Goal: Task Accomplishment & Management: Complete application form

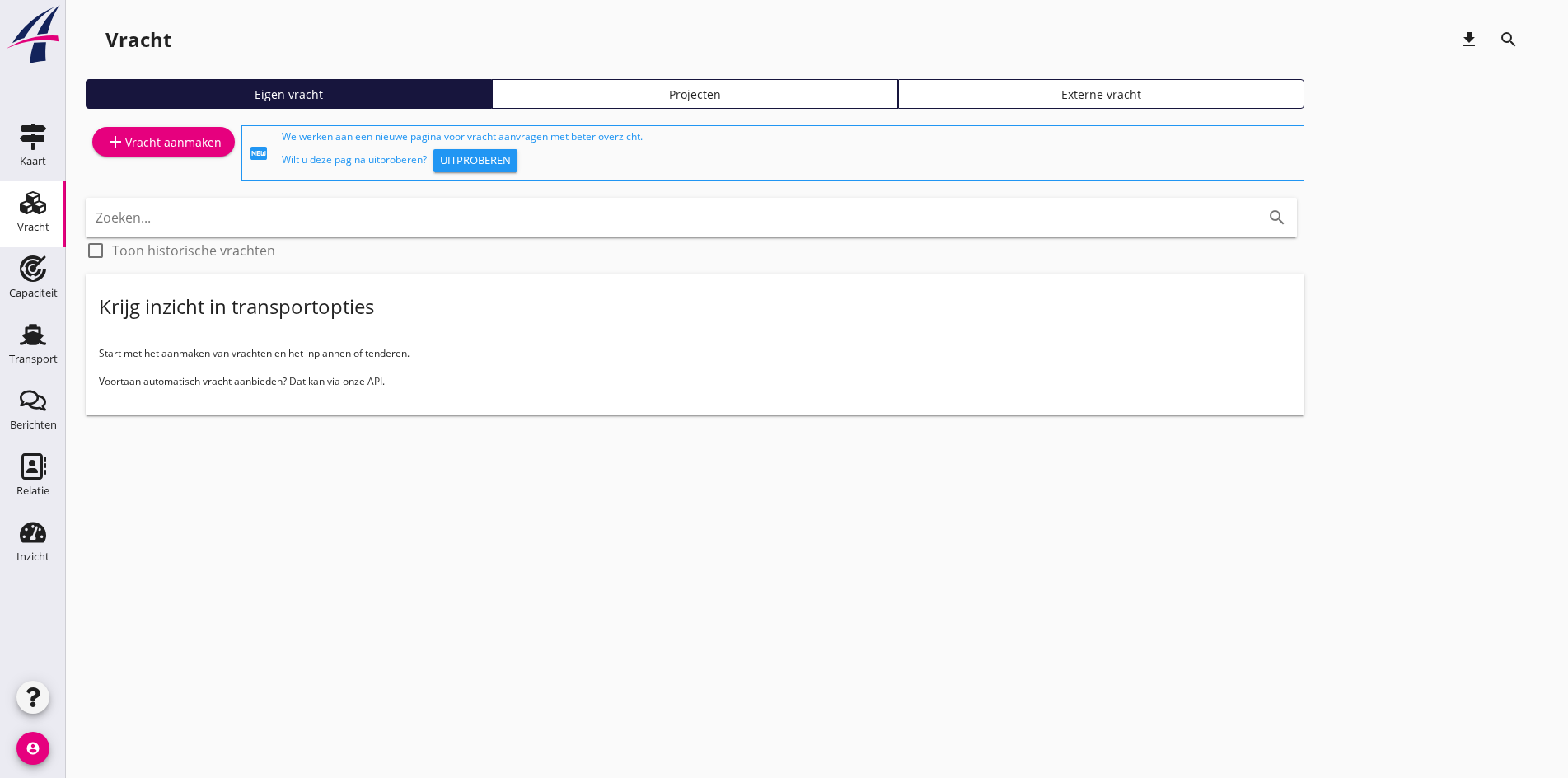
click at [139, 138] on div "add Vracht aanmaken" at bounding box center [163, 141] width 116 height 20
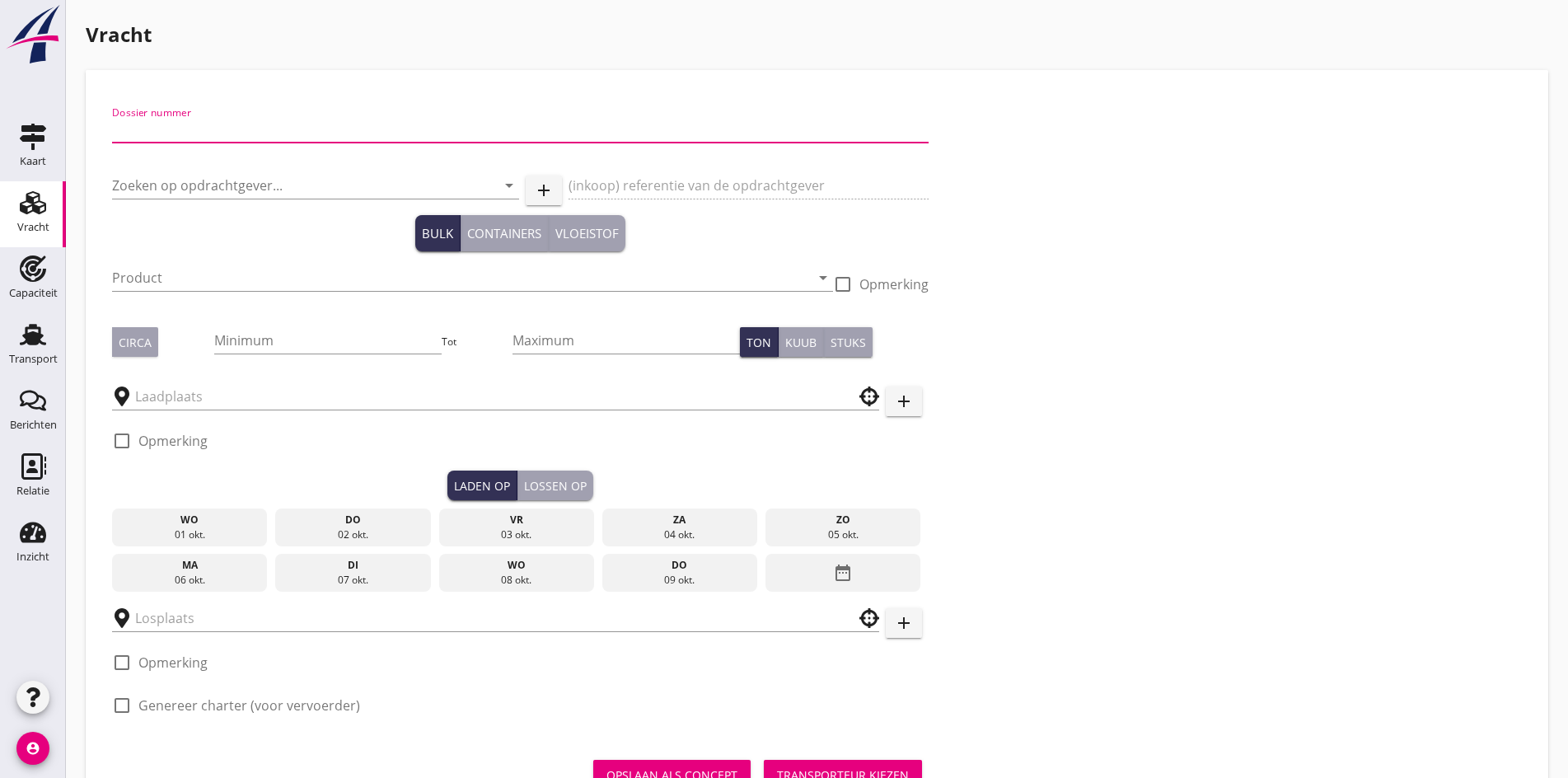
click at [256, 127] on input "Dossier nummer" at bounding box center [520, 129] width 816 height 26
type input "20250698"
click at [203, 182] on input "Zoeken op opdrachtgever..." at bounding box center [293, 185] width 361 height 26
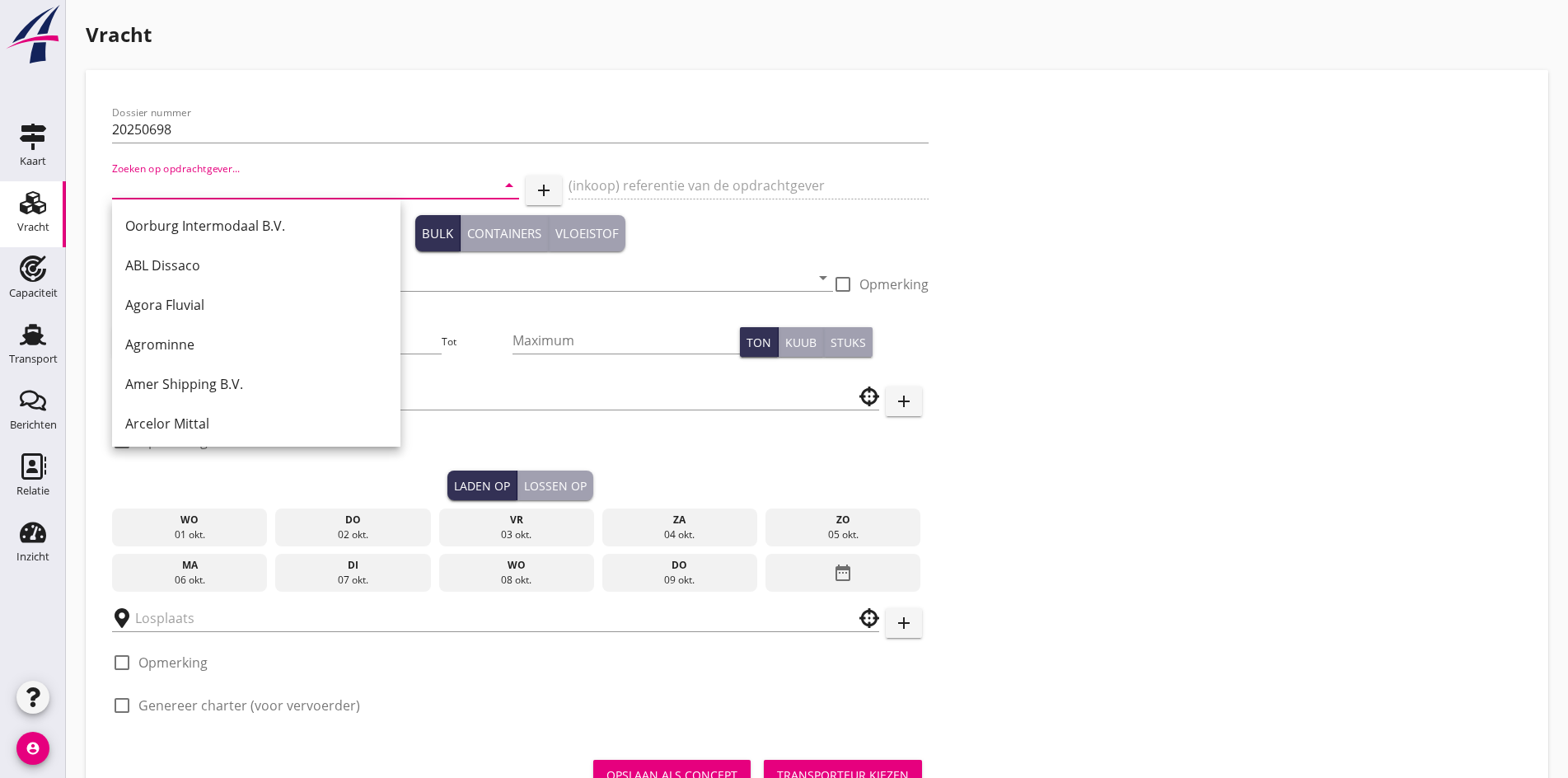
click at [204, 182] on input "Zoeken op opdrachtgever..." at bounding box center [293, 185] width 361 height 26
click at [147, 189] on input "Zoeken op opdrachtgever..." at bounding box center [293, 185] width 361 height 26
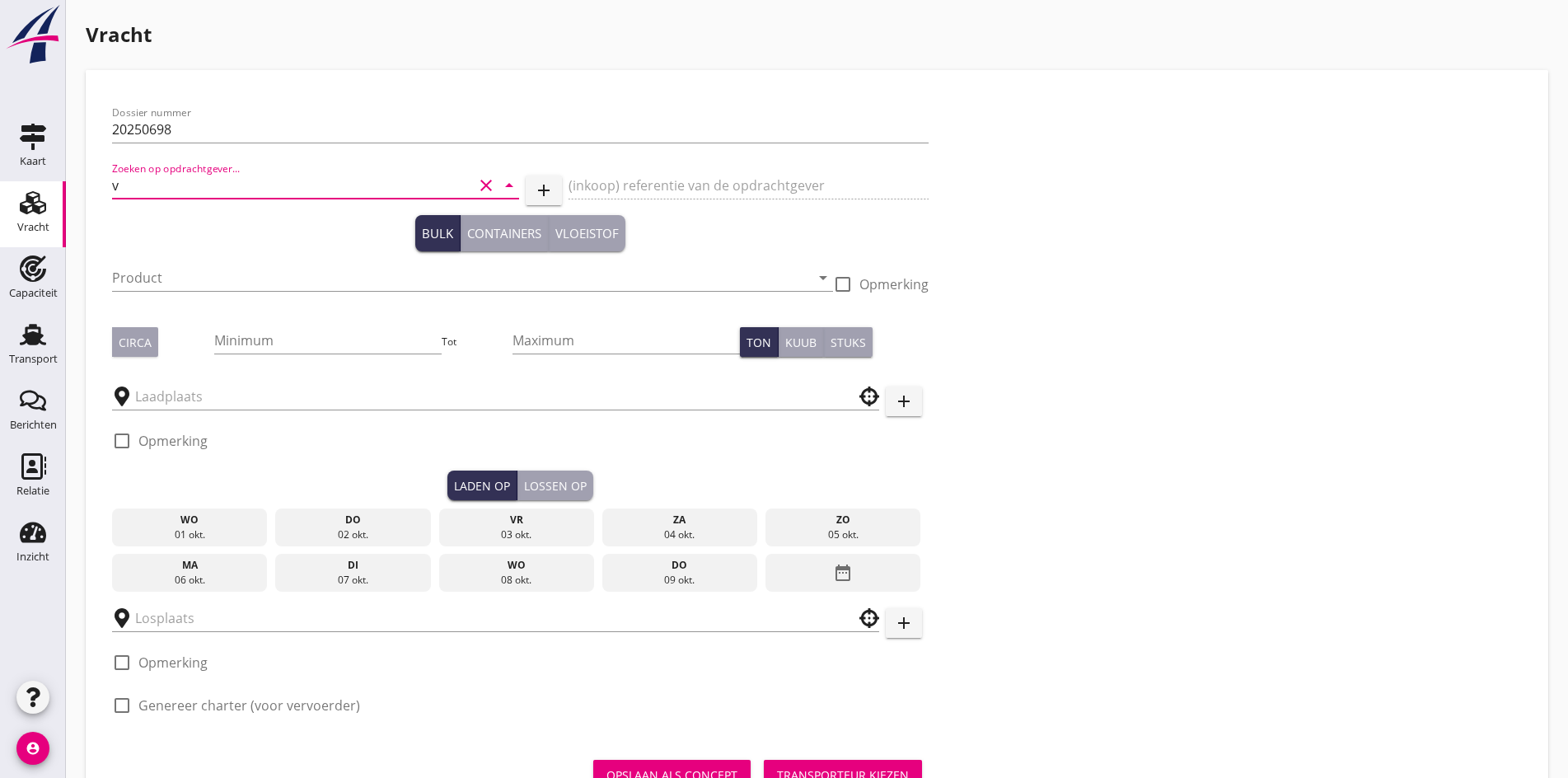
type input "v"
type input "V"
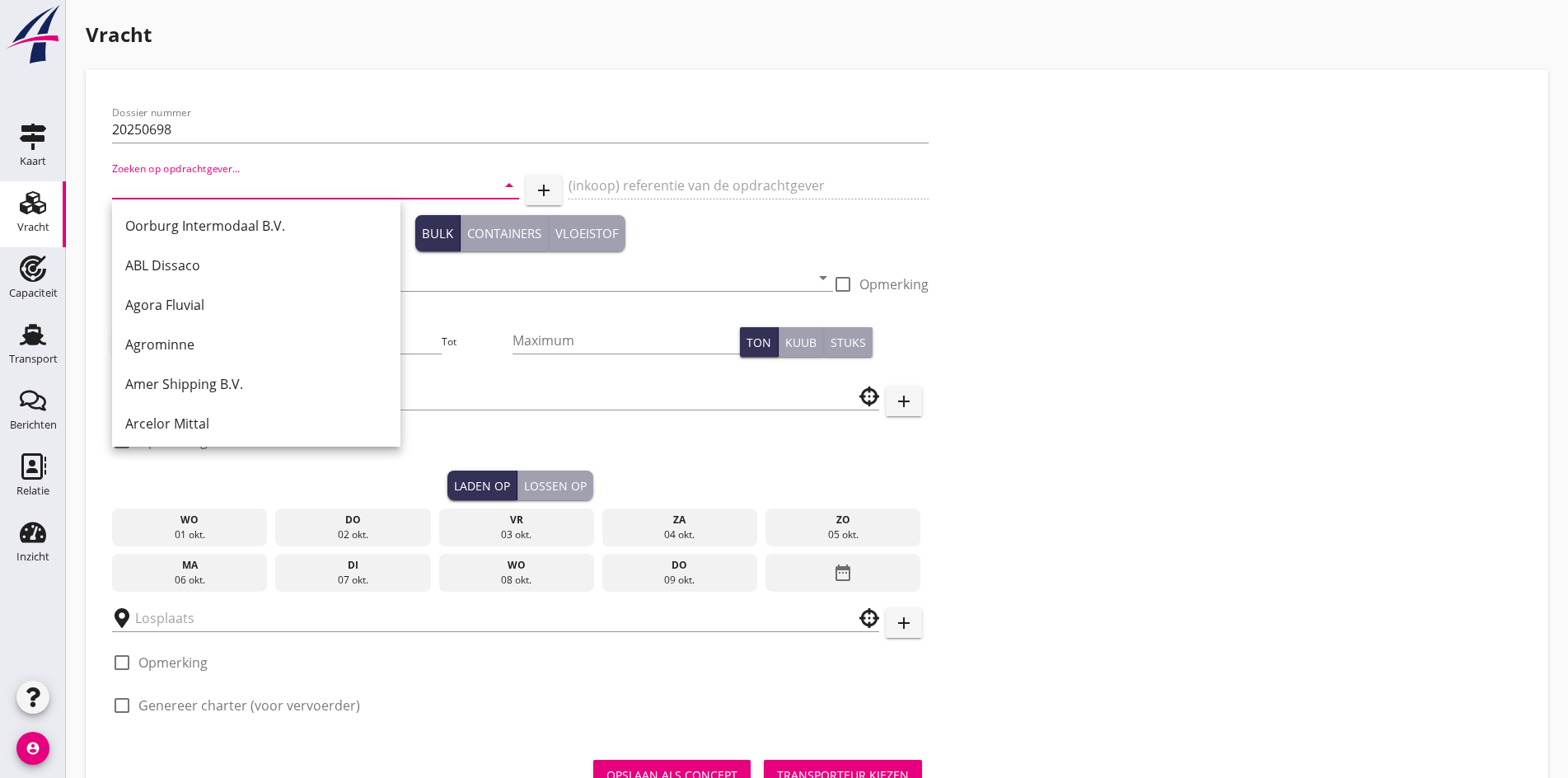
click at [534, 193] on icon "add" at bounding box center [543, 190] width 20 height 20
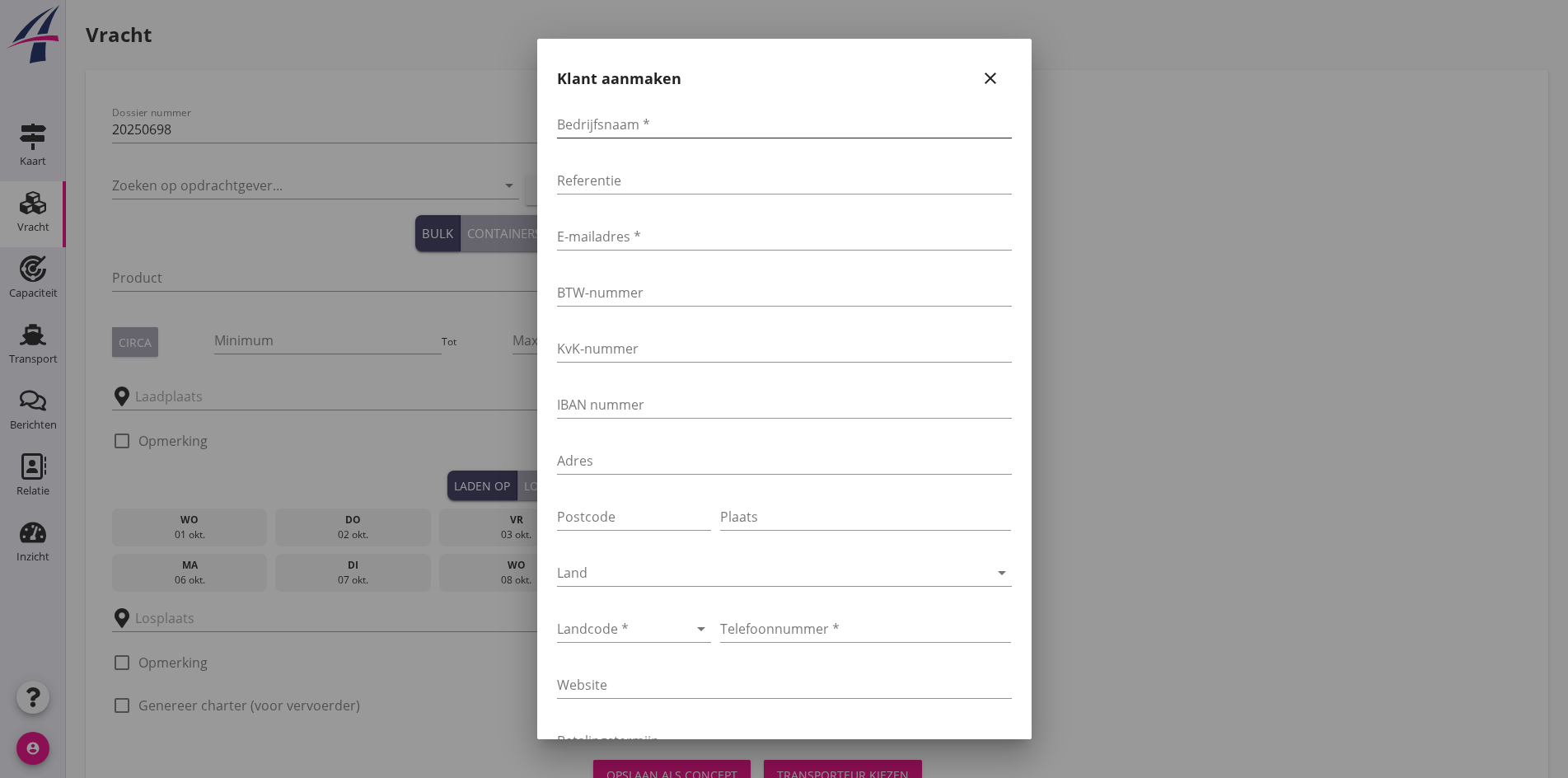
drag, startPoint x: 622, startPoint y: 103, endPoint x: 615, endPoint y: 121, distance: 19.3
click at [621, 105] on div "Bedrijfsnaam *" at bounding box center [784, 128] width 455 height 53
click at [612, 126] on input "Bedrijfsnaam *" at bounding box center [784, 124] width 455 height 26
type input "VBarging"
type input "[PERSON_NAME][EMAIL_ADDRESS][DOMAIN_NAME]"
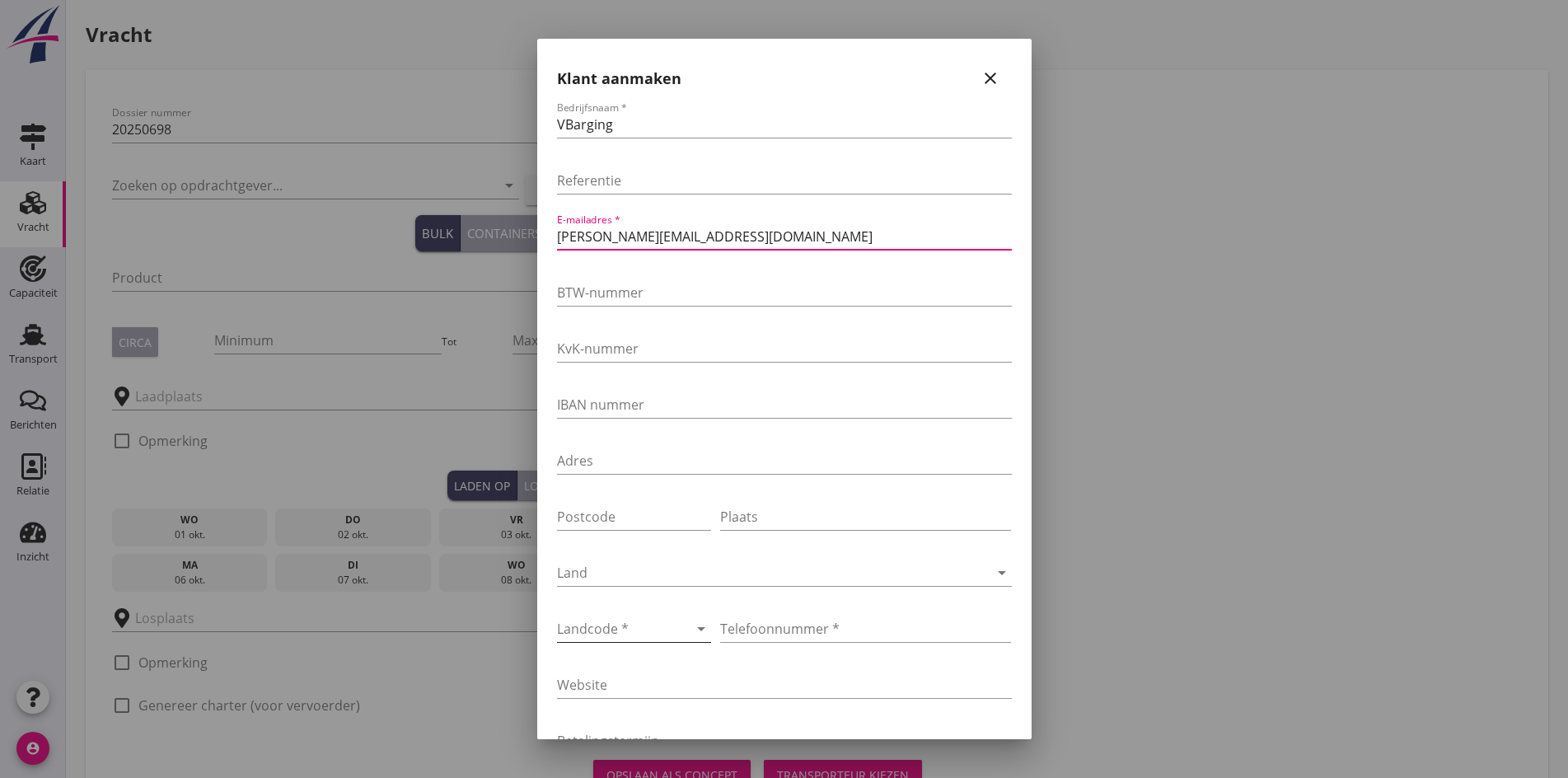
click at [656, 633] on div at bounding box center [611, 628] width 109 height 26
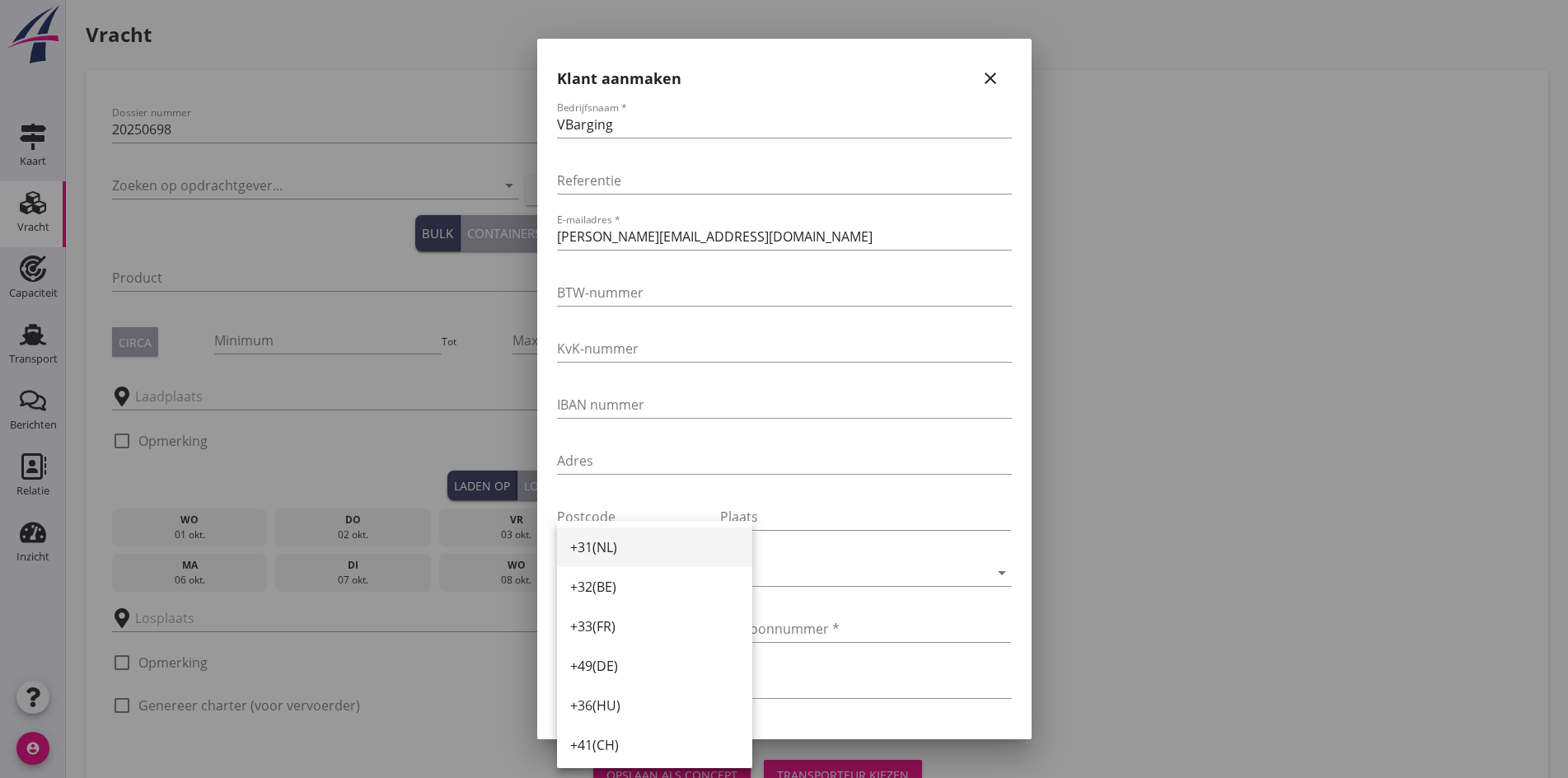
click at [600, 550] on div "+31(NL)" at bounding box center [655, 547] width 169 height 20
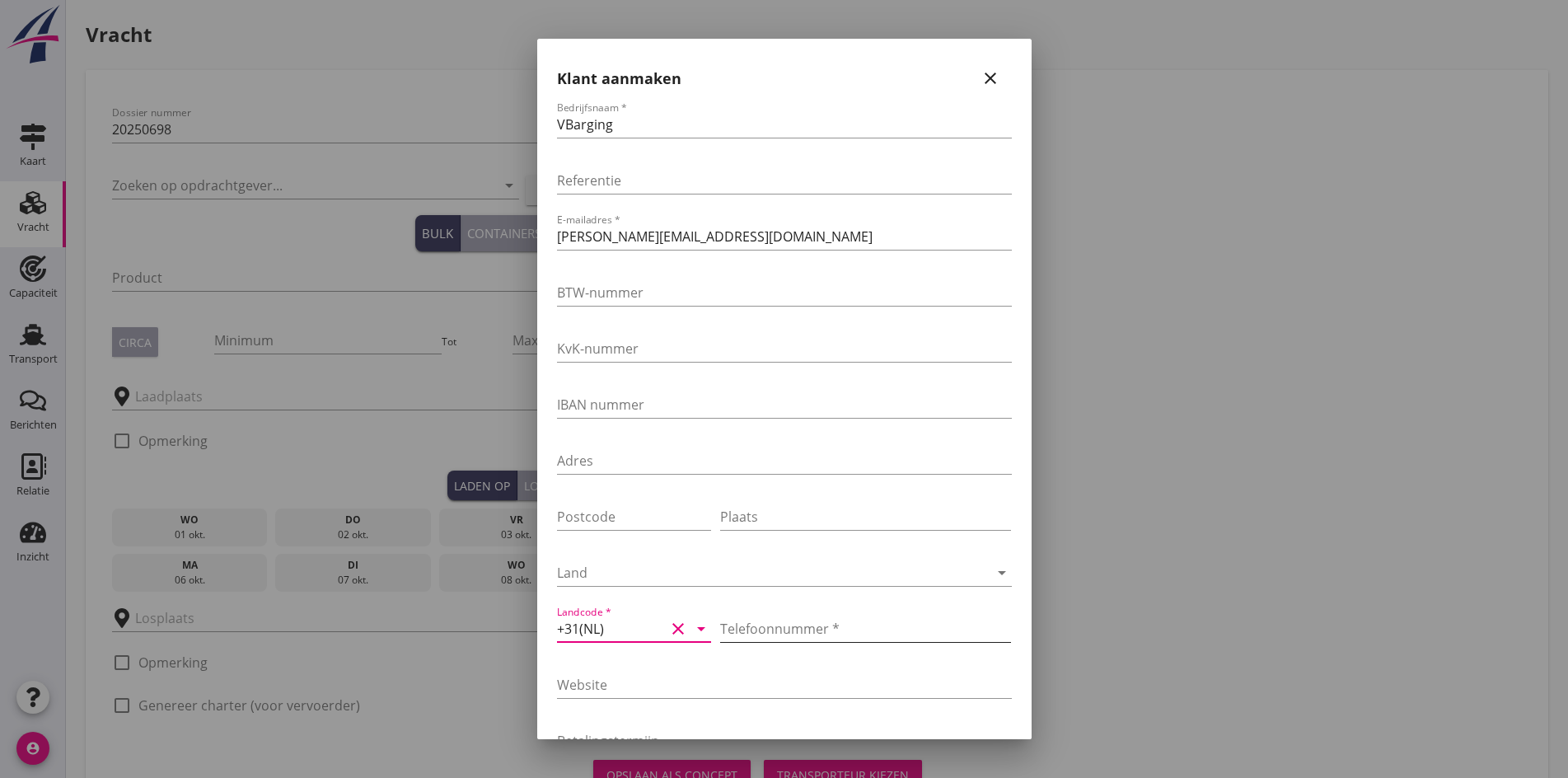
click at [737, 628] on input "Telefoonnummer *" at bounding box center [866, 628] width 291 height 26
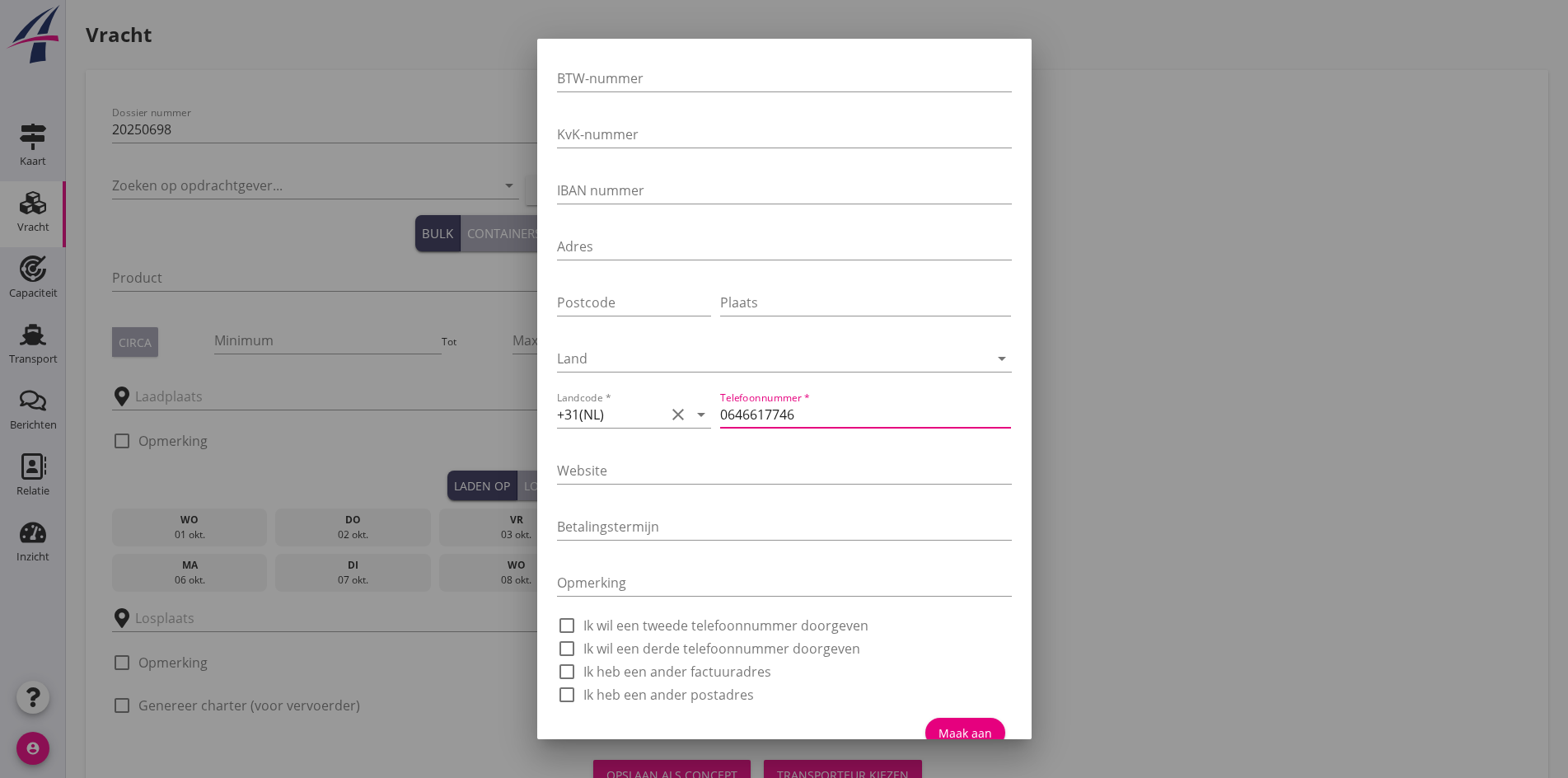
scroll to position [237, 0]
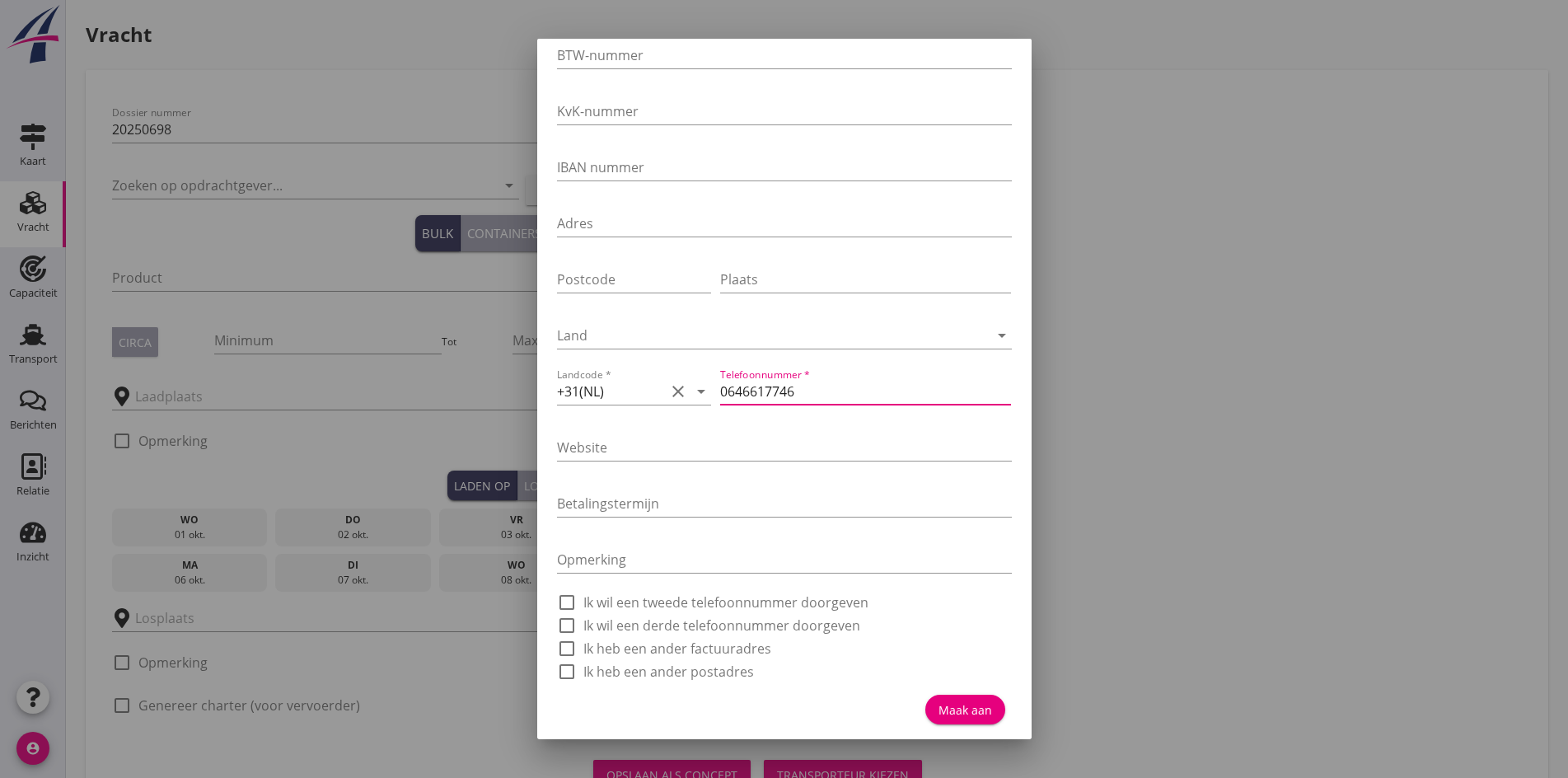
type input "0646617746"
click at [942, 692] on div "Maak aan" at bounding box center [784, 706] width 455 height 48
click at [944, 709] on div "Maak aan" at bounding box center [965, 710] width 54 height 17
type input "VBarging"
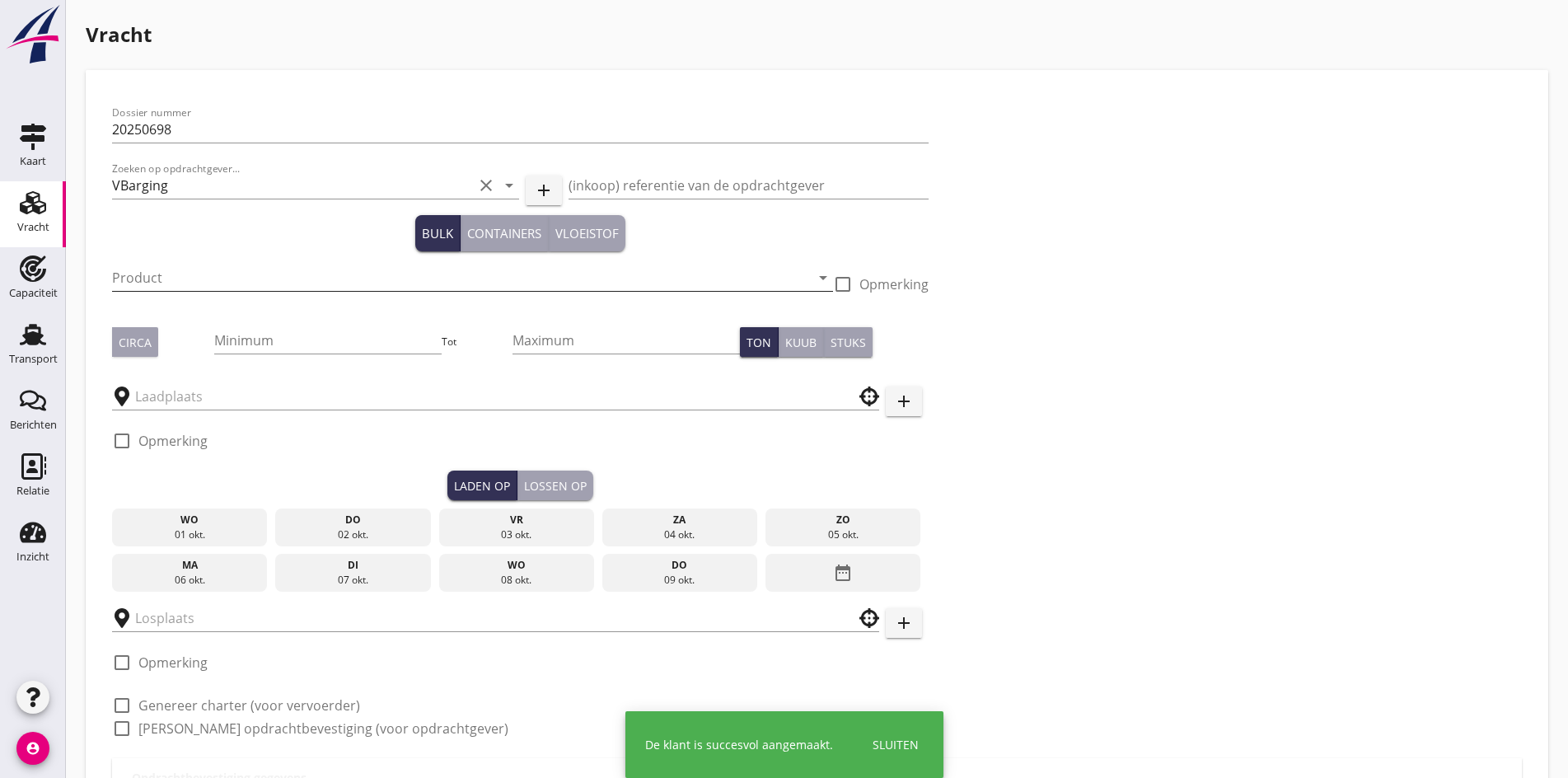
click at [118, 278] on input "Product" at bounding box center [461, 277] width 698 height 26
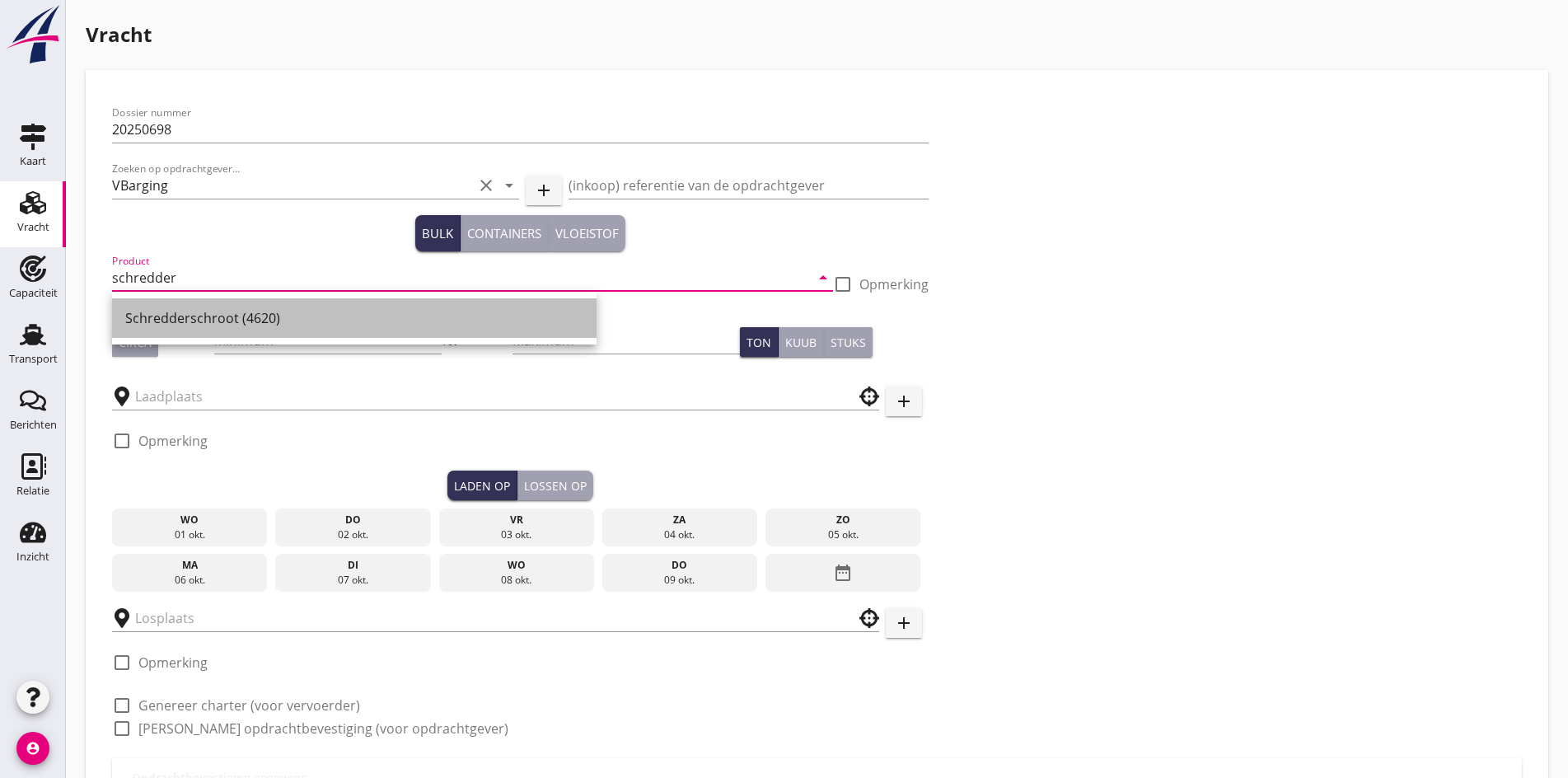
click at [149, 331] on div "Schredderschroot (4620)" at bounding box center [354, 318] width 458 height 40
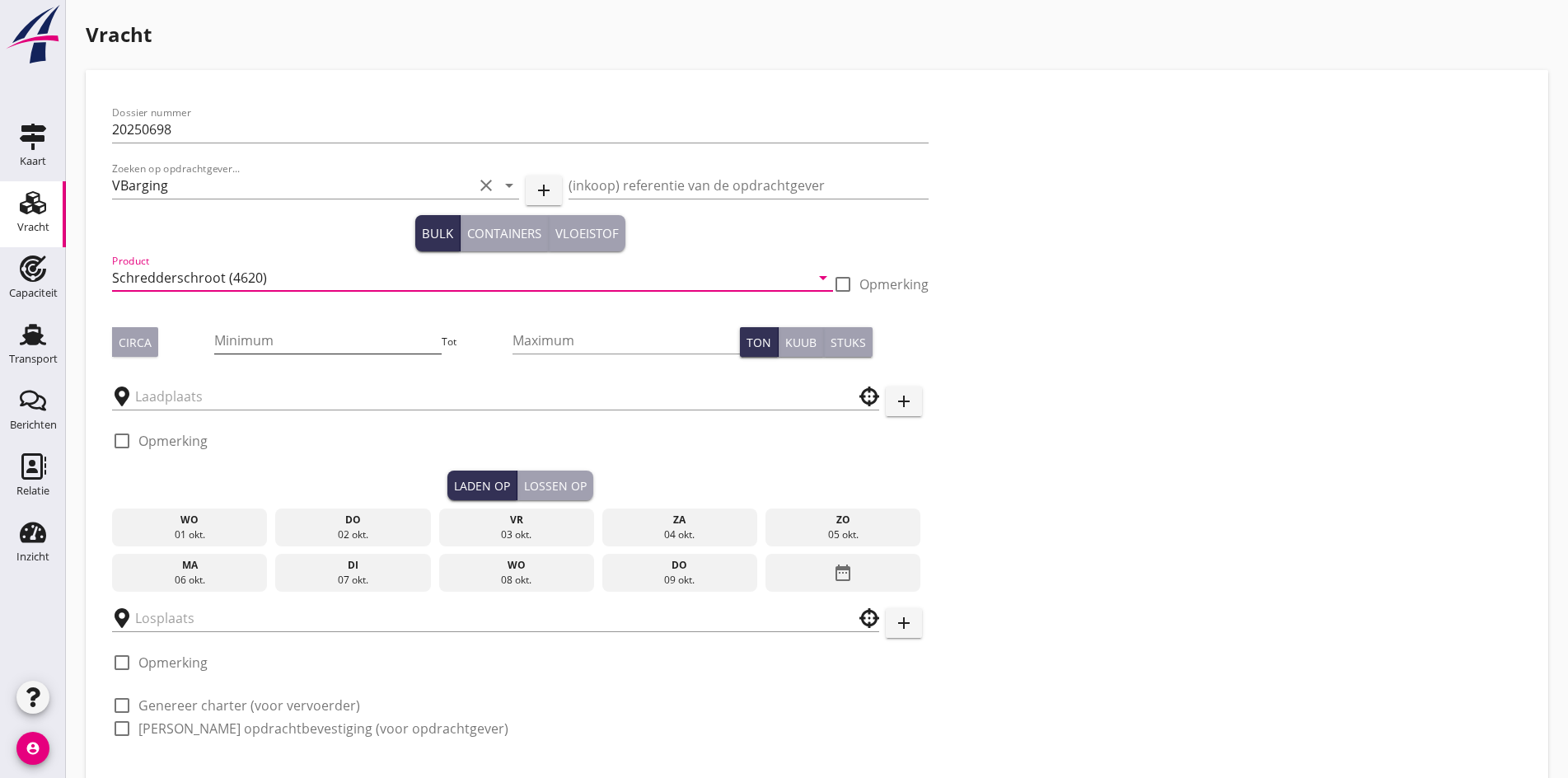
type input "Schredderschroot (4620)"
click at [214, 352] on input "Minimum" at bounding box center [327, 340] width 227 height 26
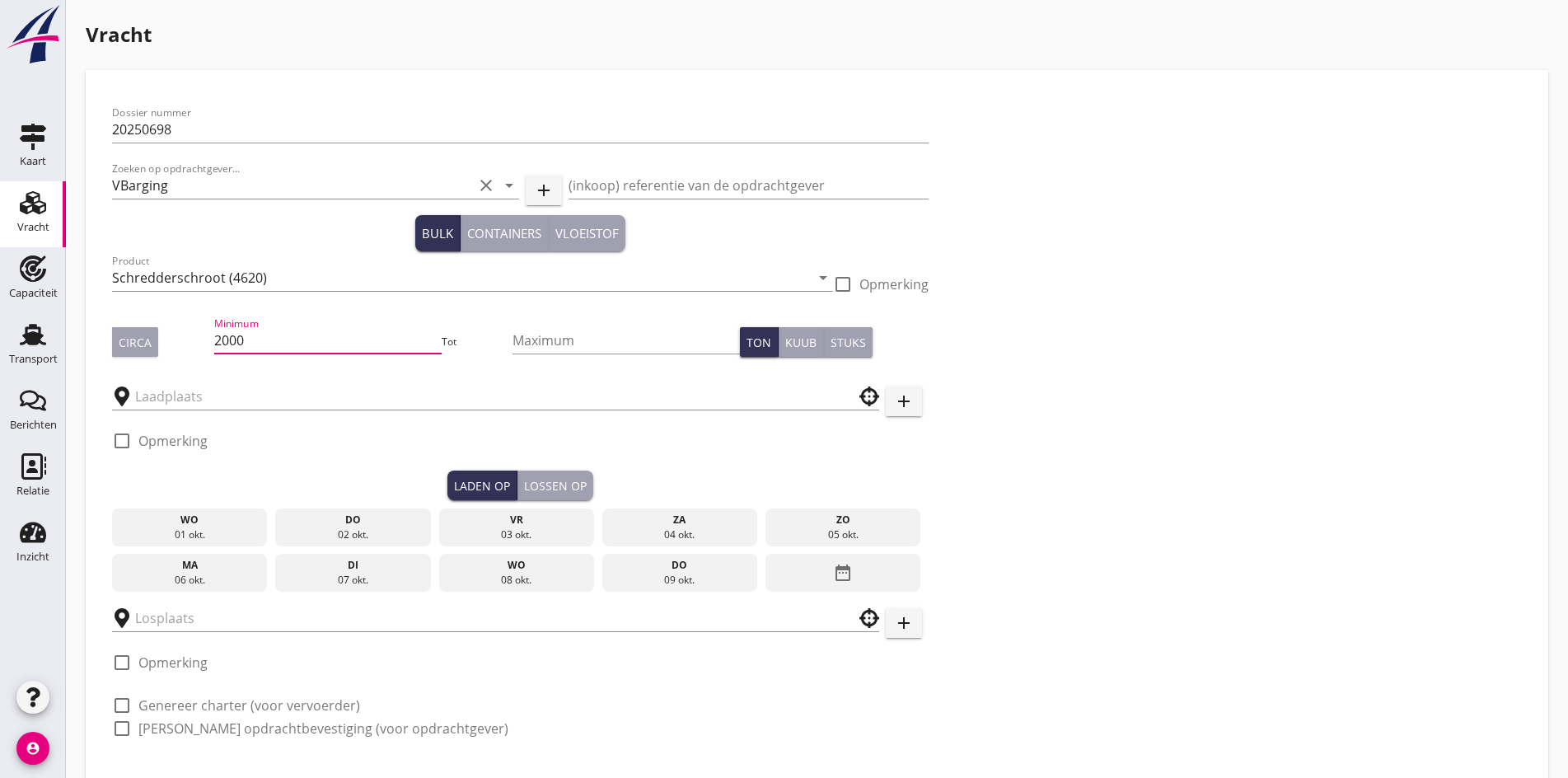
type input "2000"
click at [134, 344] on div "Circa" at bounding box center [135, 343] width 33 height 17
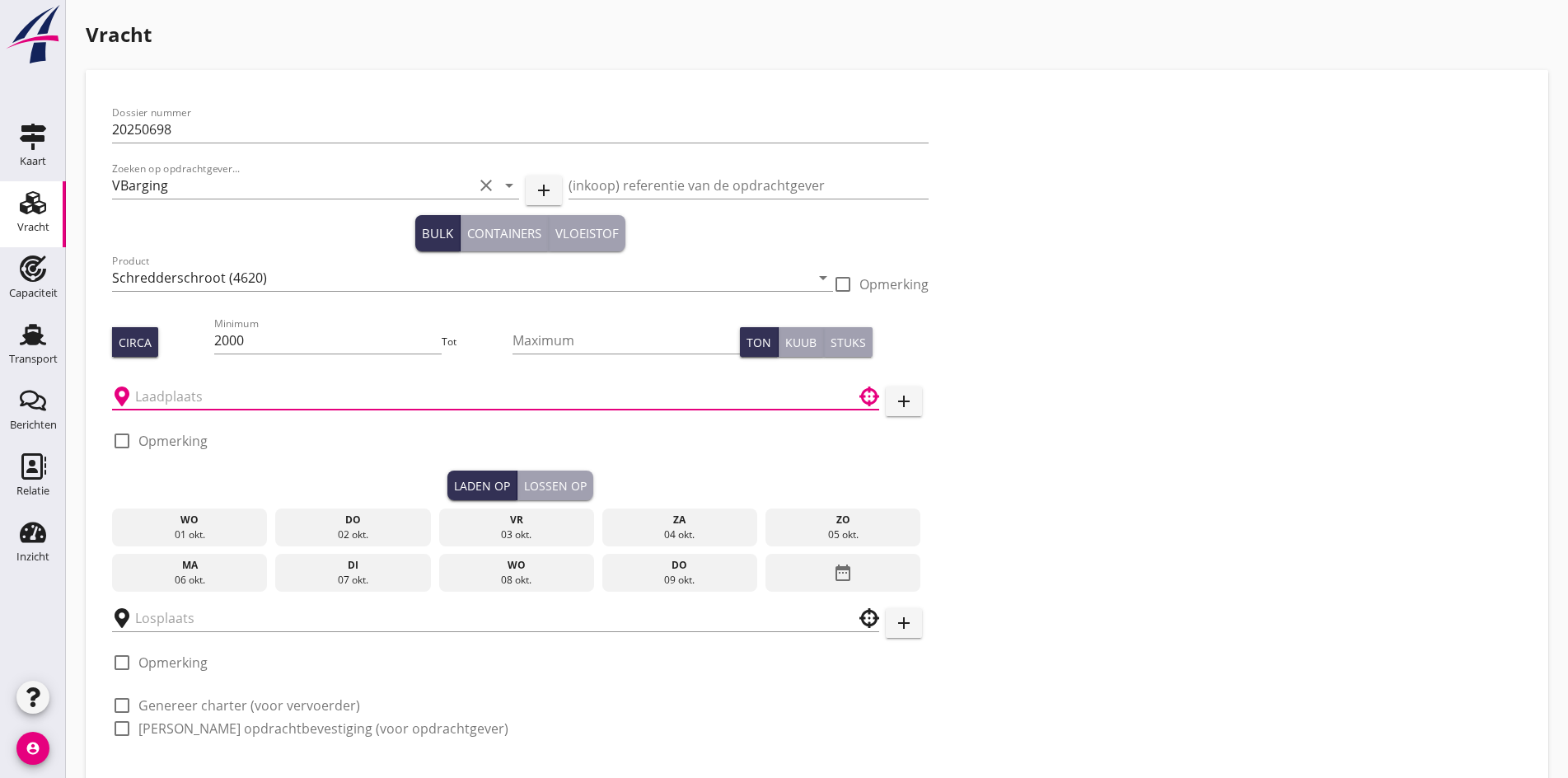
click at [174, 387] on input "text" at bounding box center [484, 396] width 698 height 26
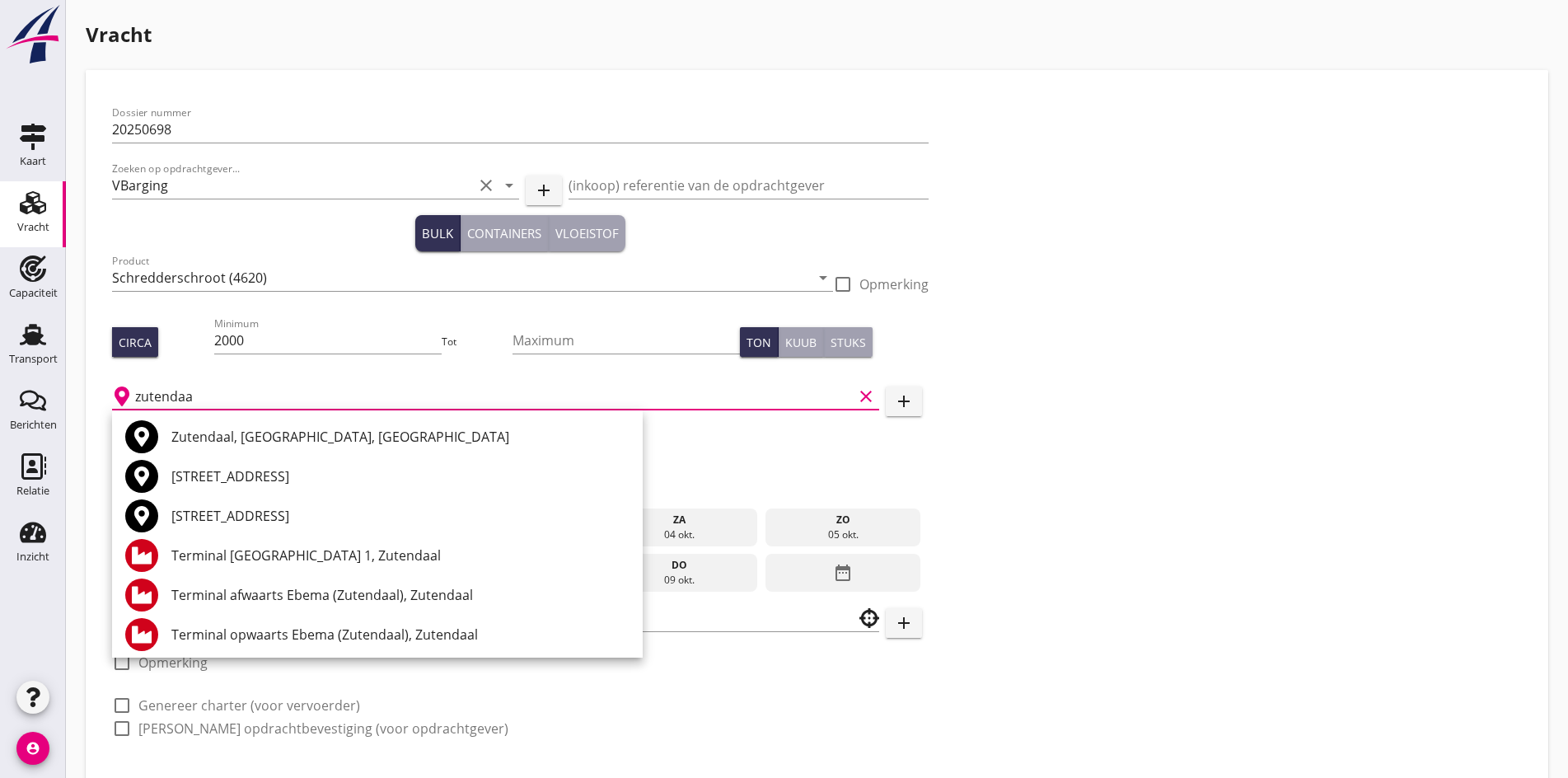
type input "zutendaa"
click at [895, 401] on icon "add" at bounding box center [904, 400] width 20 height 20
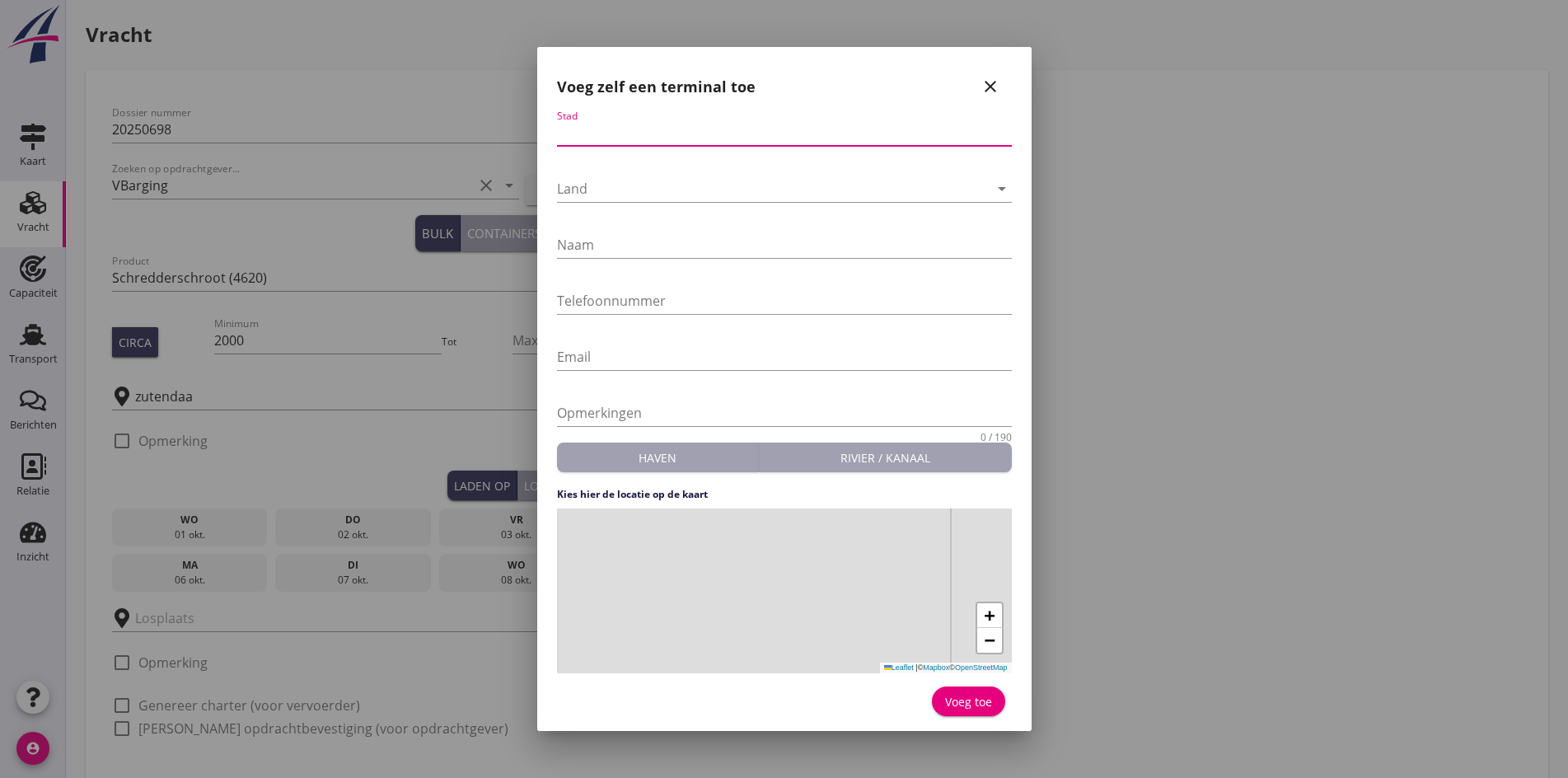
click at [605, 133] on input "Stad" at bounding box center [784, 133] width 455 height 26
type input "Zutendaal"
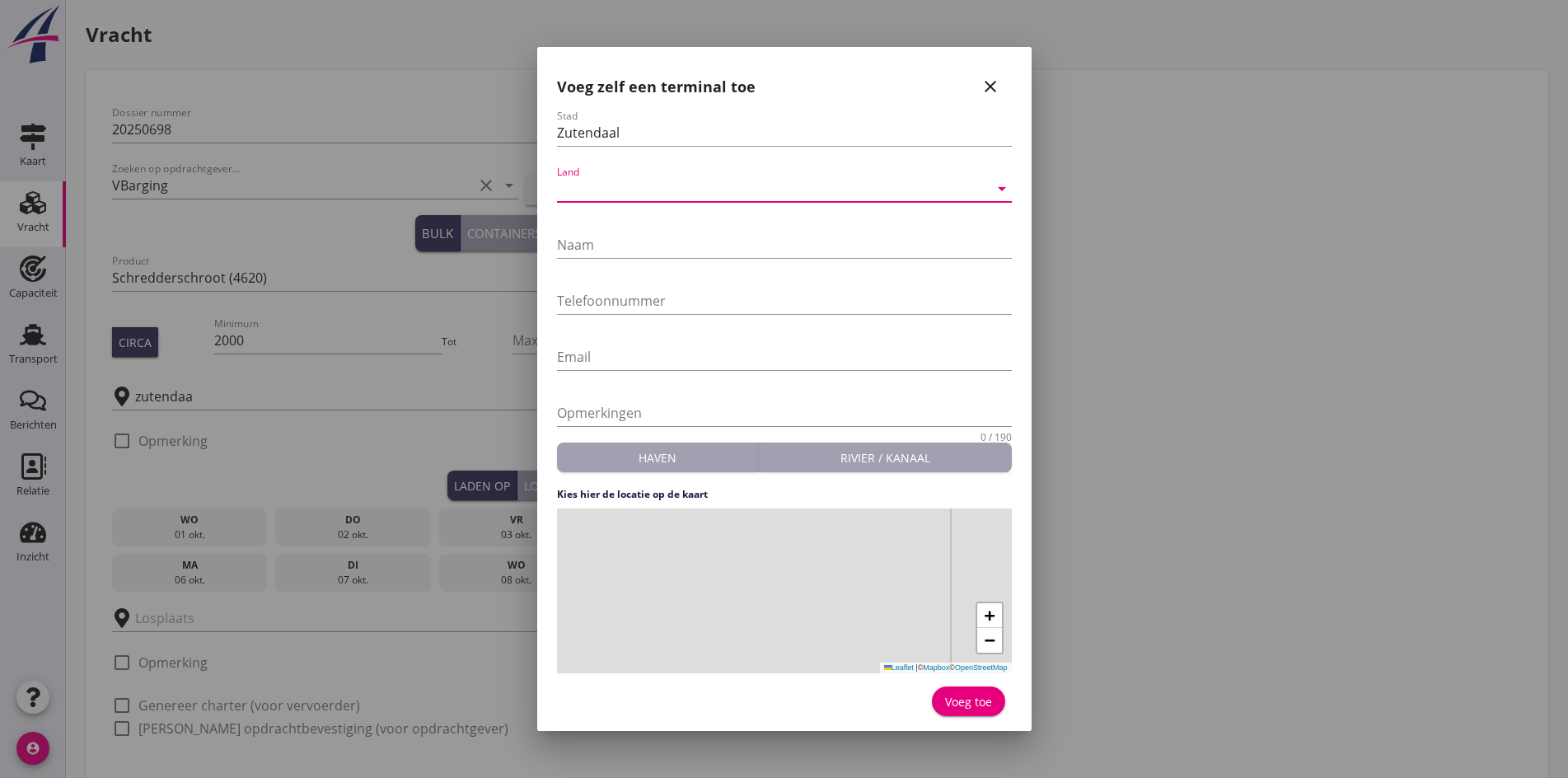
click at [606, 179] on div at bounding box center [773, 188] width 432 height 26
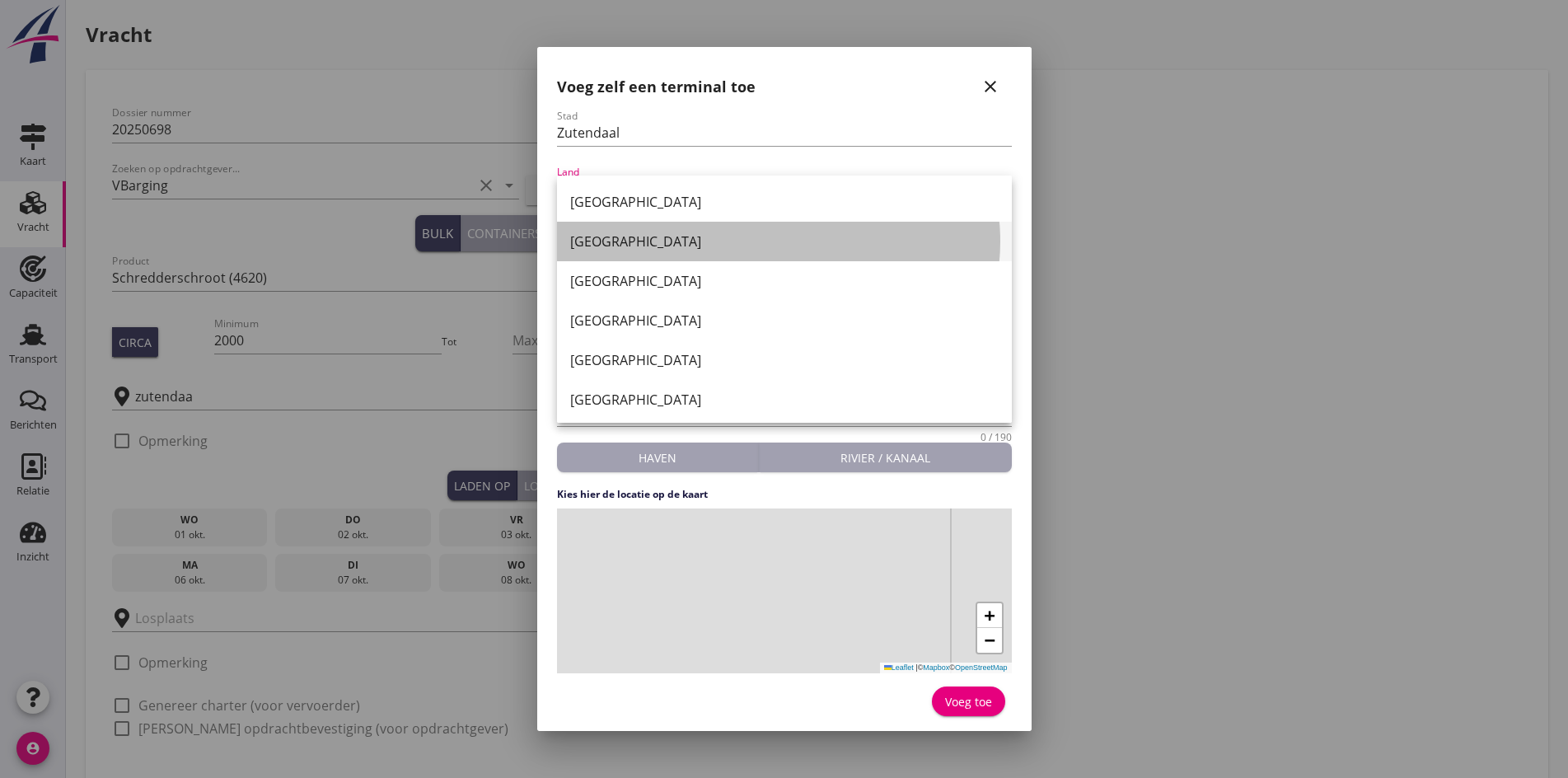
click at [634, 237] on div "[GEOGRAPHIC_DATA]" at bounding box center [785, 241] width 429 height 20
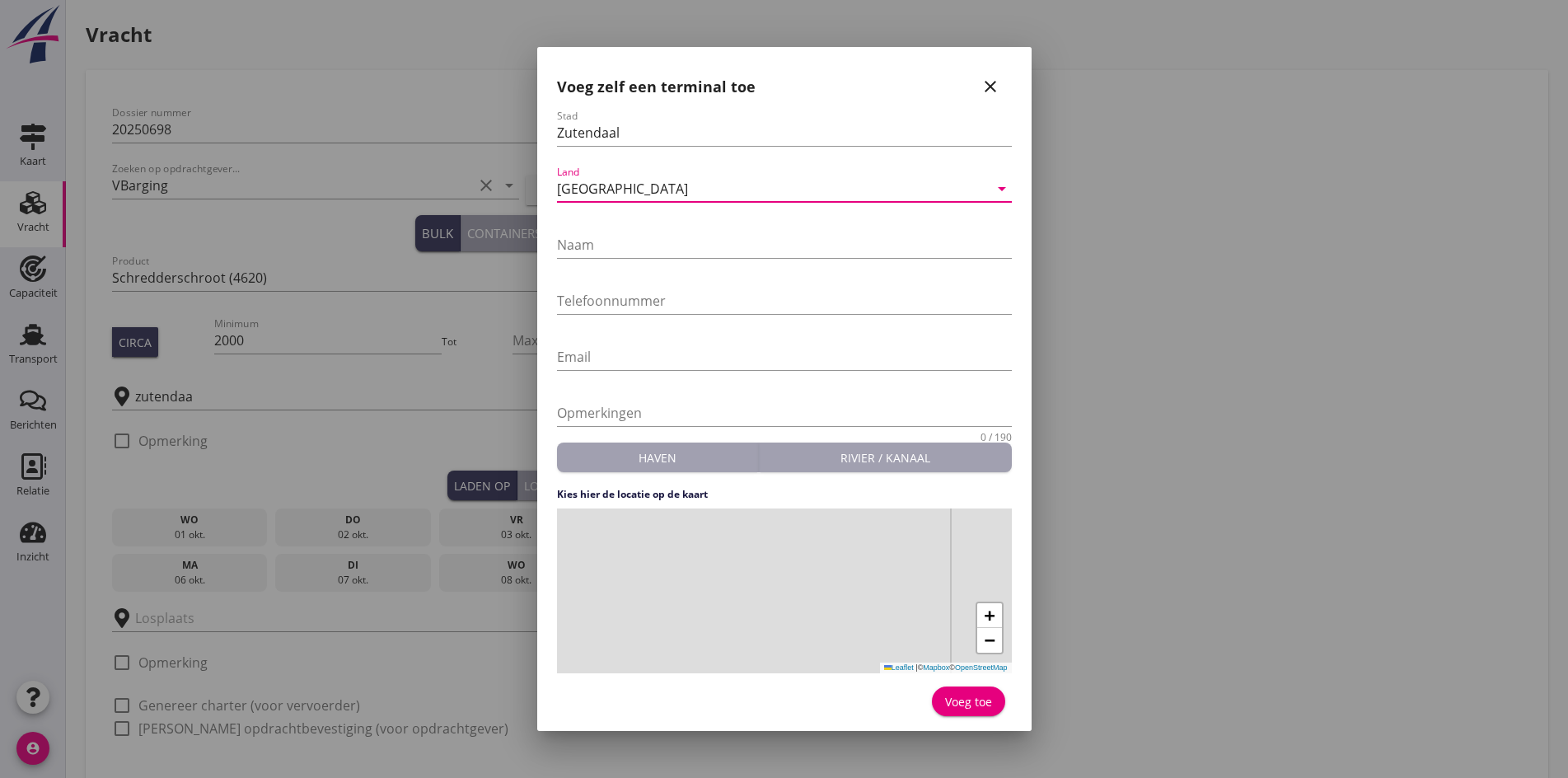
click at [641, 265] on div at bounding box center [784, 270] width 455 height 10
click at [634, 244] on input "Naam" at bounding box center [784, 244] width 455 height 26
type input "Regio"
click at [587, 300] on input "Telefoonnummer" at bounding box center [784, 300] width 455 height 26
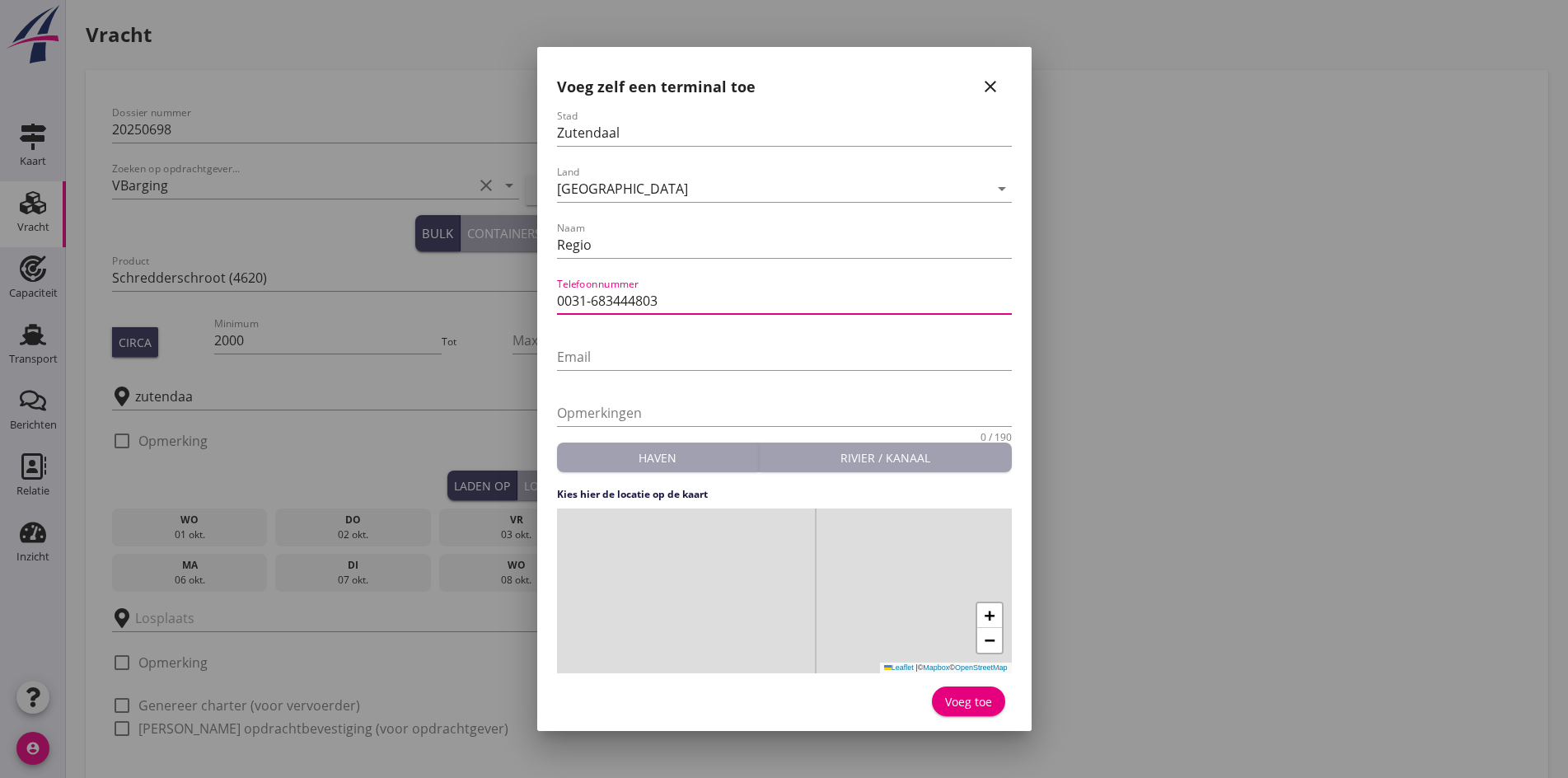
click at [603, 313] on div "Telefoonnummer 0031-683444803" at bounding box center [784, 300] width 455 height 26
type input "0031-683444803"
click at [762, 600] on div "+ − Leaflet | © Mapbox © OpenStreetMap" at bounding box center [784, 591] width 455 height 165
click at [964, 694] on div "Voeg toe" at bounding box center [969, 701] width 47 height 17
type input "Regio"
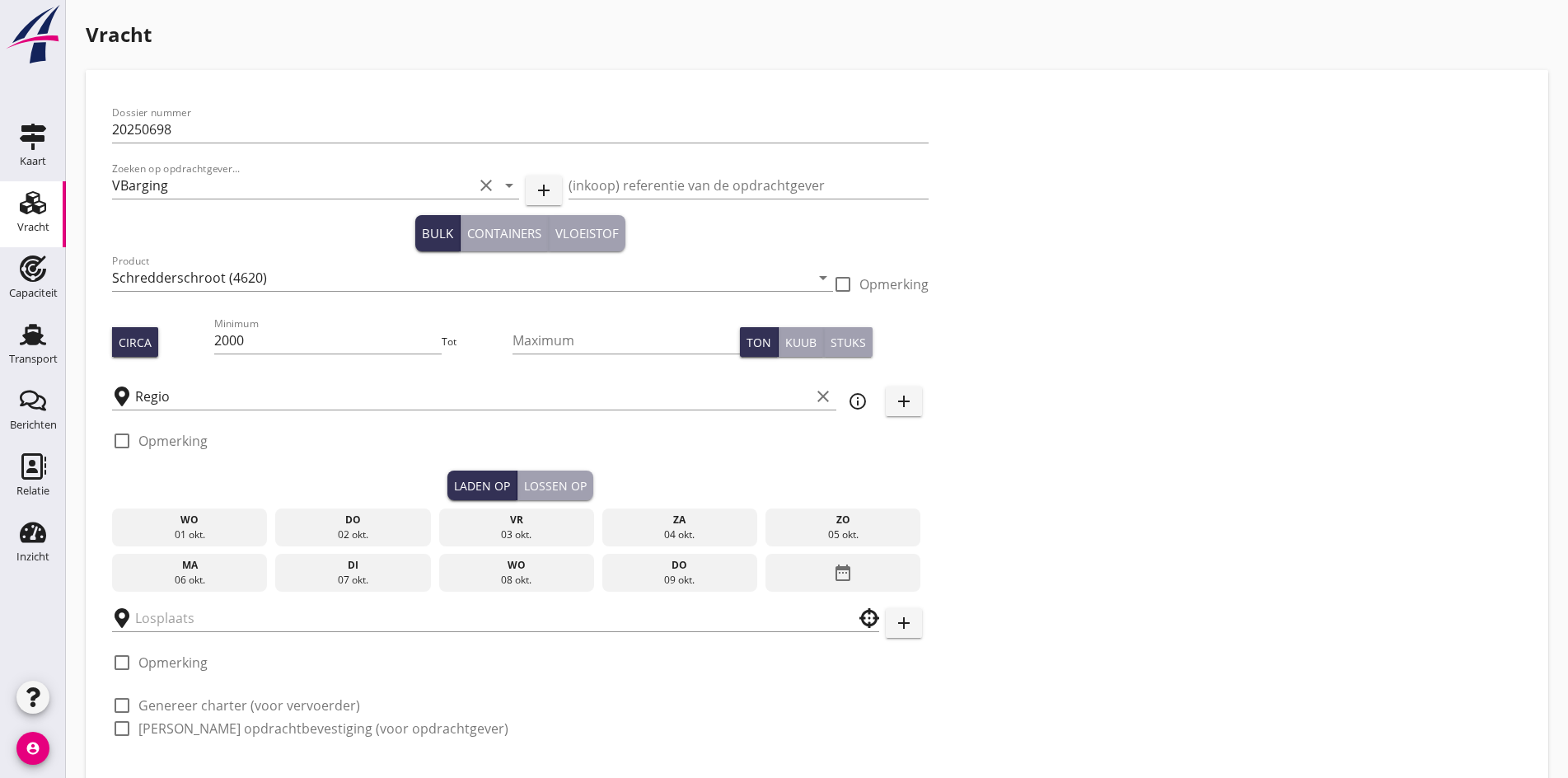
click at [772, 480] on div "Dossier nummer 20250698 Zoeken op opdrachtgever... VBarging clear arrow_drop_do…" at bounding box center [817, 427] width 1423 height 662
click at [153, 567] on div "ma" at bounding box center [190, 565] width 147 height 14
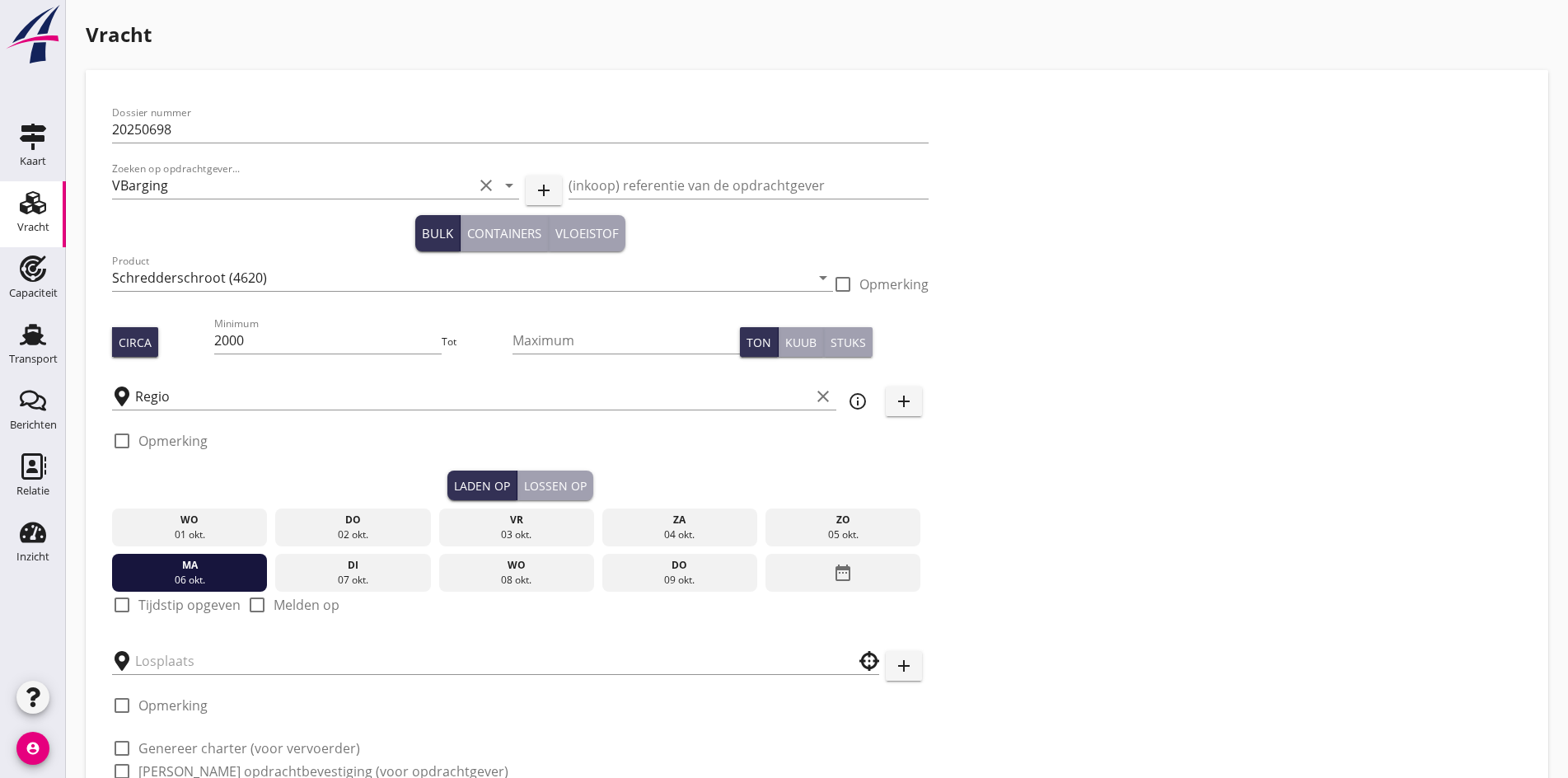
click at [118, 596] on div at bounding box center [122, 605] width 28 height 28
checkbox input "true"
click at [524, 484] on div "Lossen op" at bounding box center [555, 486] width 63 height 17
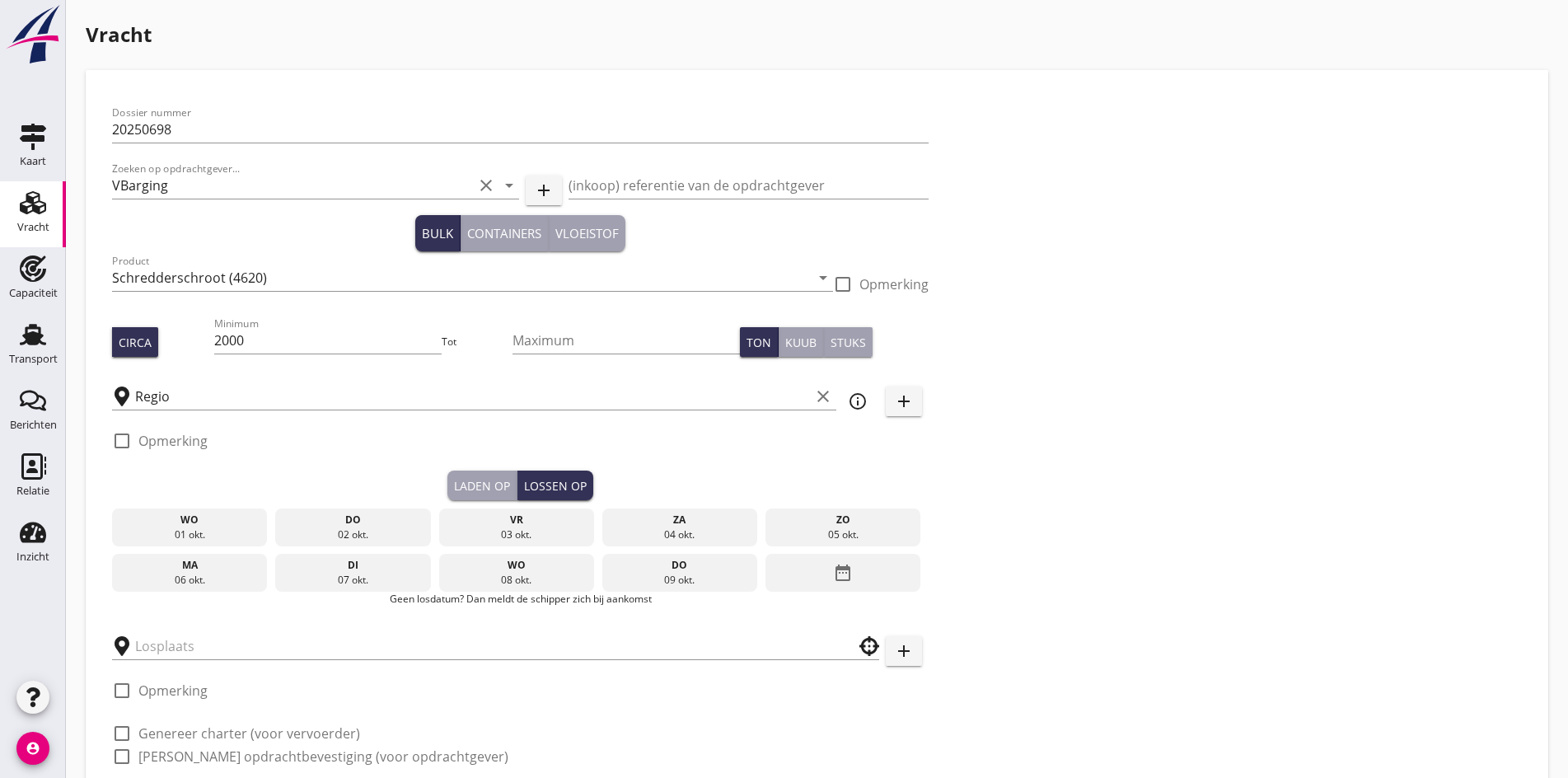
click at [442, 574] on div "08 okt." at bounding box center [515, 580] width 147 height 14
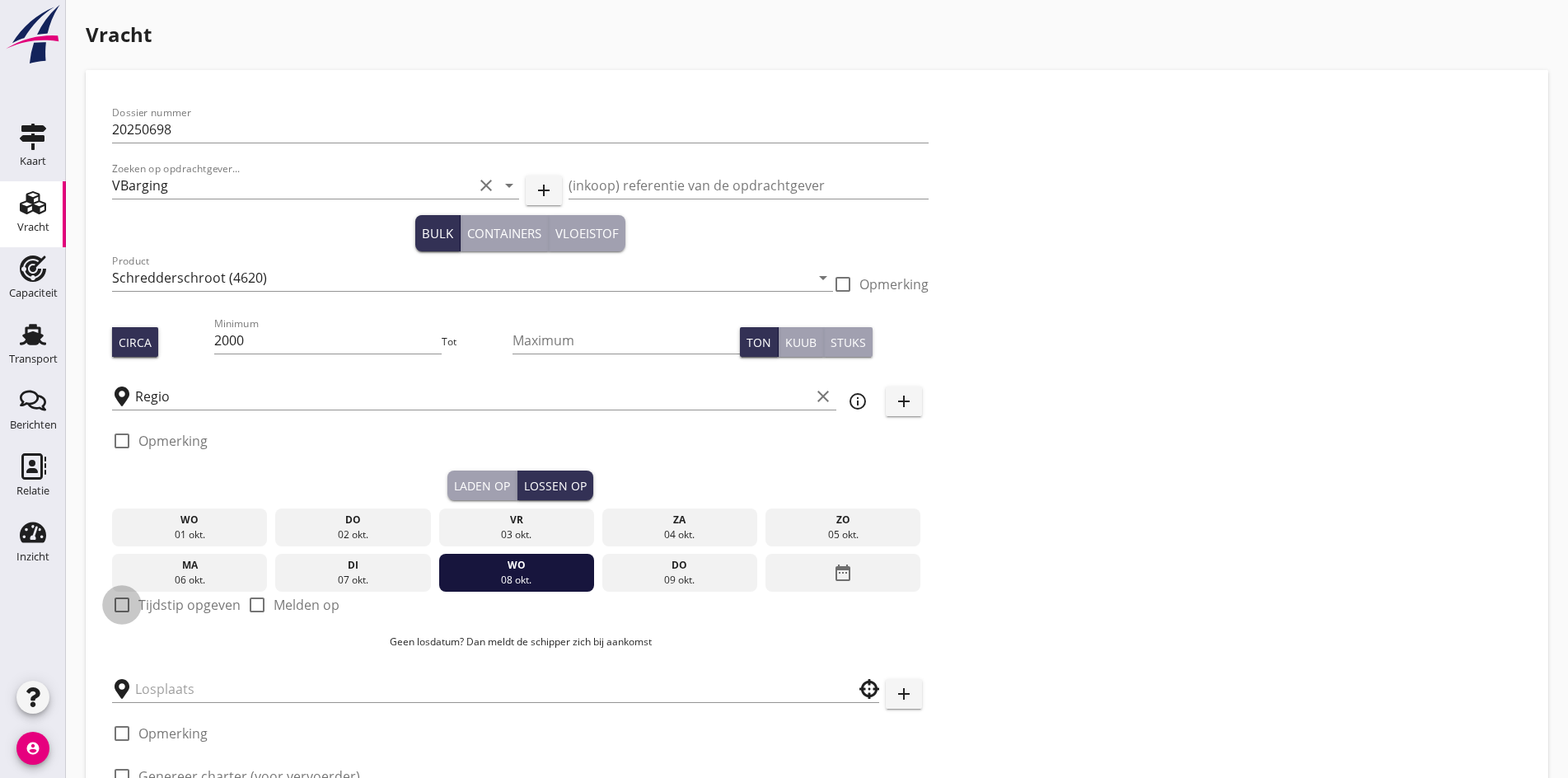
click at [116, 600] on div at bounding box center [122, 605] width 28 height 28
checkbox input "true"
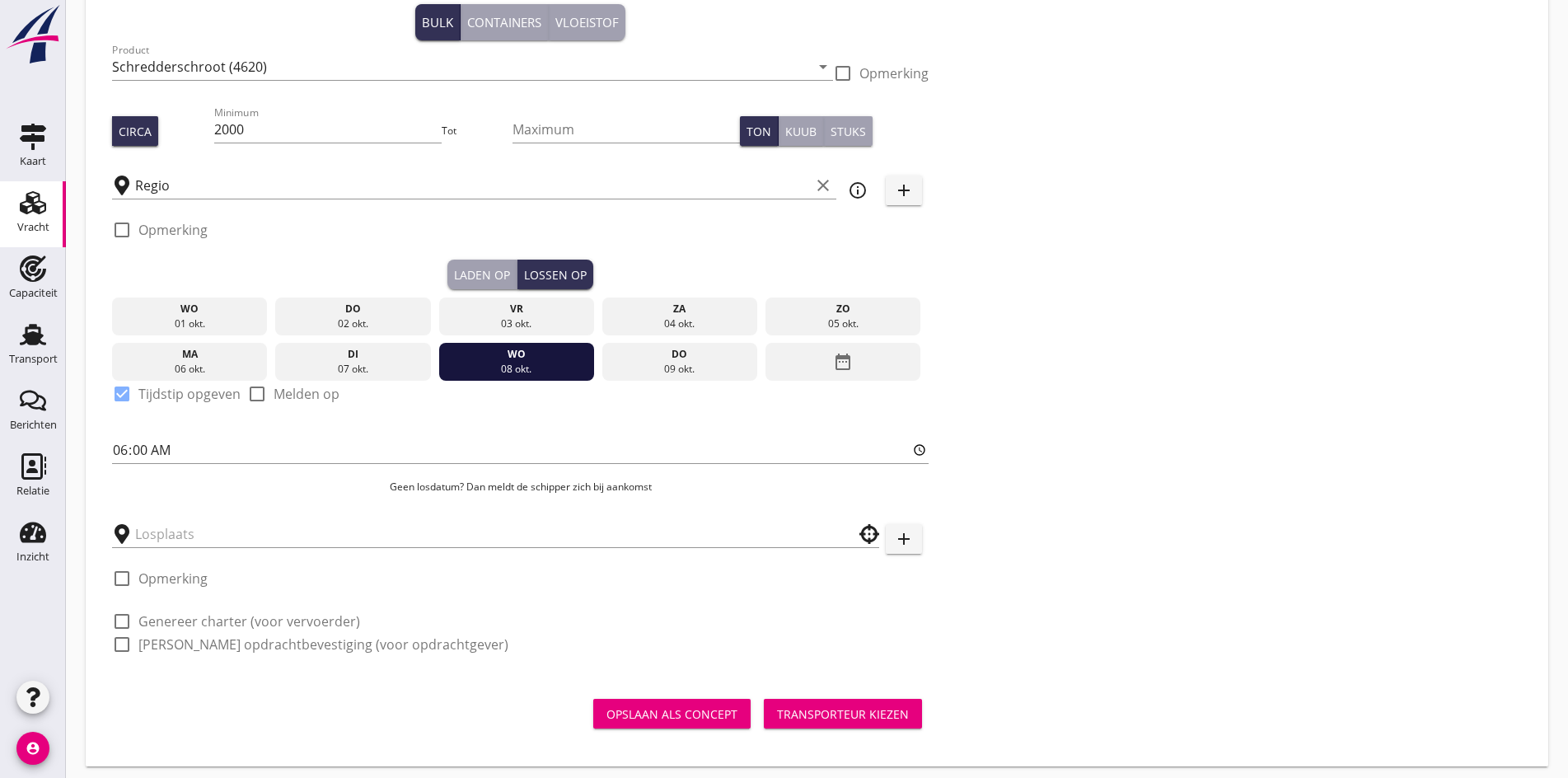
scroll to position [214, 0]
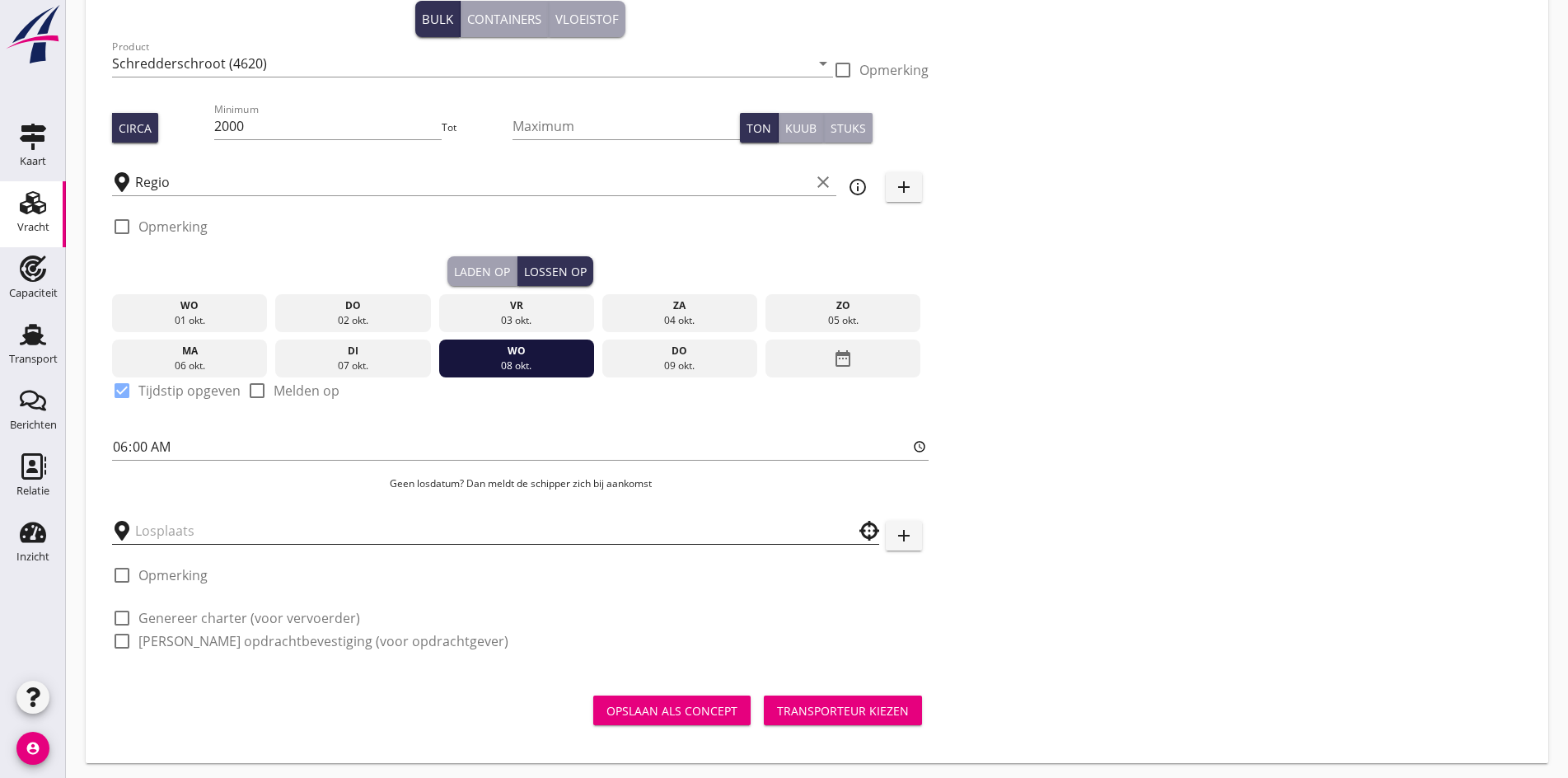
drag, startPoint x: 230, startPoint y: 544, endPoint x: 219, endPoint y: 530, distance: 17.8
click at [226, 538] on div at bounding box center [496, 530] width 767 height 51
click at [219, 529] on input "text" at bounding box center [484, 531] width 698 height 26
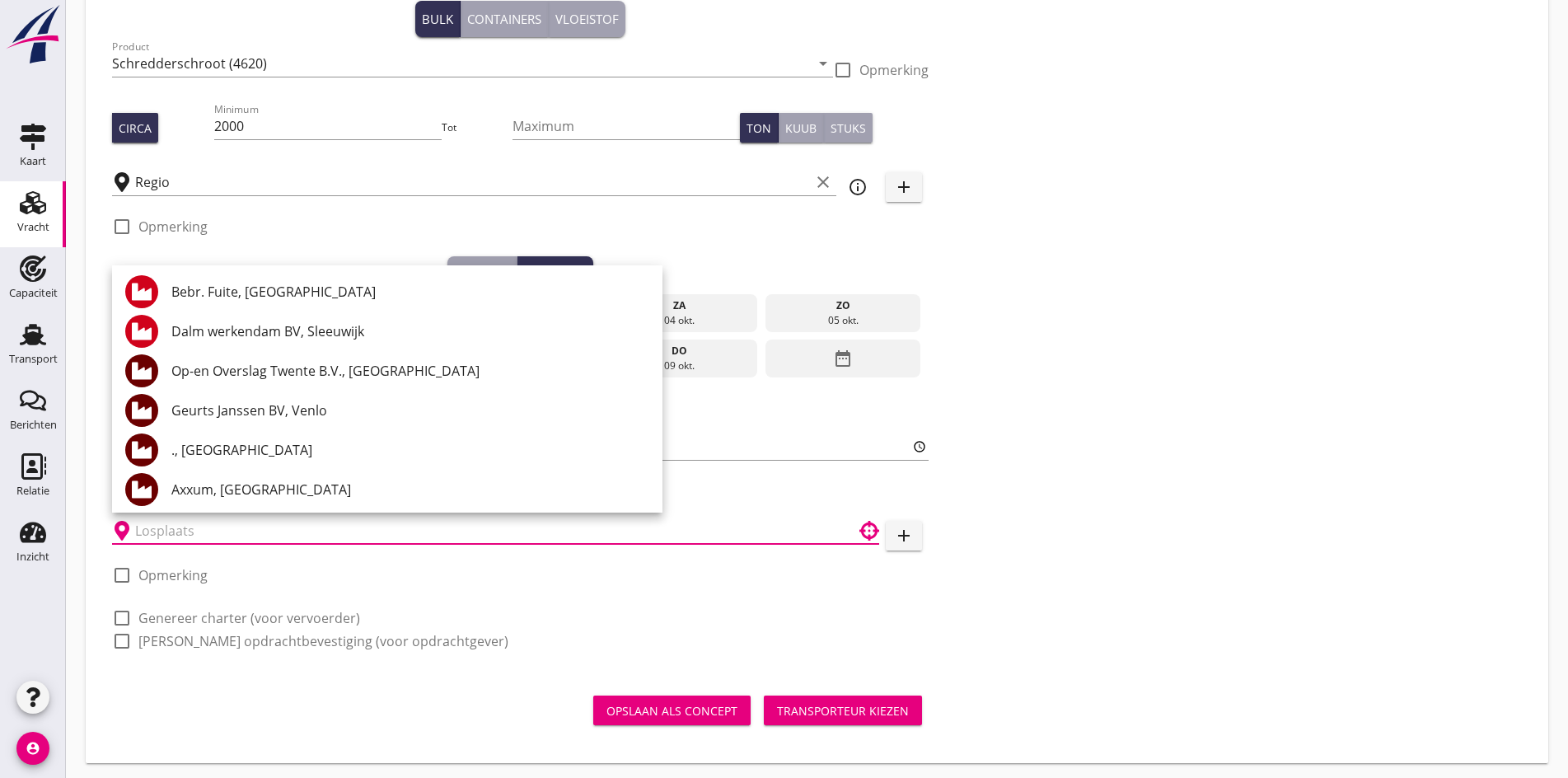
click at [193, 523] on input "text" at bounding box center [484, 531] width 698 height 26
type input "R"
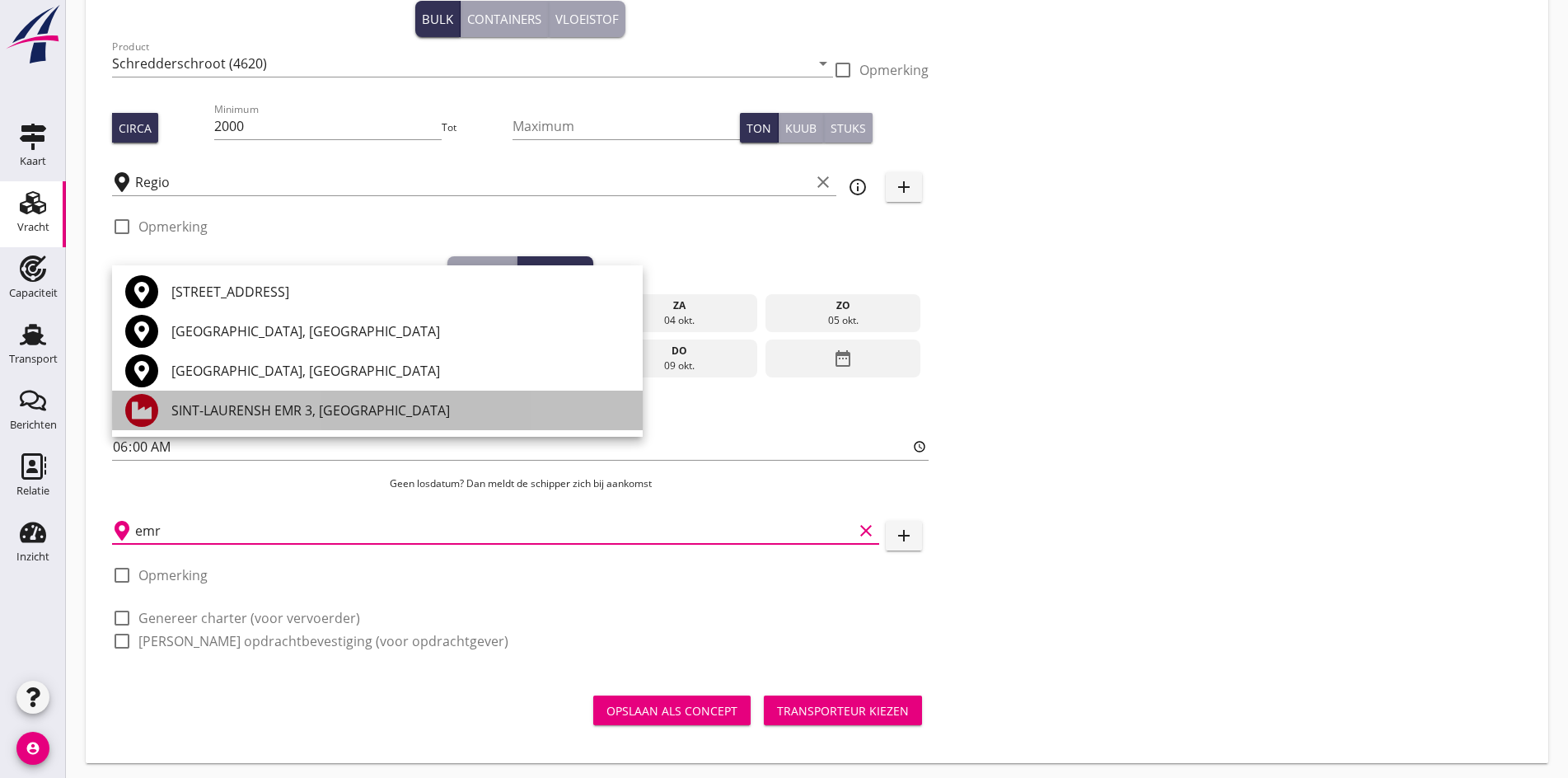
click at [315, 417] on div "SINT-LAURENSH EMR 3, [GEOGRAPHIC_DATA]" at bounding box center [401, 410] width 458 height 20
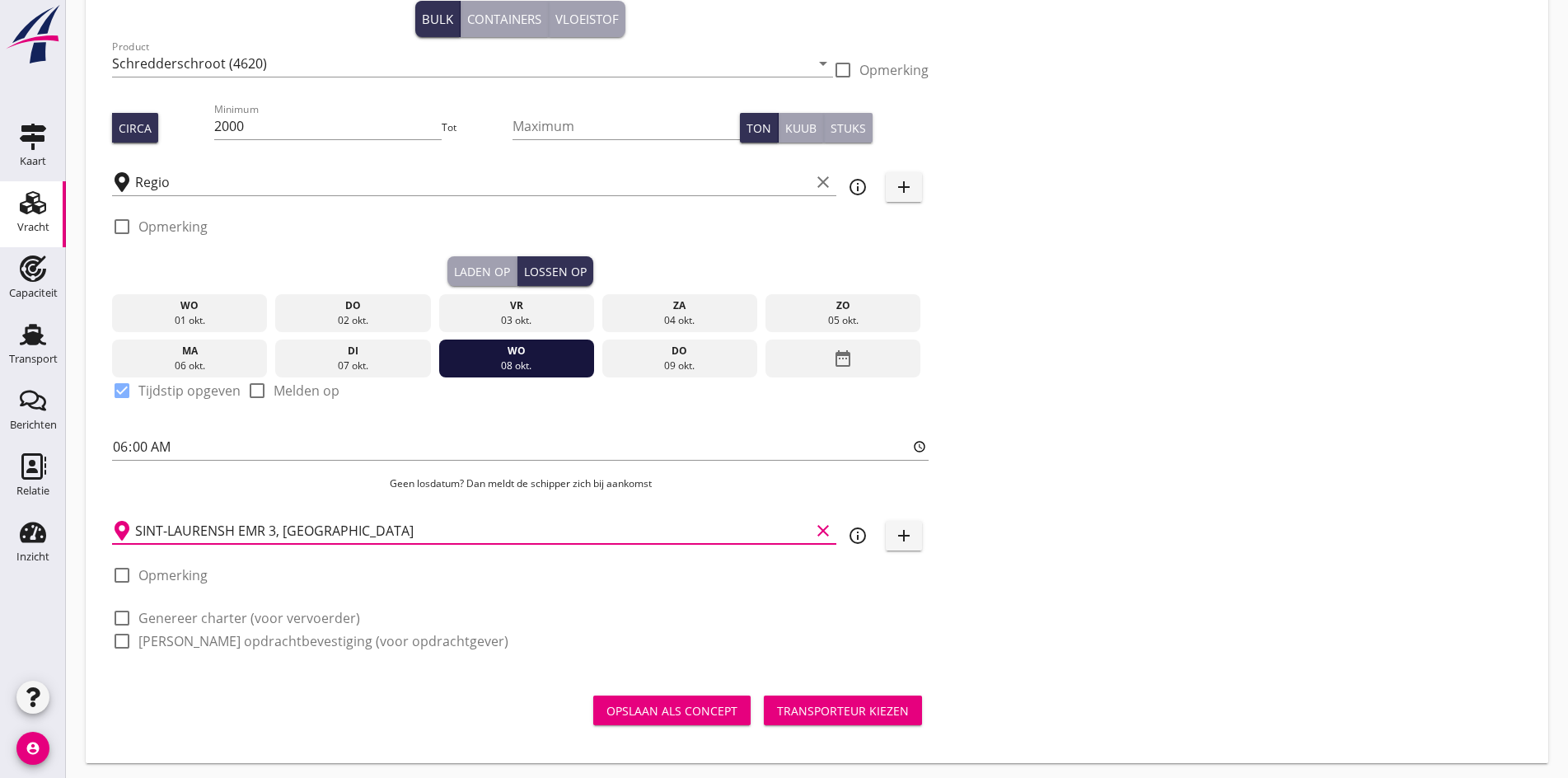
type input "SINT-LAURENSH EMR 3, [GEOGRAPHIC_DATA]"
click at [454, 271] on div "Laden op" at bounding box center [482, 271] width 56 height 17
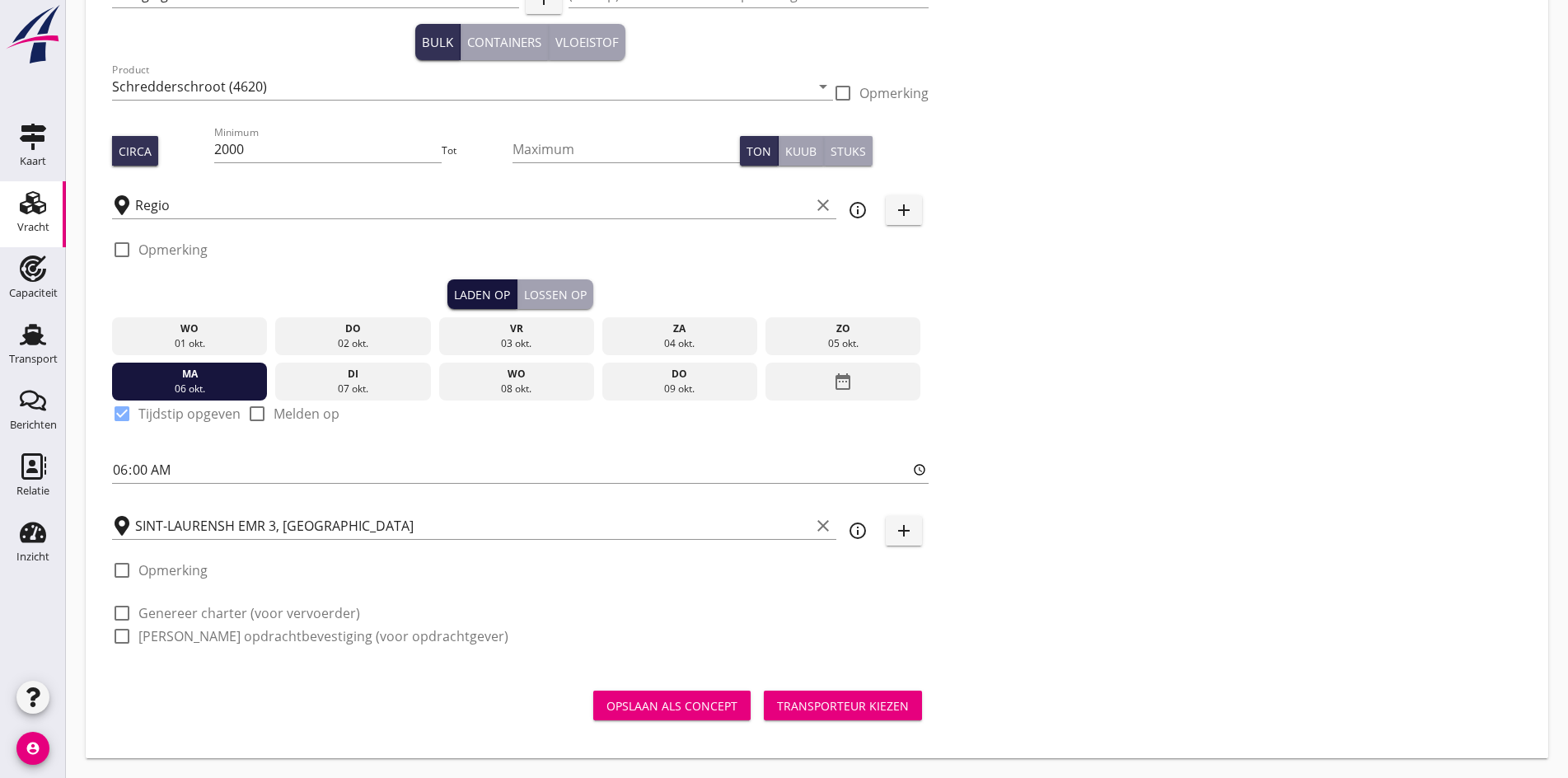
scroll to position [186, 0]
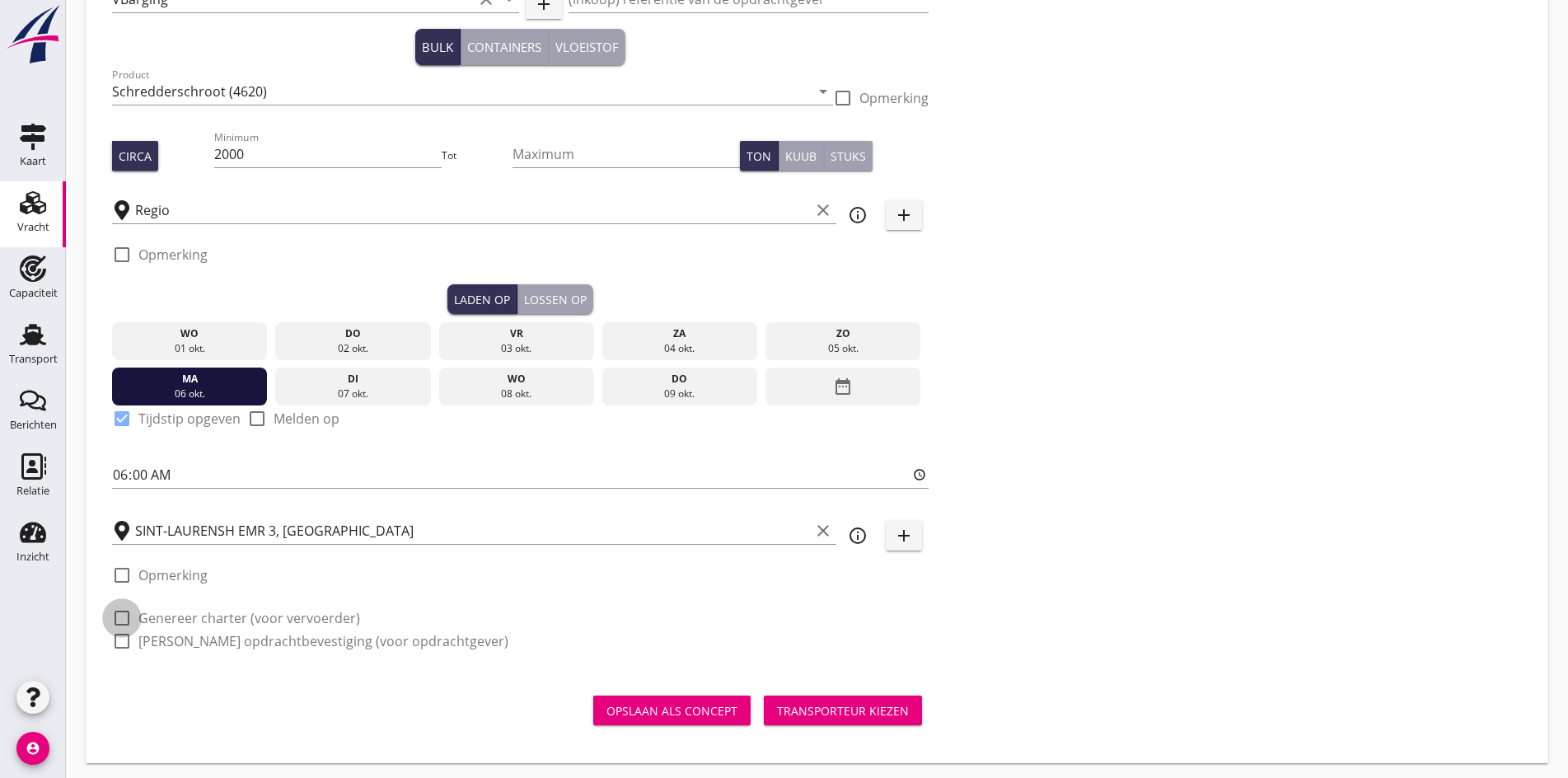
click at [134, 605] on div at bounding box center [122, 617] width 28 height 28
checkbox input "true"
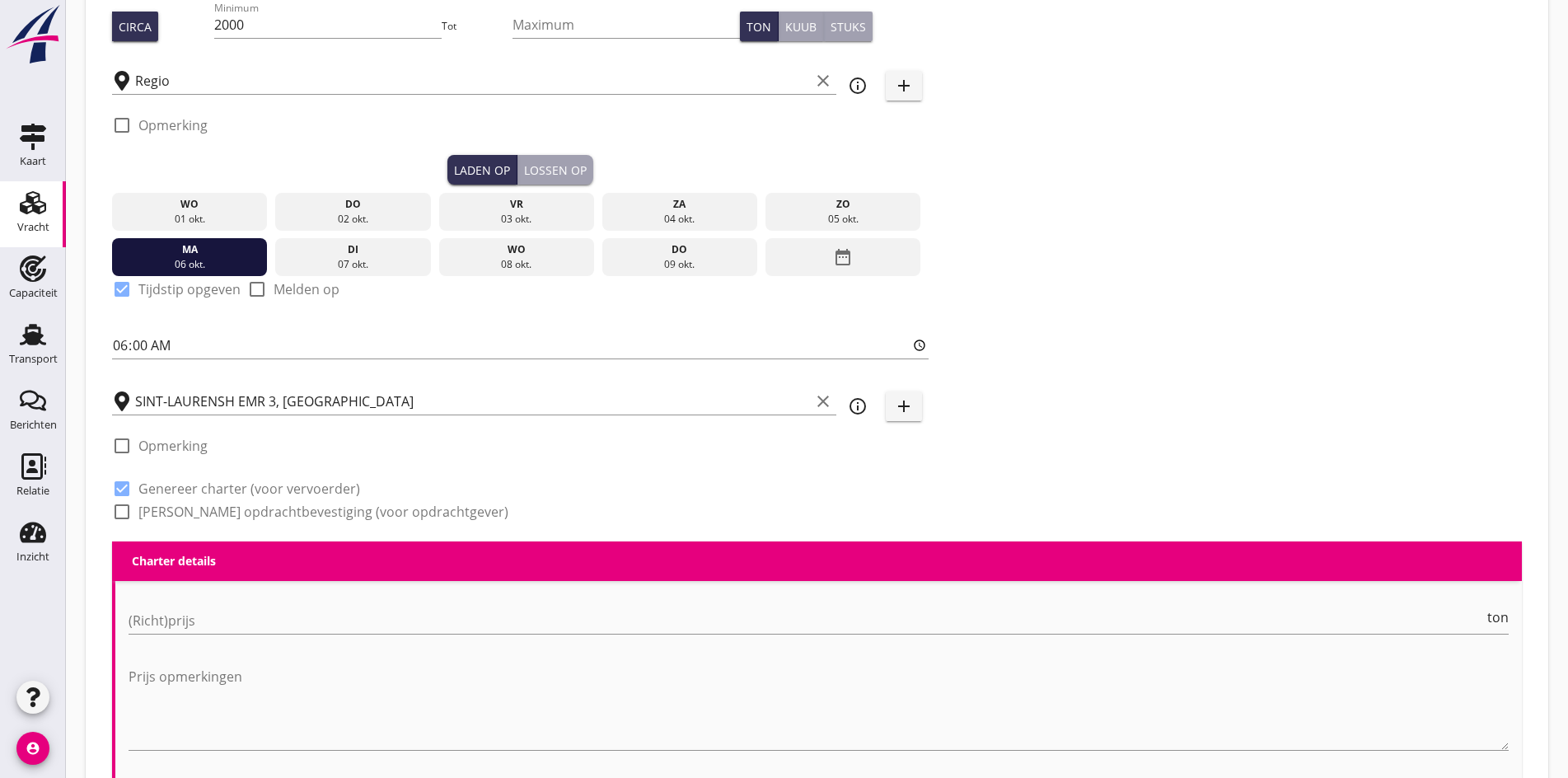
scroll to position [318, 0]
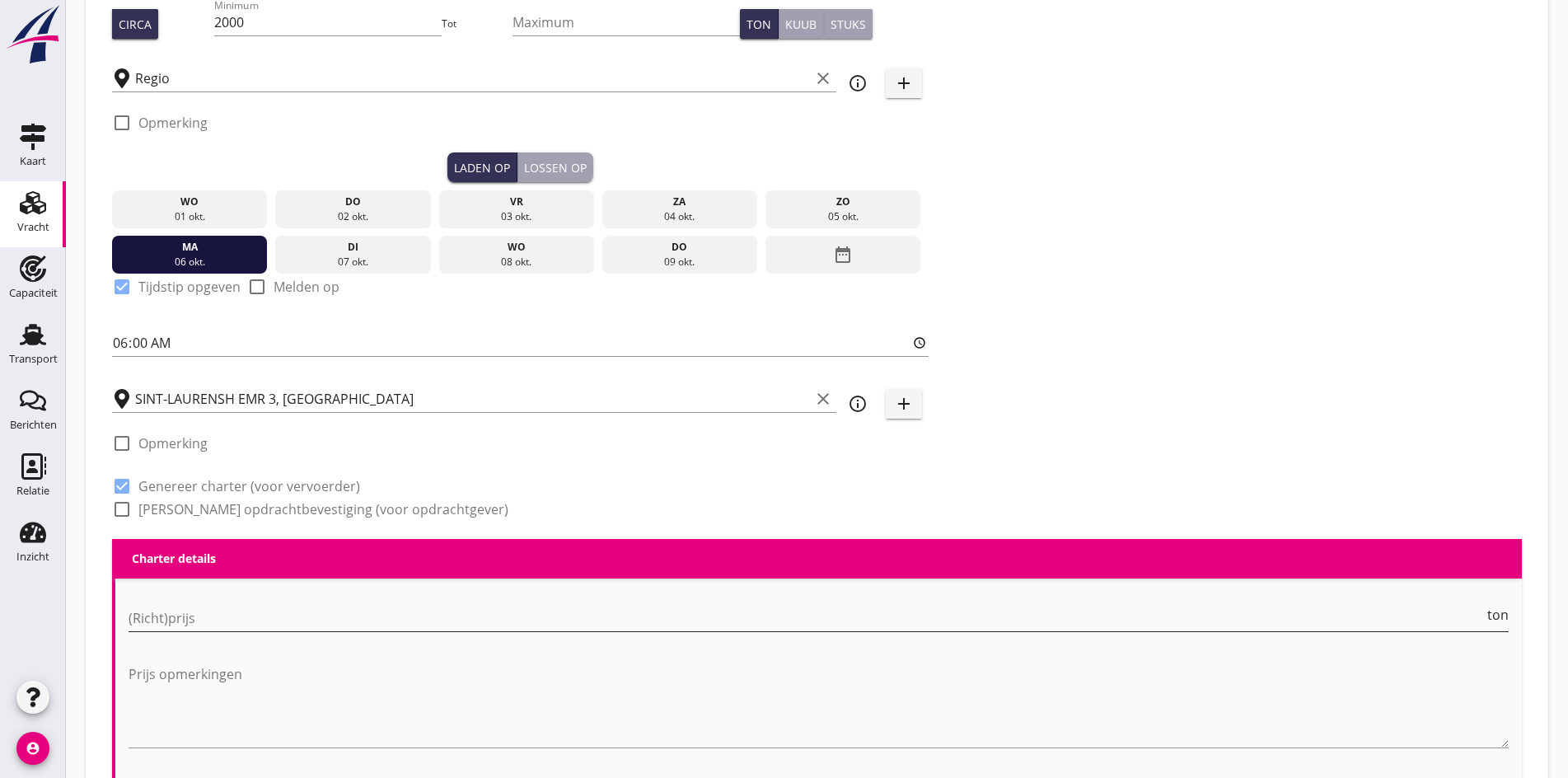
click at [152, 615] on input "(Richt)prijs" at bounding box center [806, 617] width 1355 height 26
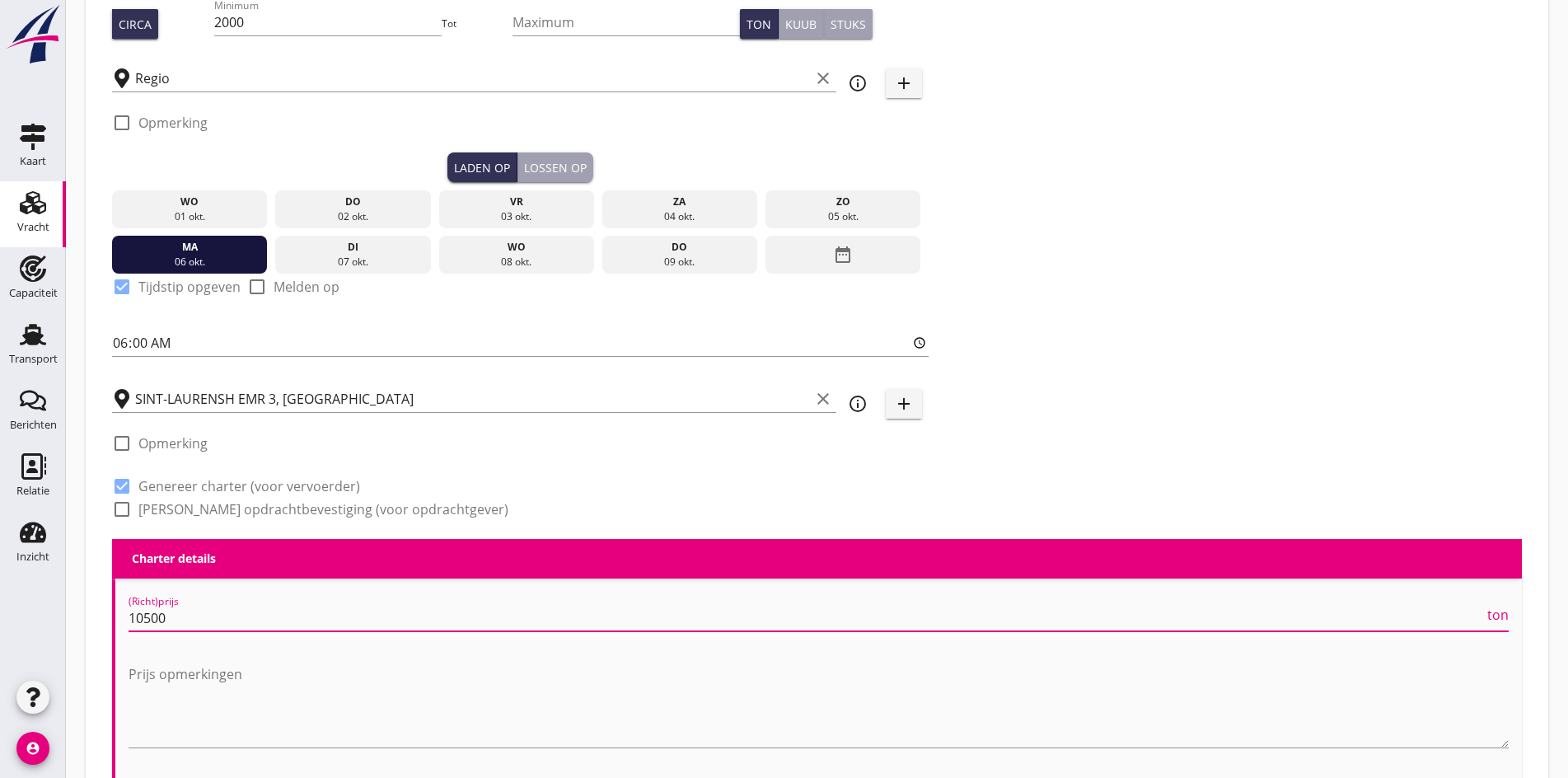
scroll to position [1, 0]
type input "10500"
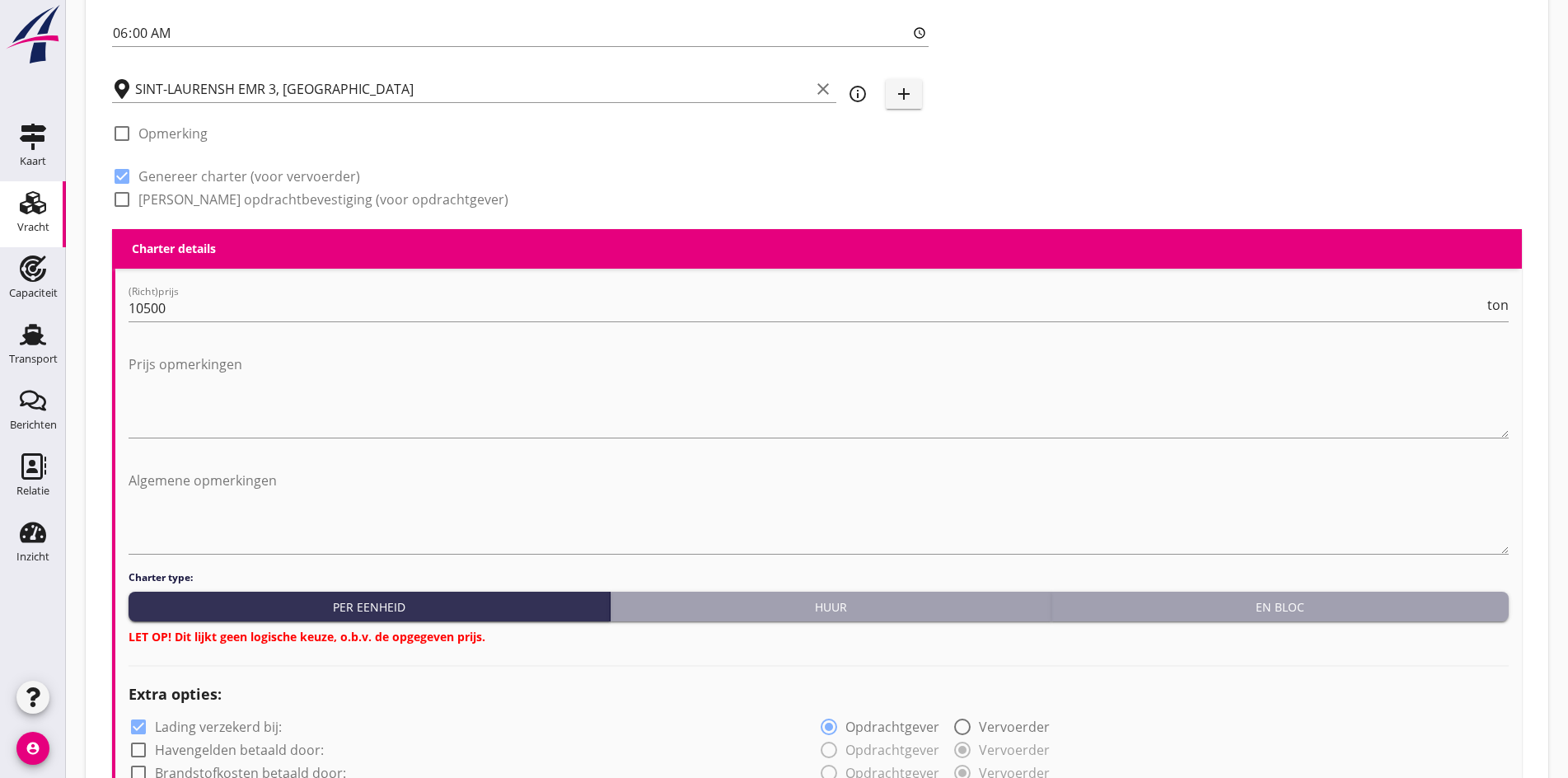
scroll to position [648, 0]
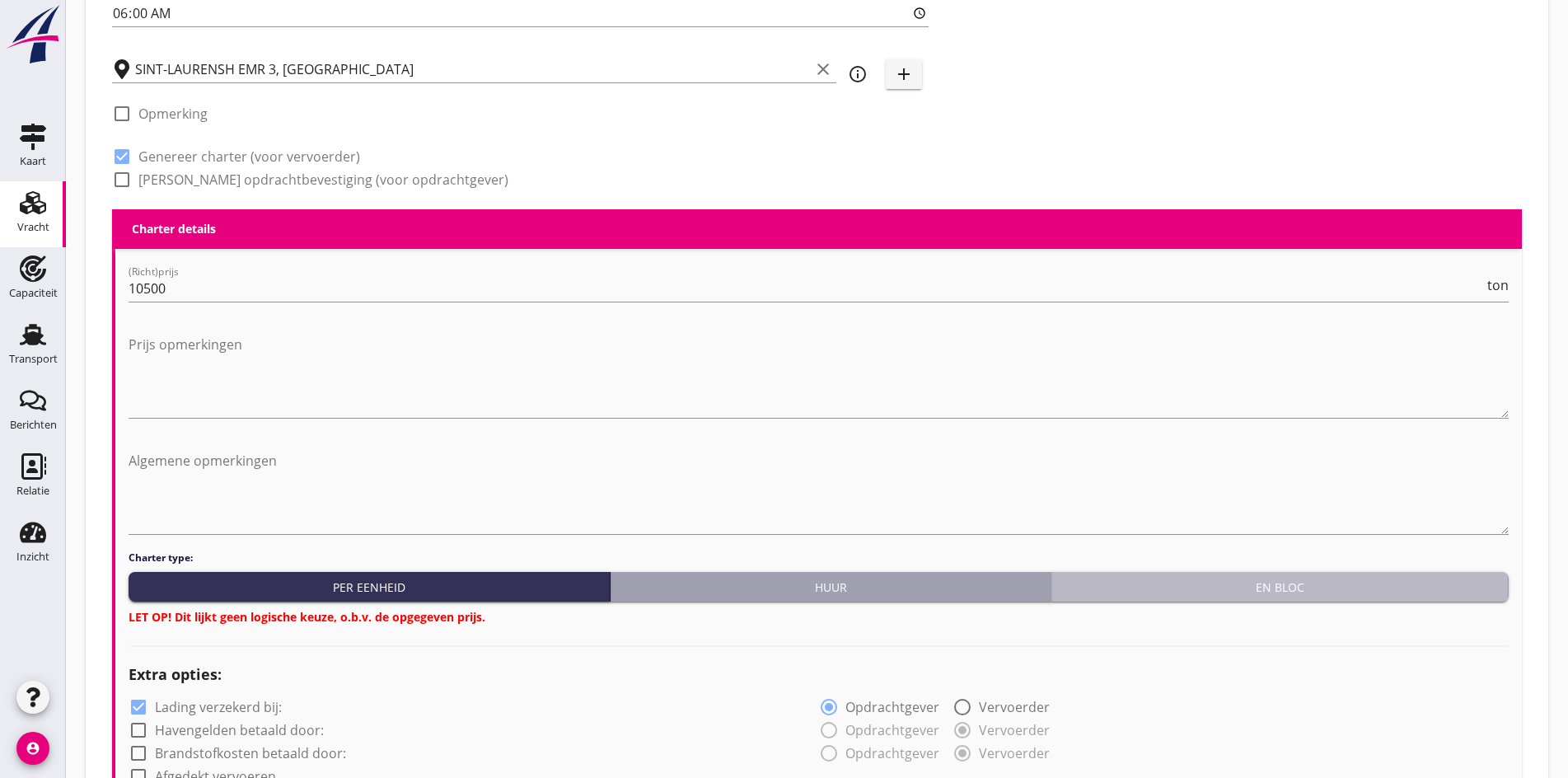
click at [1229, 593] on button "En bloc" at bounding box center [1281, 587] width 457 height 30
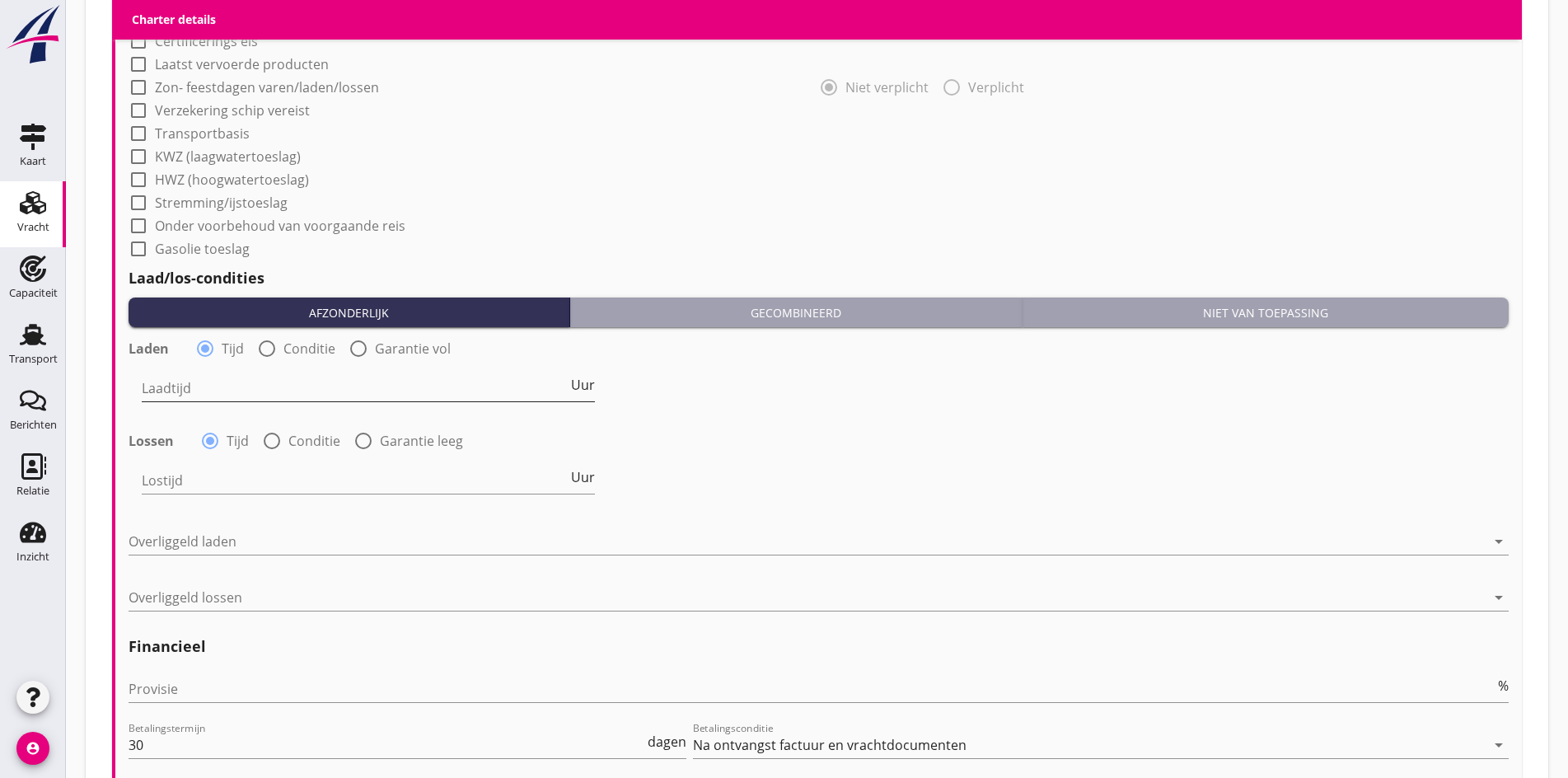
scroll to position [1472, 0]
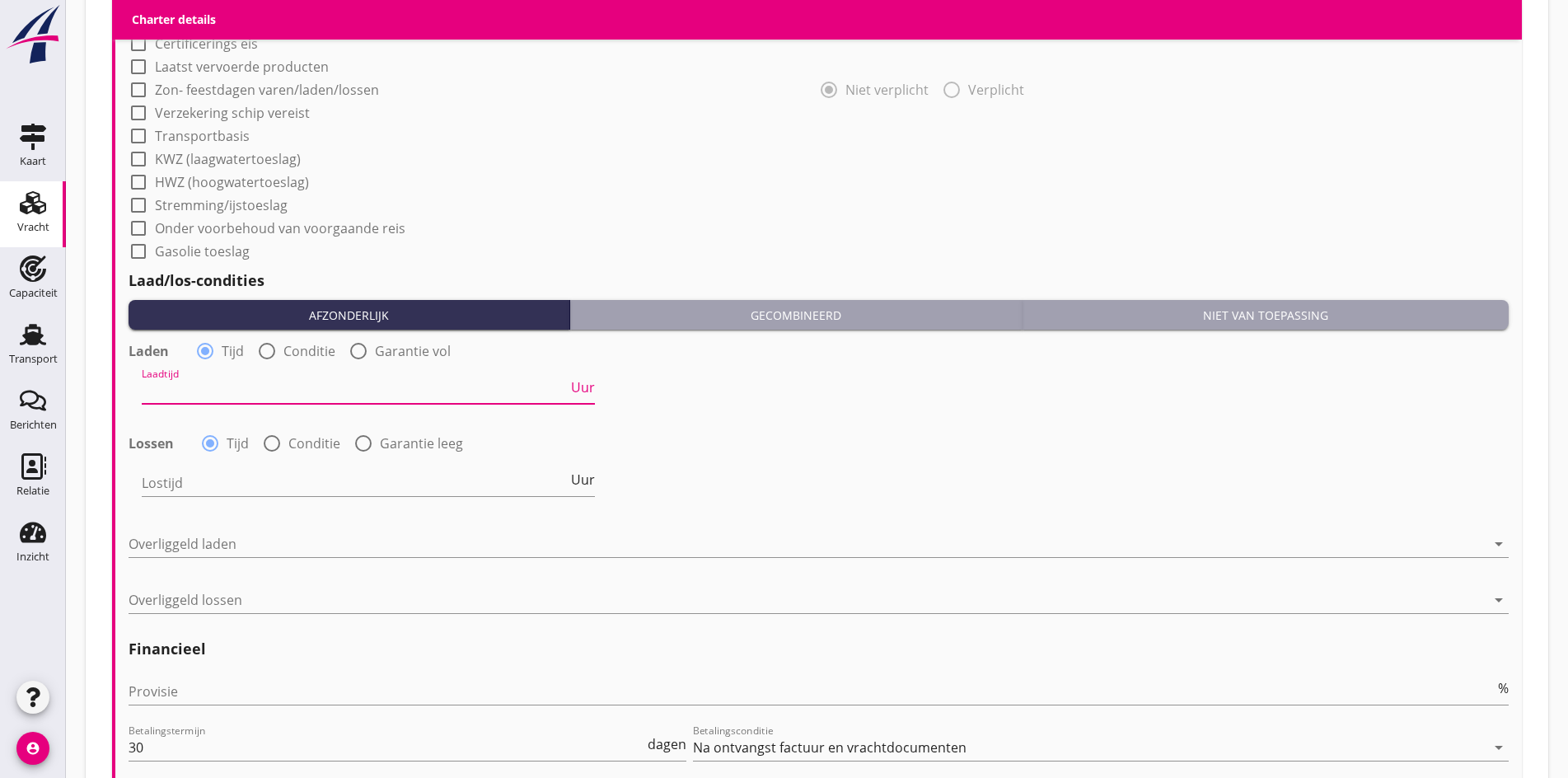
click at [230, 378] on input "Laadtijd" at bounding box center [355, 390] width 426 height 26
type input "24"
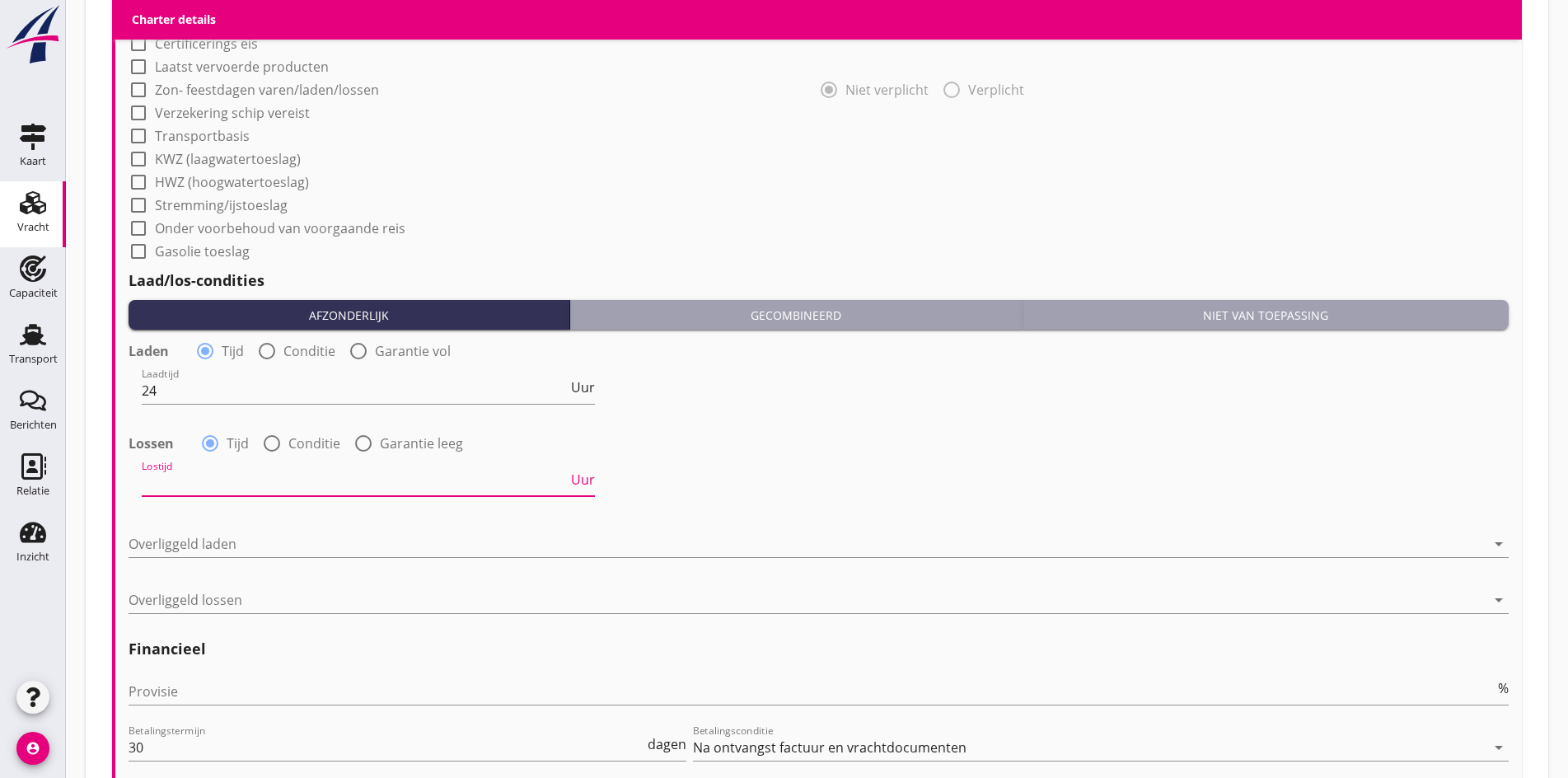
click at [178, 469] on input "Lostijd" at bounding box center [355, 482] width 426 height 26
type input "24"
click at [167, 535] on div at bounding box center [807, 543] width 1357 height 26
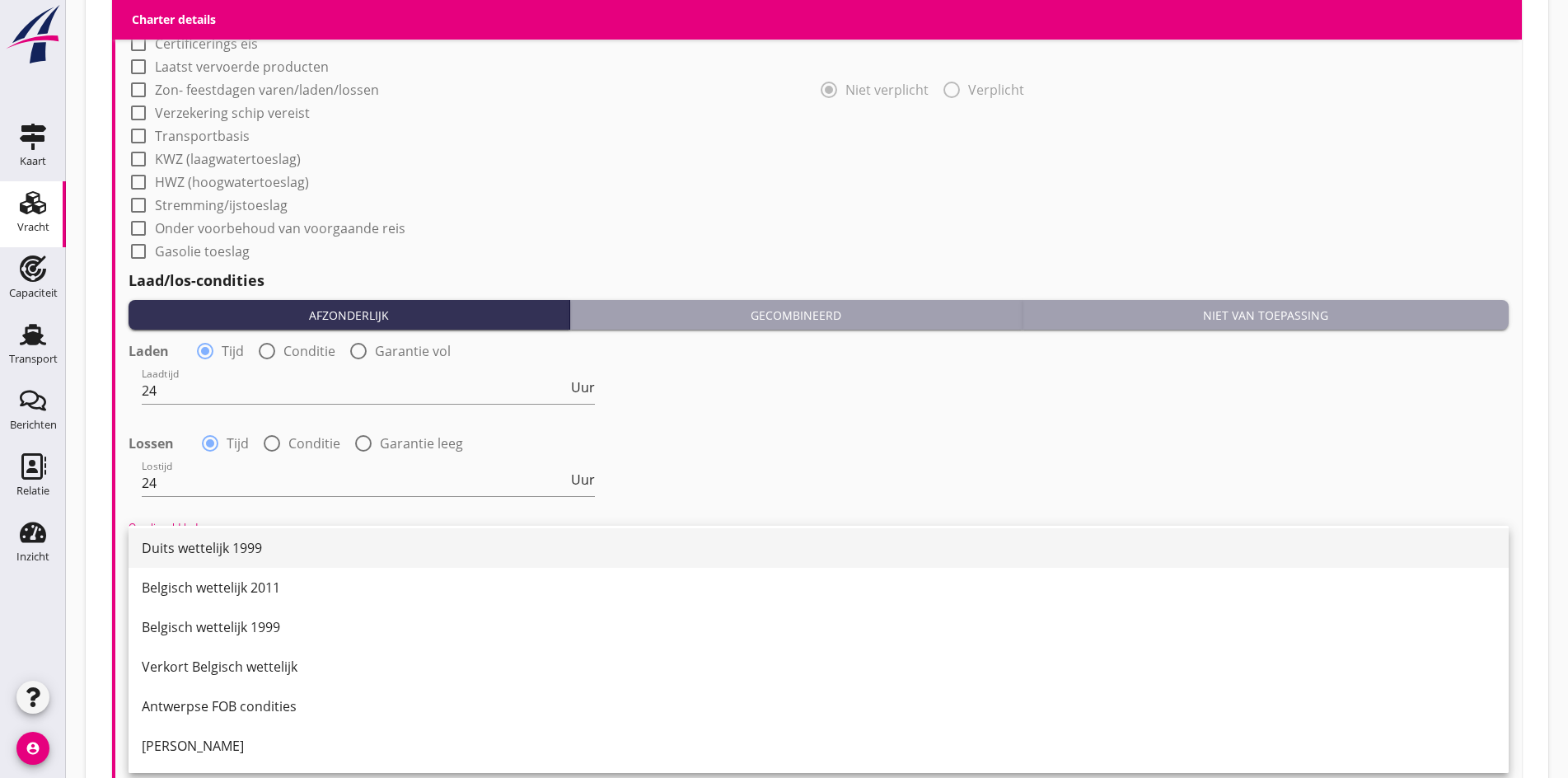
scroll to position [165, 0]
click at [203, 546] on div "Belgisch wettelijk 2011" at bounding box center [819, 545] width 1354 height 20
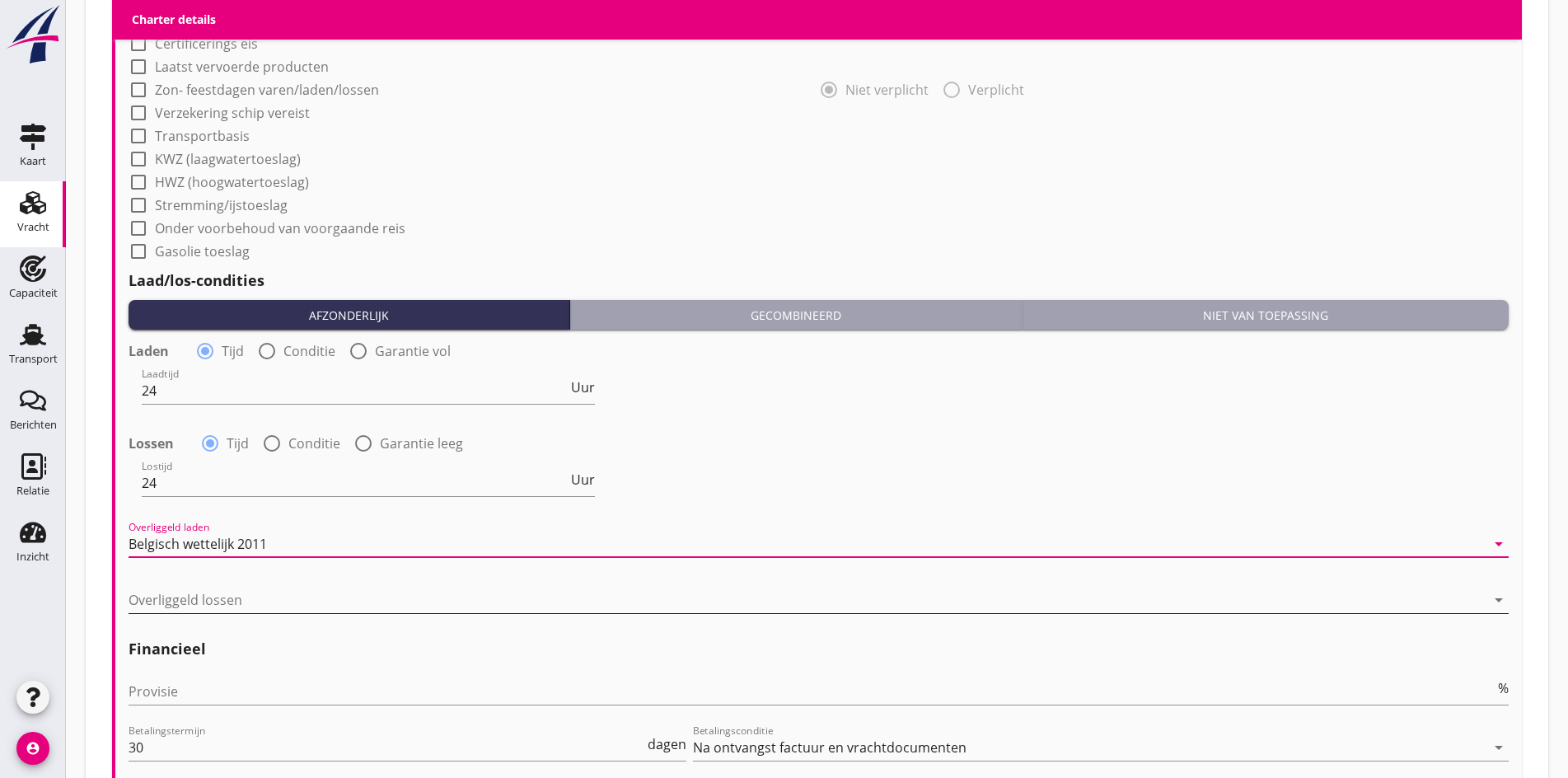
click at [187, 597] on div at bounding box center [807, 599] width 1357 height 26
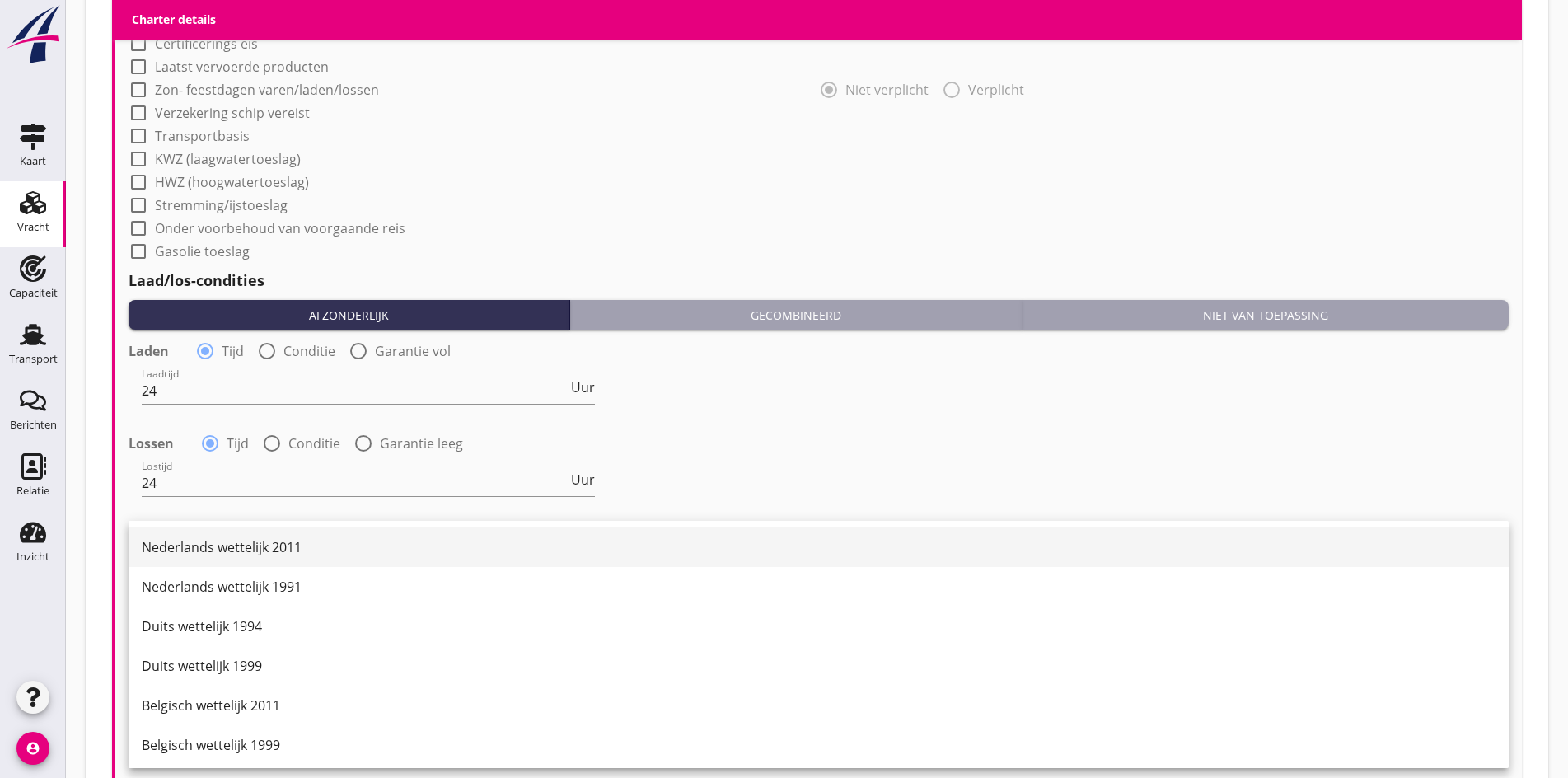
click at [194, 544] on div "Nederlands wettelijk 2011" at bounding box center [819, 547] width 1354 height 20
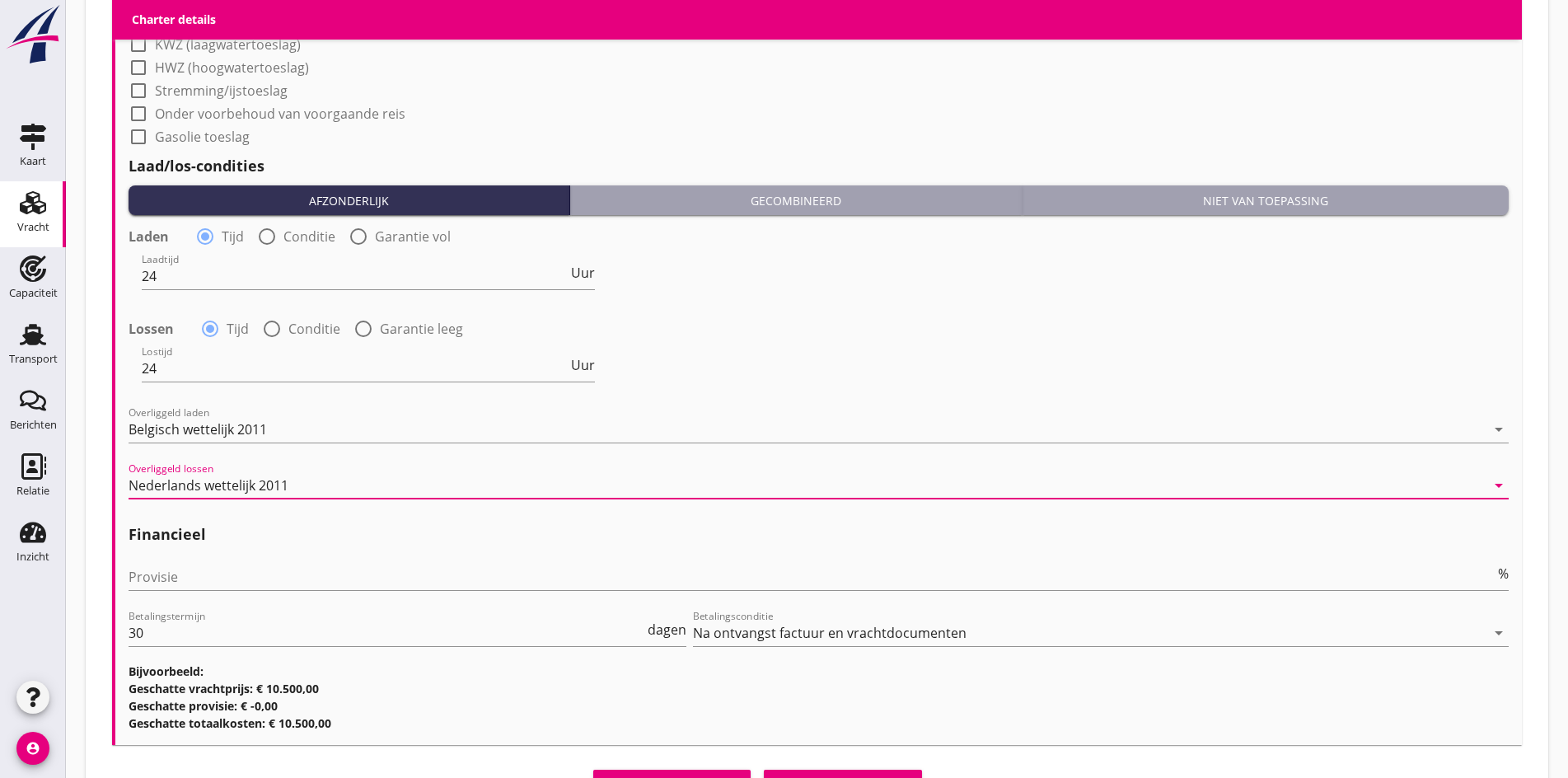
scroll to position [1661, 0]
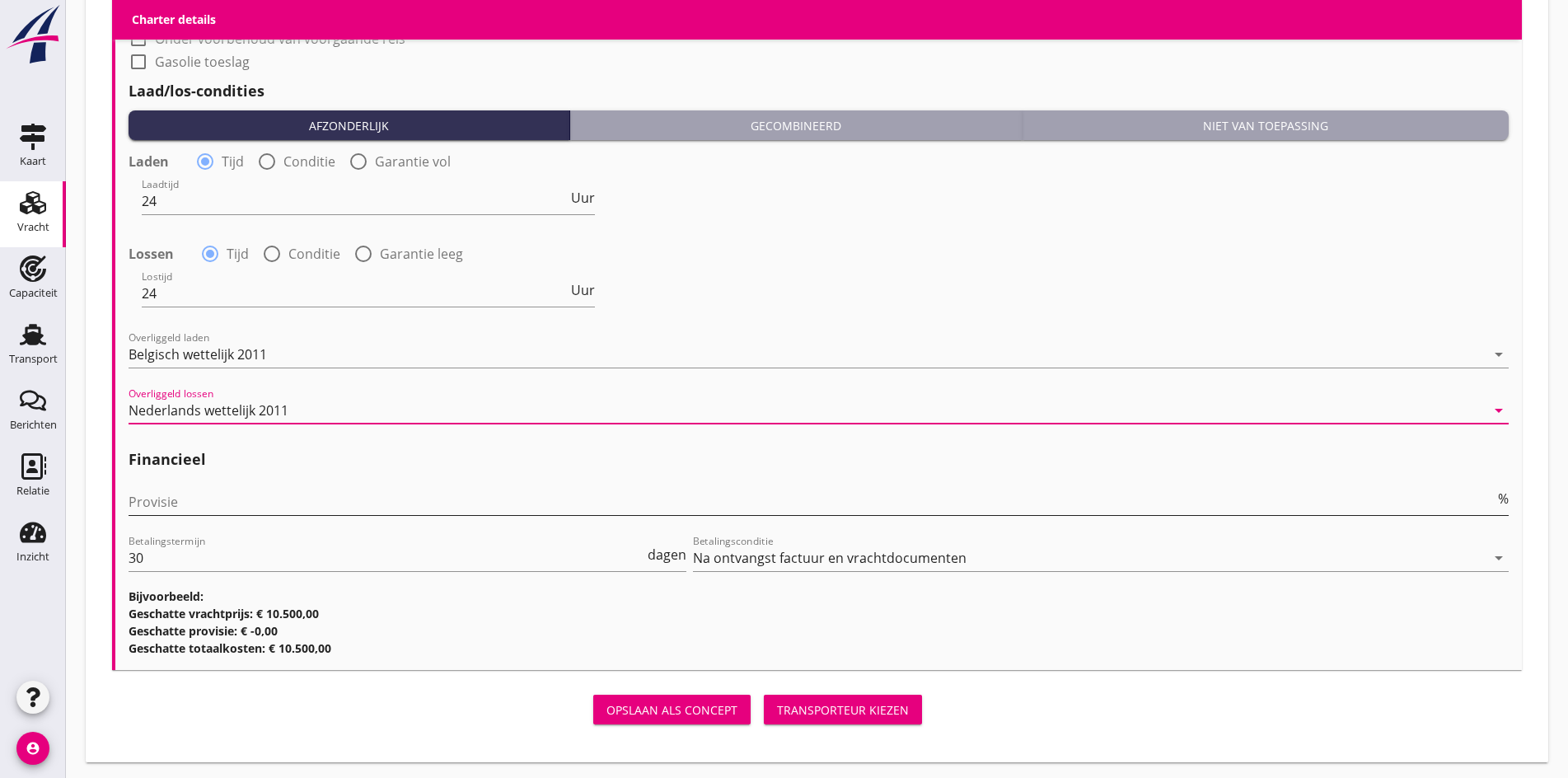
click at [188, 497] on input "Provisie" at bounding box center [811, 502] width 1366 height 26
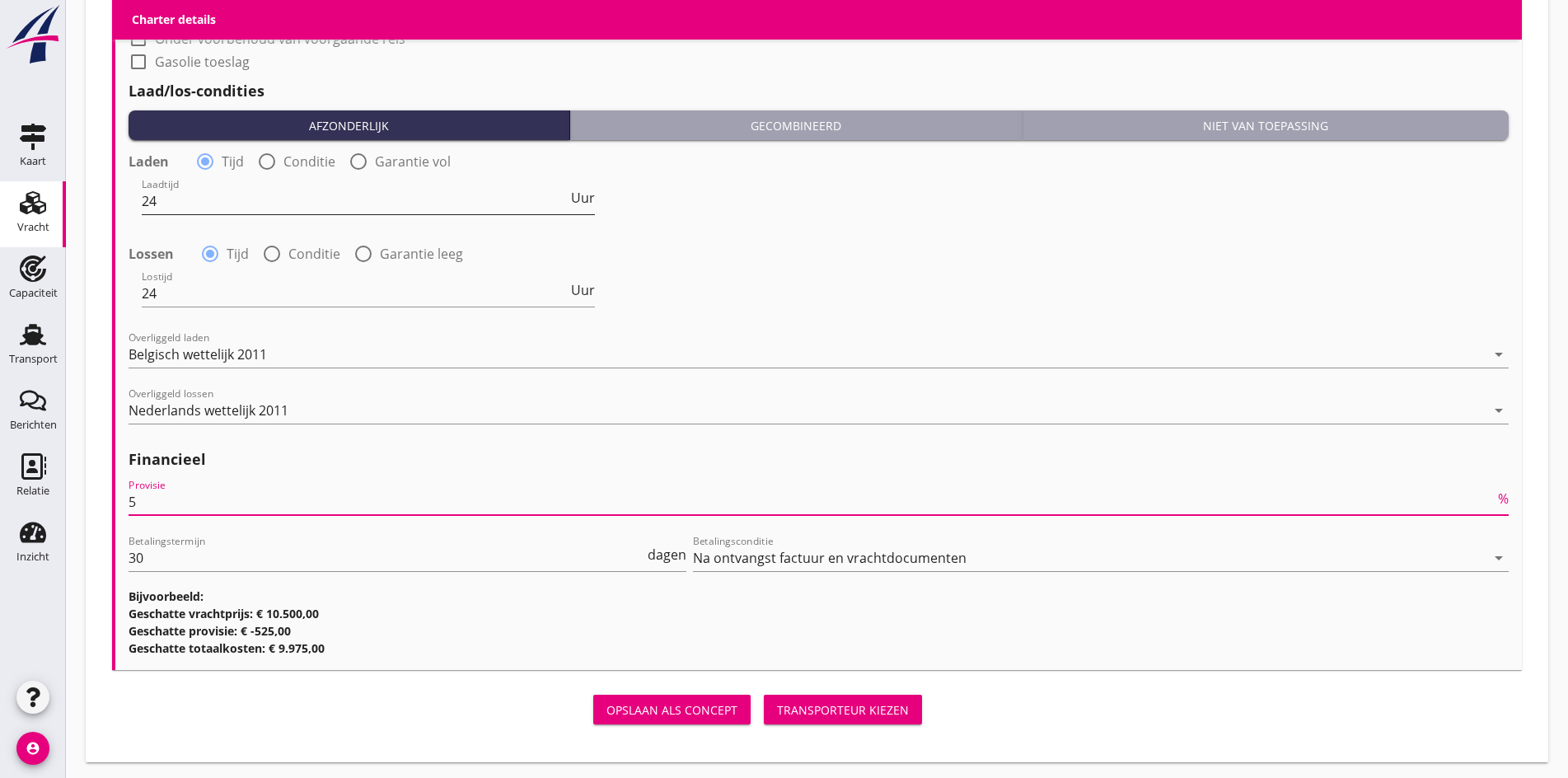
type input "5"
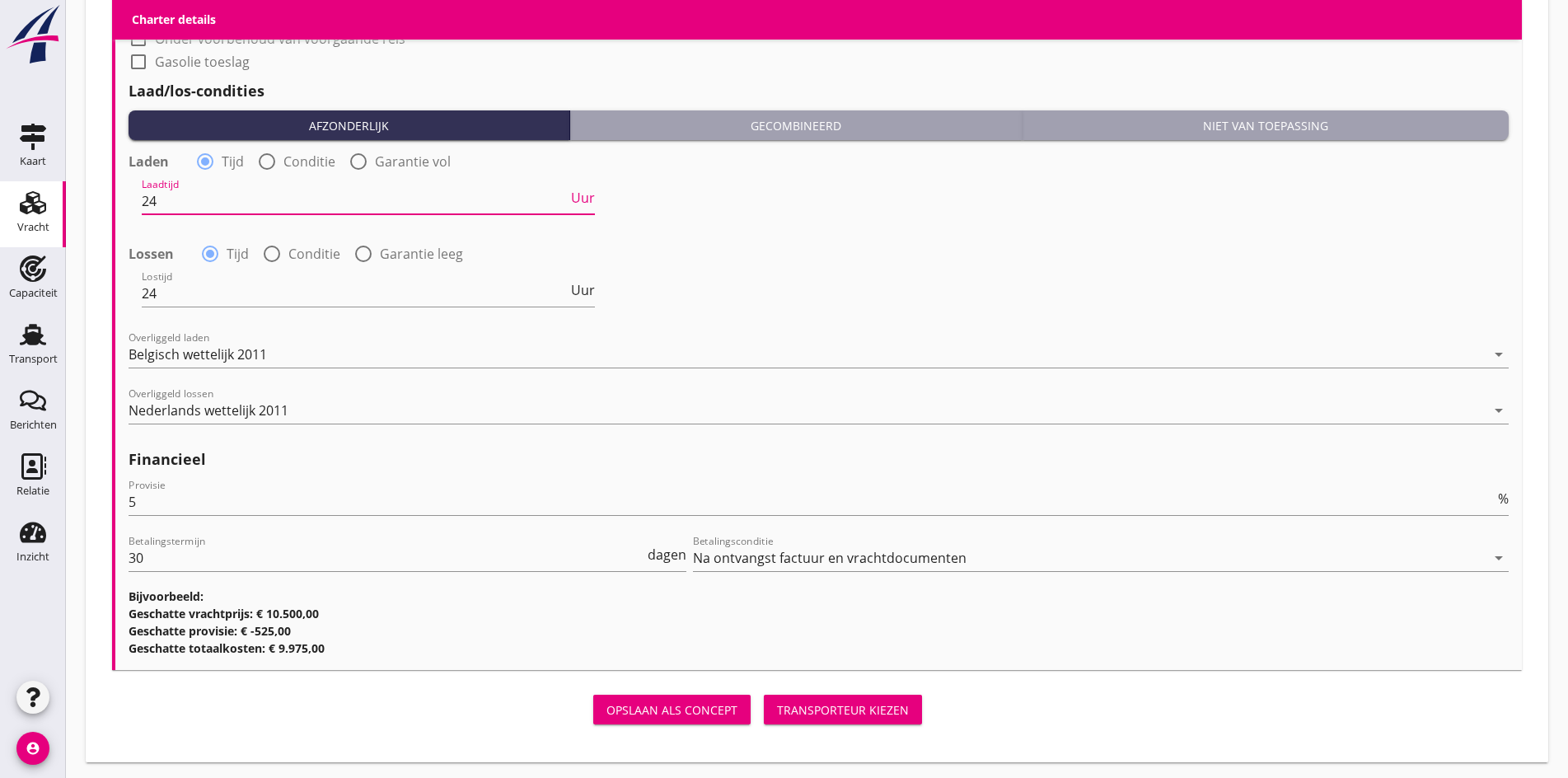
drag, startPoint x: 180, startPoint y: 202, endPoint x: 117, endPoint y: 189, distance: 64.3
type input "36"
drag, startPoint x: 185, startPoint y: 289, endPoint x: 120, endPoint y: 271, distance: 67.4
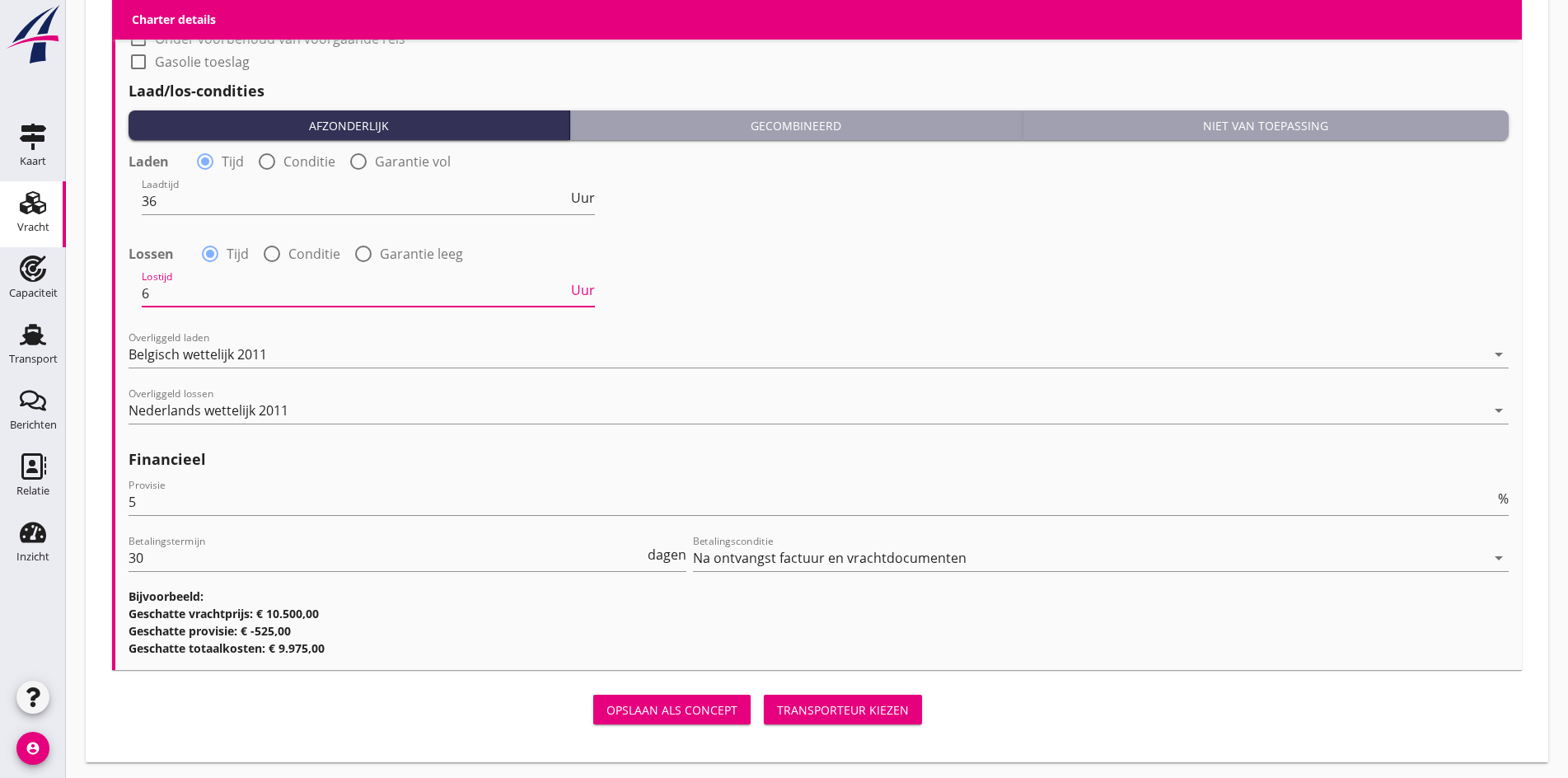
drag, startPoint x: 157, startPoint y: 302, endPoint x: 151, endPoint y: 294, distance: 10.0
click at [151, 294] on div "Lostijd 6 Uur" at bounding box center [368, 293] width 453 height 26
drag, startPoint x: 151, startPoint y: 294, endPoint x: 119, endPoint y: 282, distance: 34.2
type input "36"
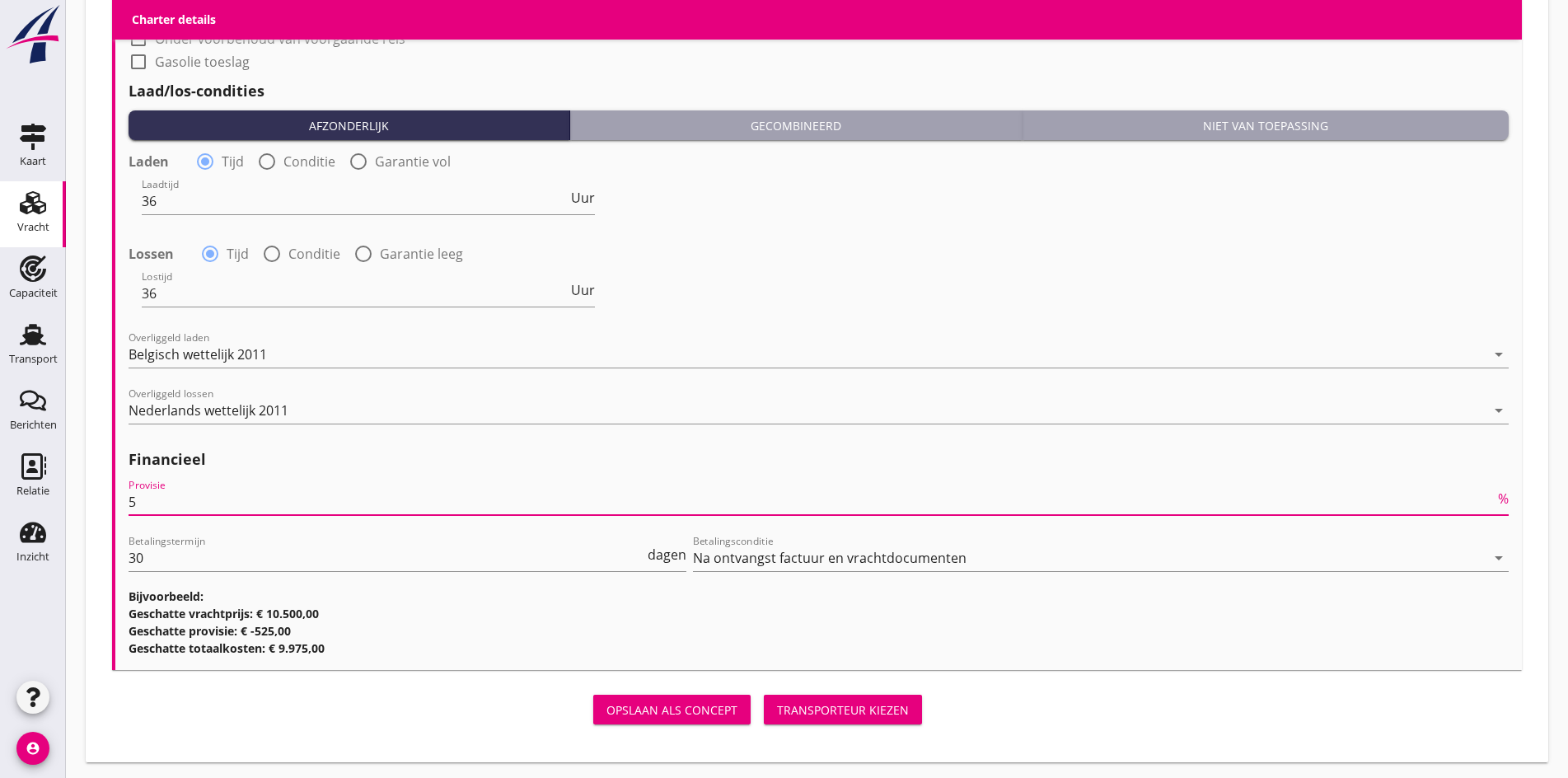
click at [158, 491] on input "5" at bounding box center [811, 502] width 1366 height 26
drag, startPoint x: 148, startPoint y: 490, endPoint x: 149, endPoint y: 537, distance: 47.0
type input "0"
click at [777, 701] on div "Transporteur kiezen" at bounding box center [843, 710] width 132 height 17
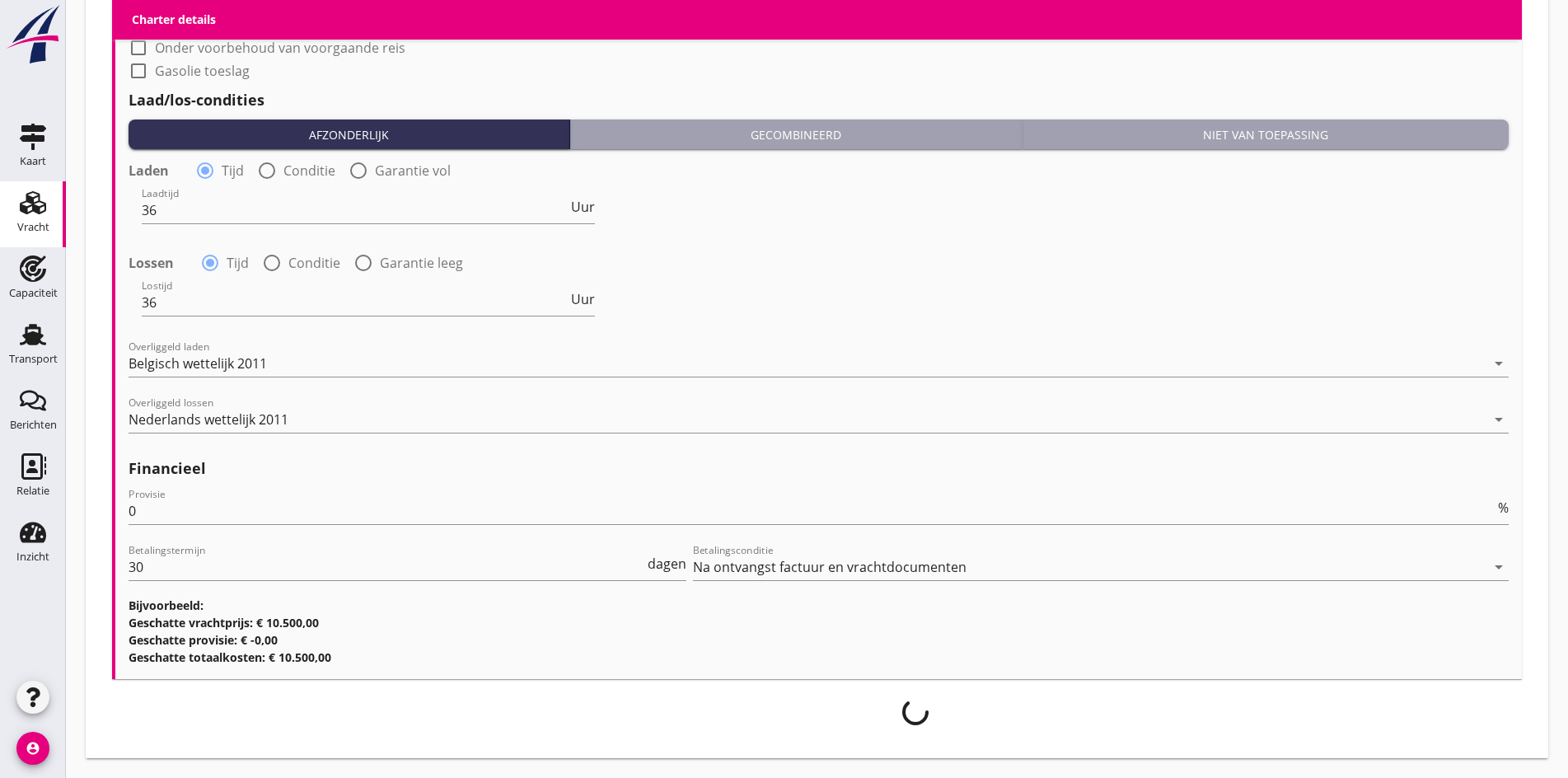
scroll to position [1648, 0]
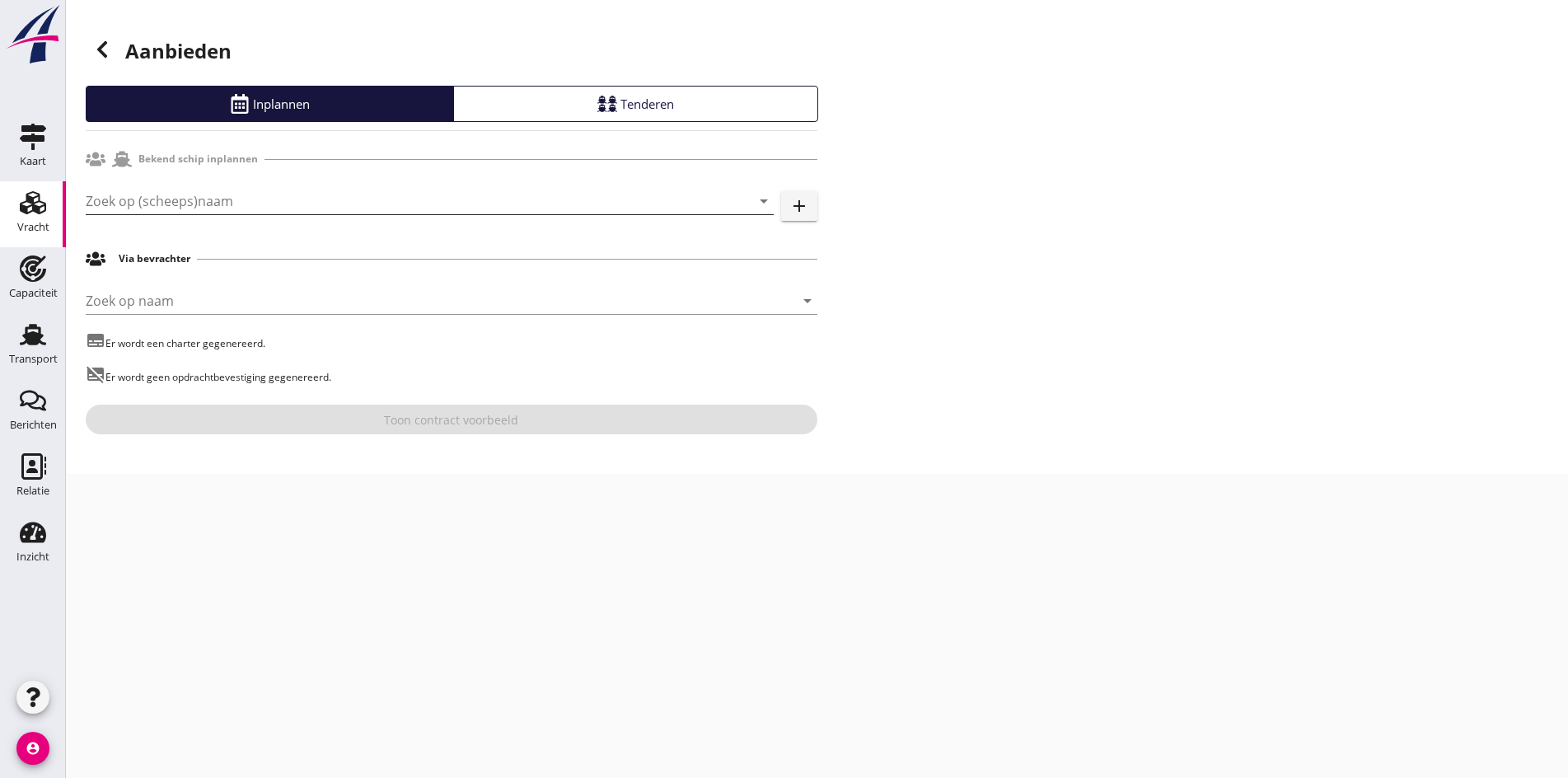
click at [133, 195] on input "Zoek op (scheeps)naam" at bounding box center [406, 201] width 642 height 26
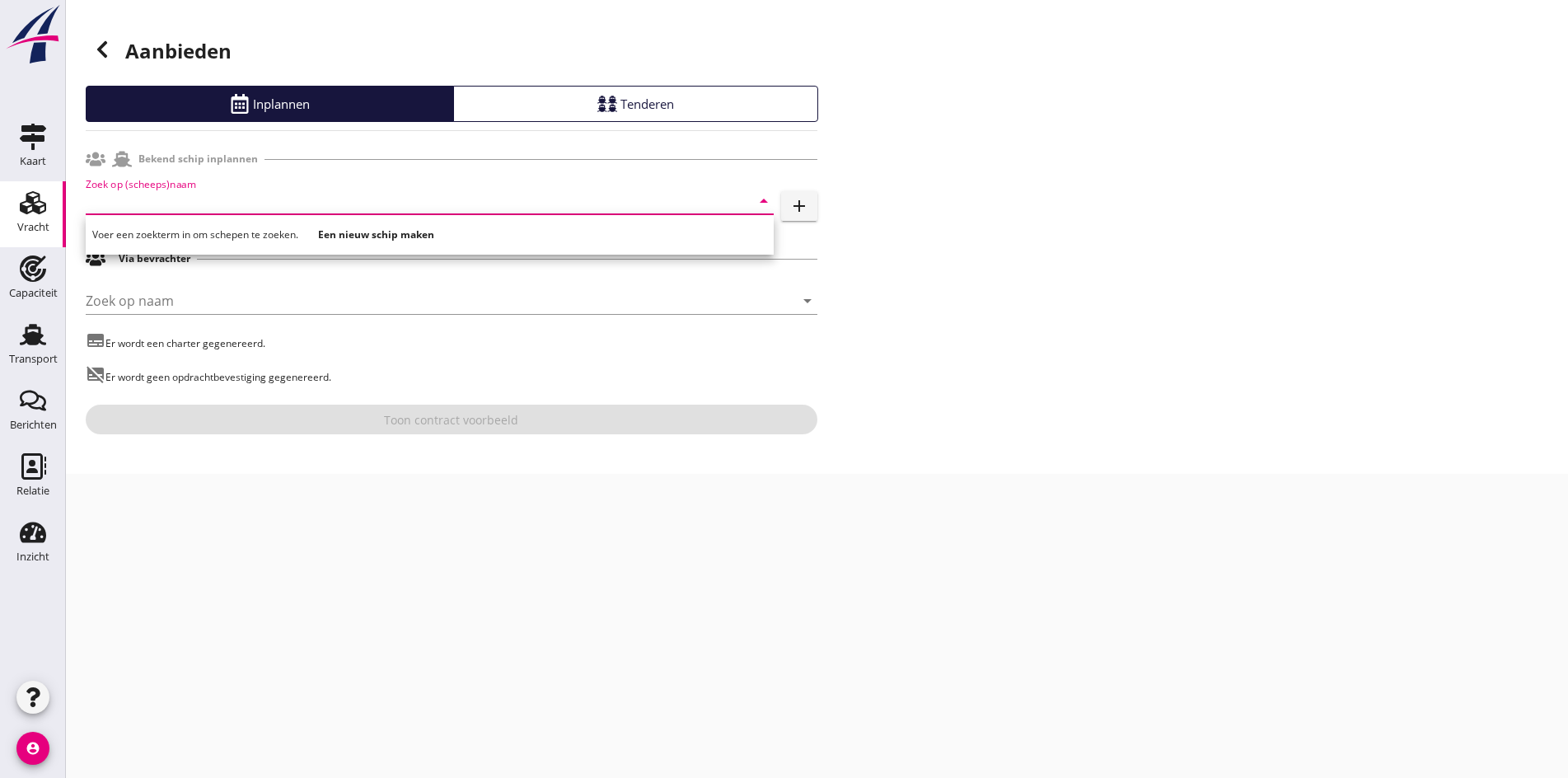
type input "i"
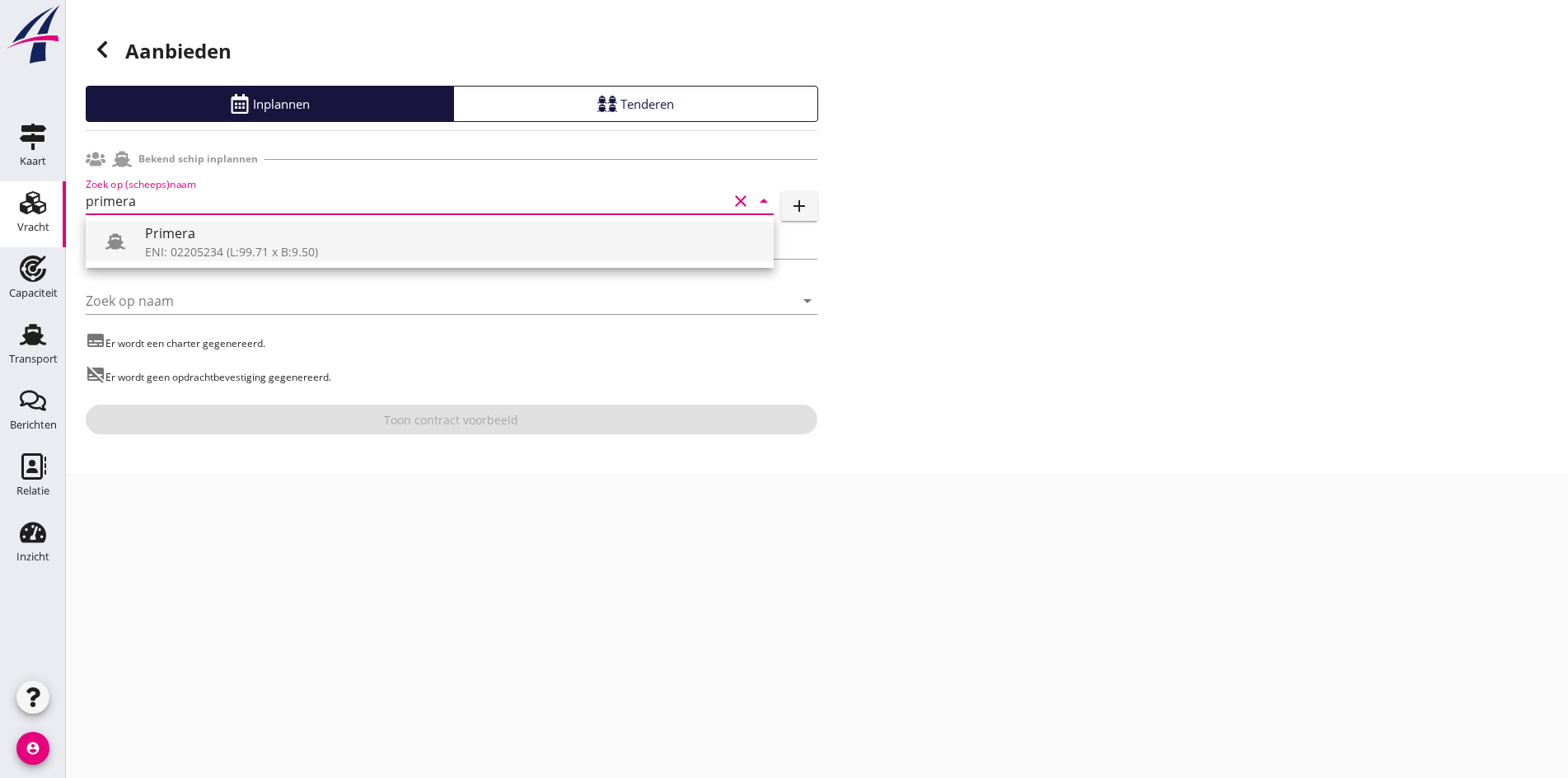
click at [338, 236] on div "Primera" at bounding box center [453, 233] width 616 height 20
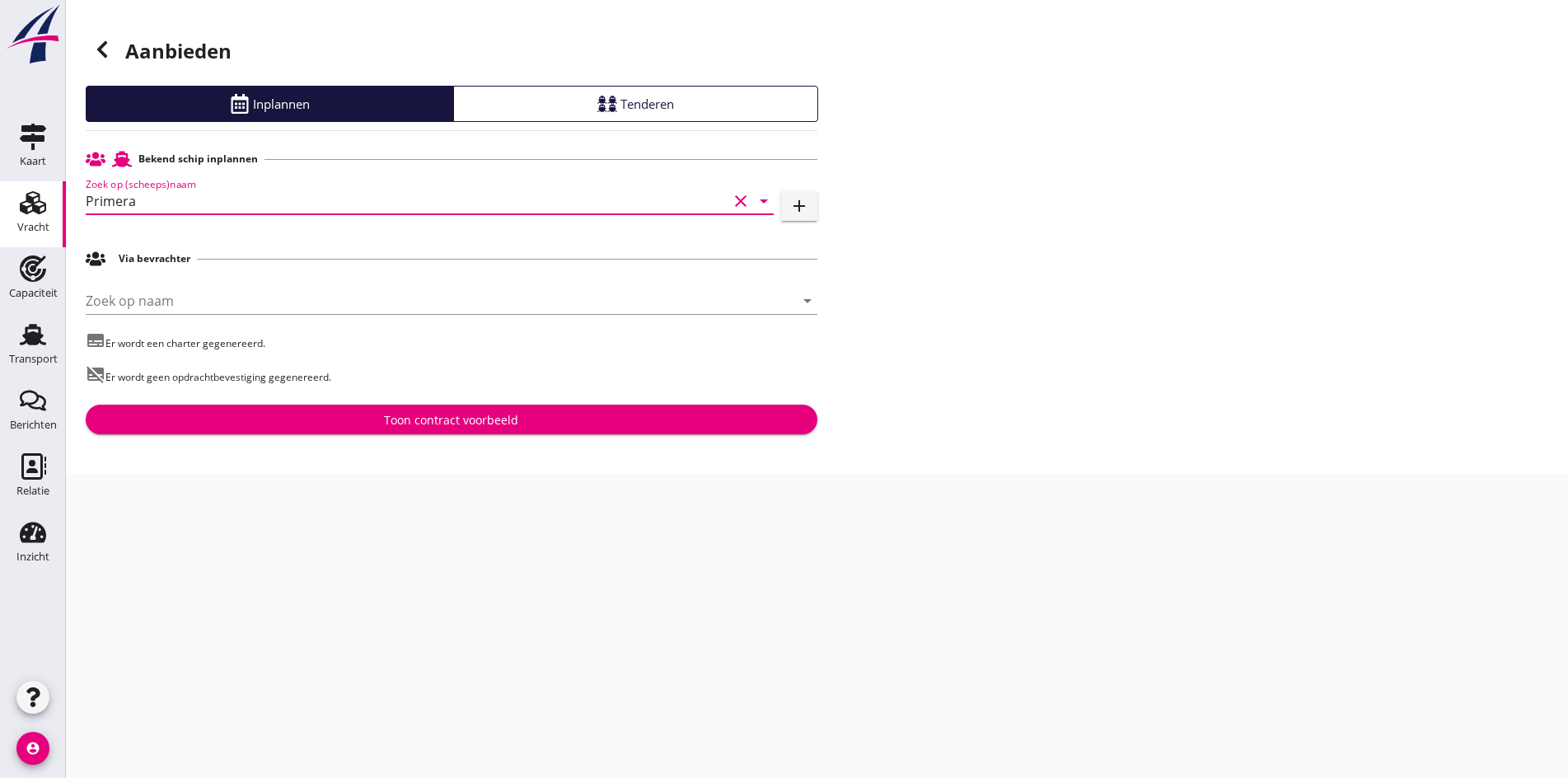
type input "Primera"
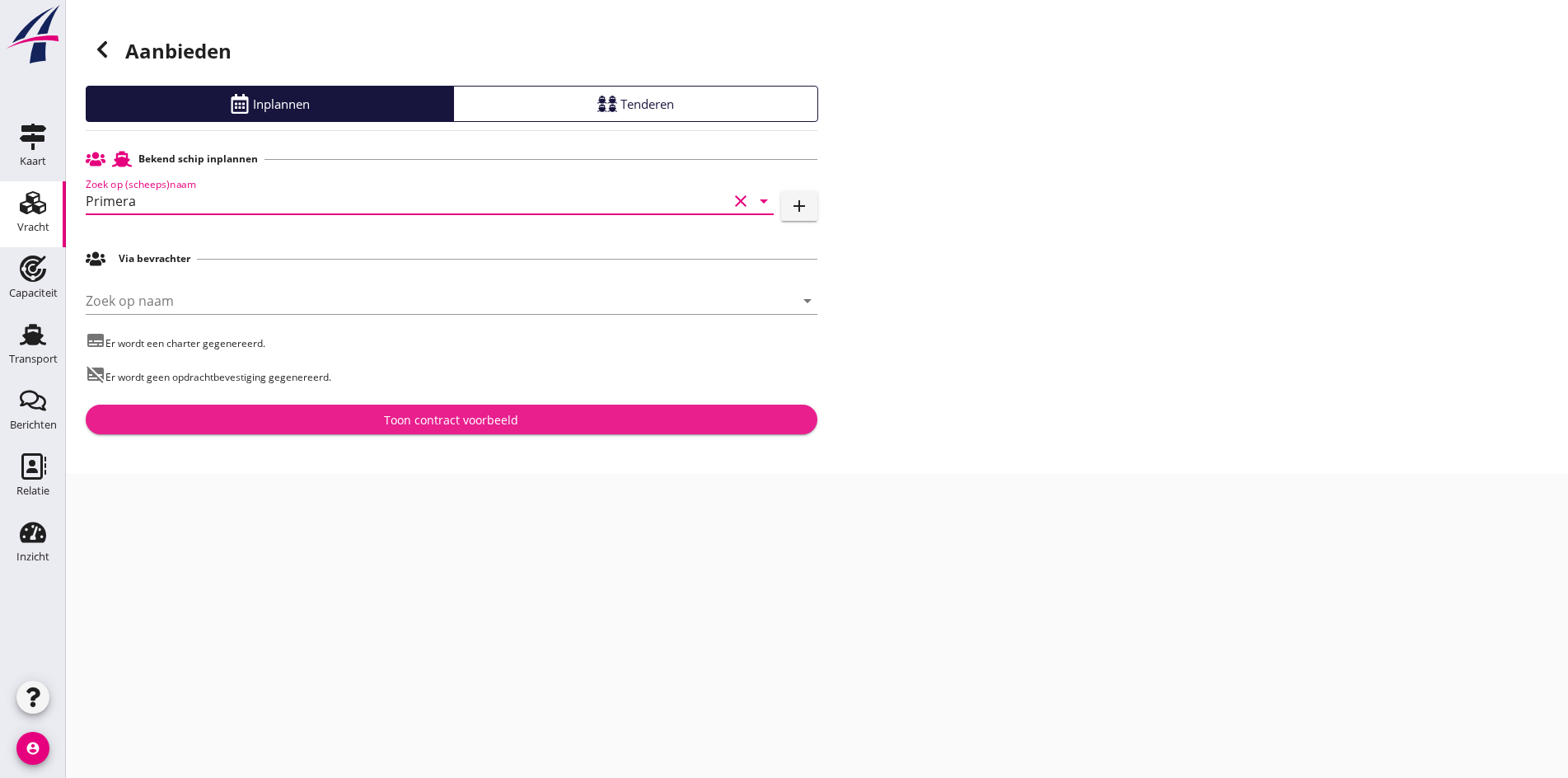
click at [435, 405] on button "Toon contract voorbeeld" at bounding box center [452, 419] width 732 height 30
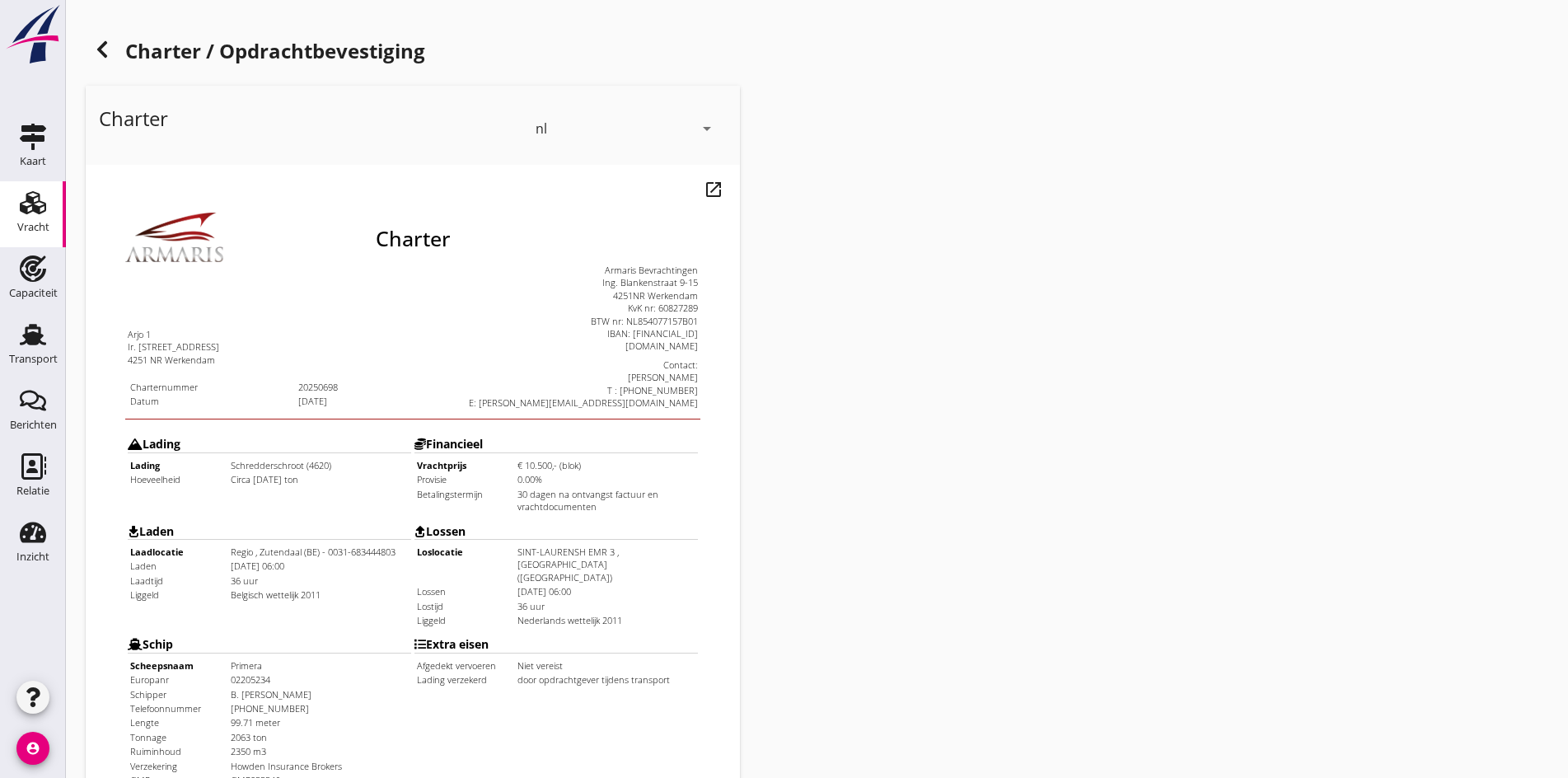
scroll to position [412, 0]
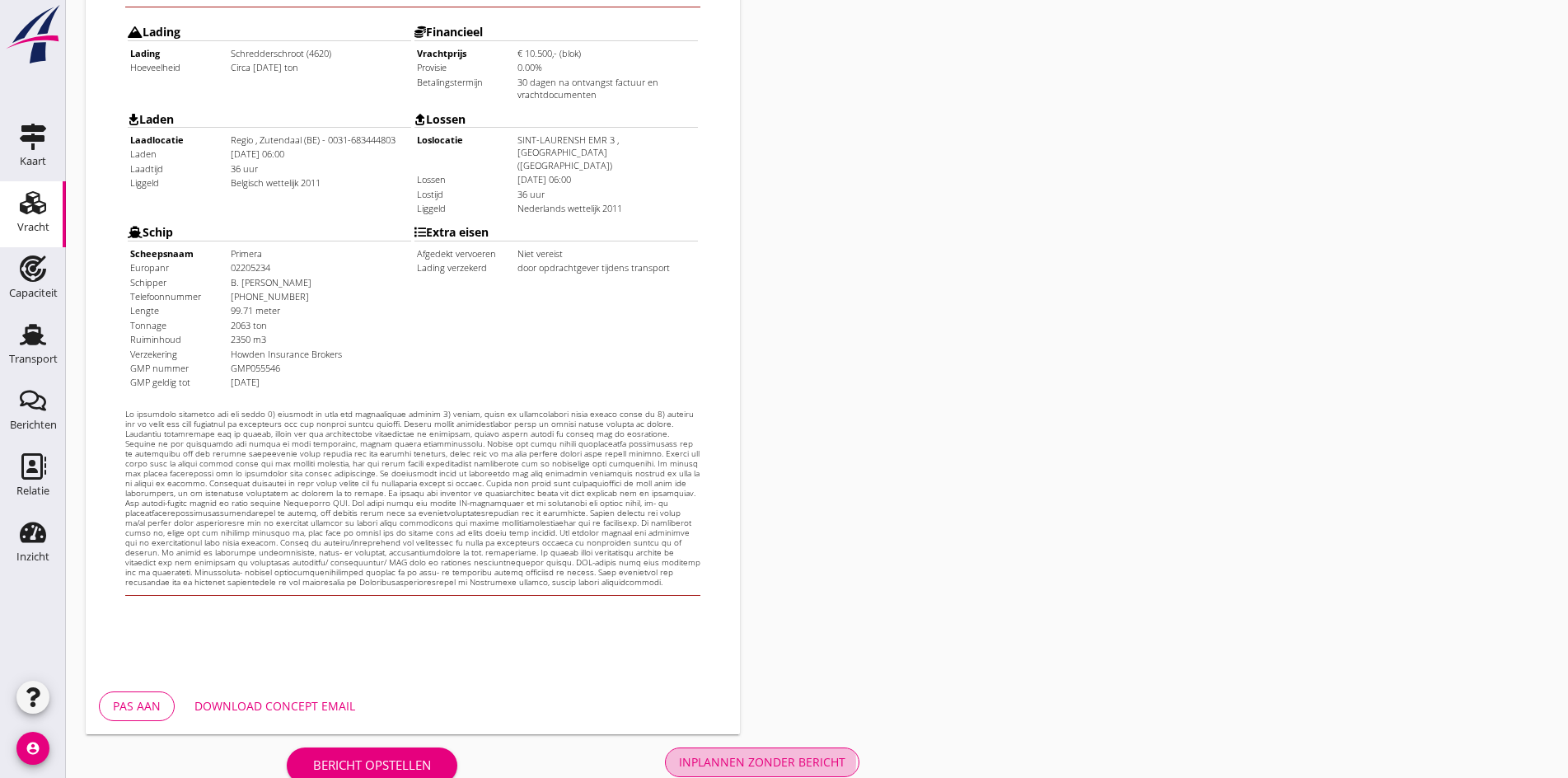
click at [665, 750] on button "Inplannen zonder bericht" at bounding box center [762, 762] width 195 height 30
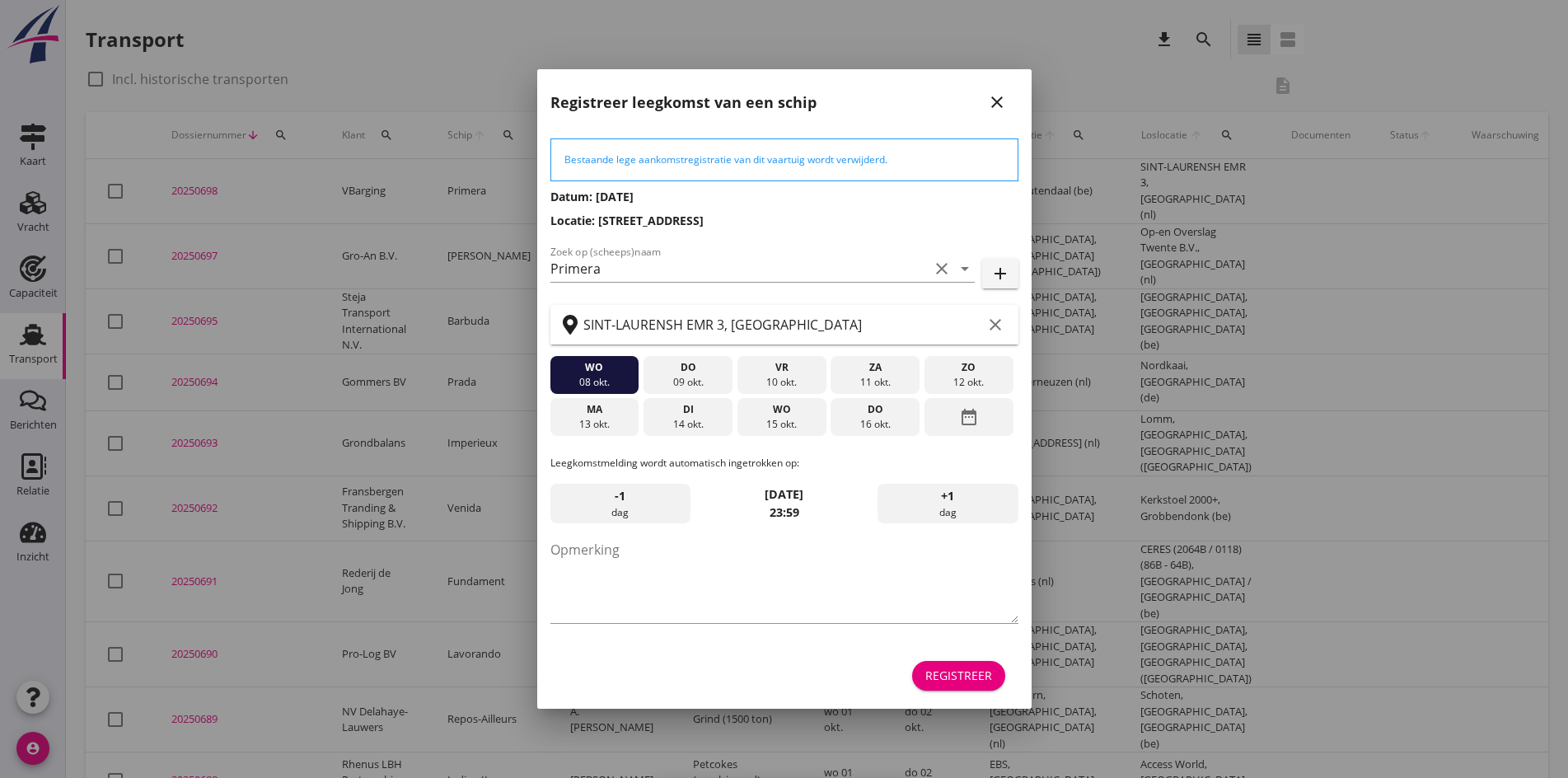
click at [996, 109] on icon "close" at bounding box center [997, 102] width 20 height 20
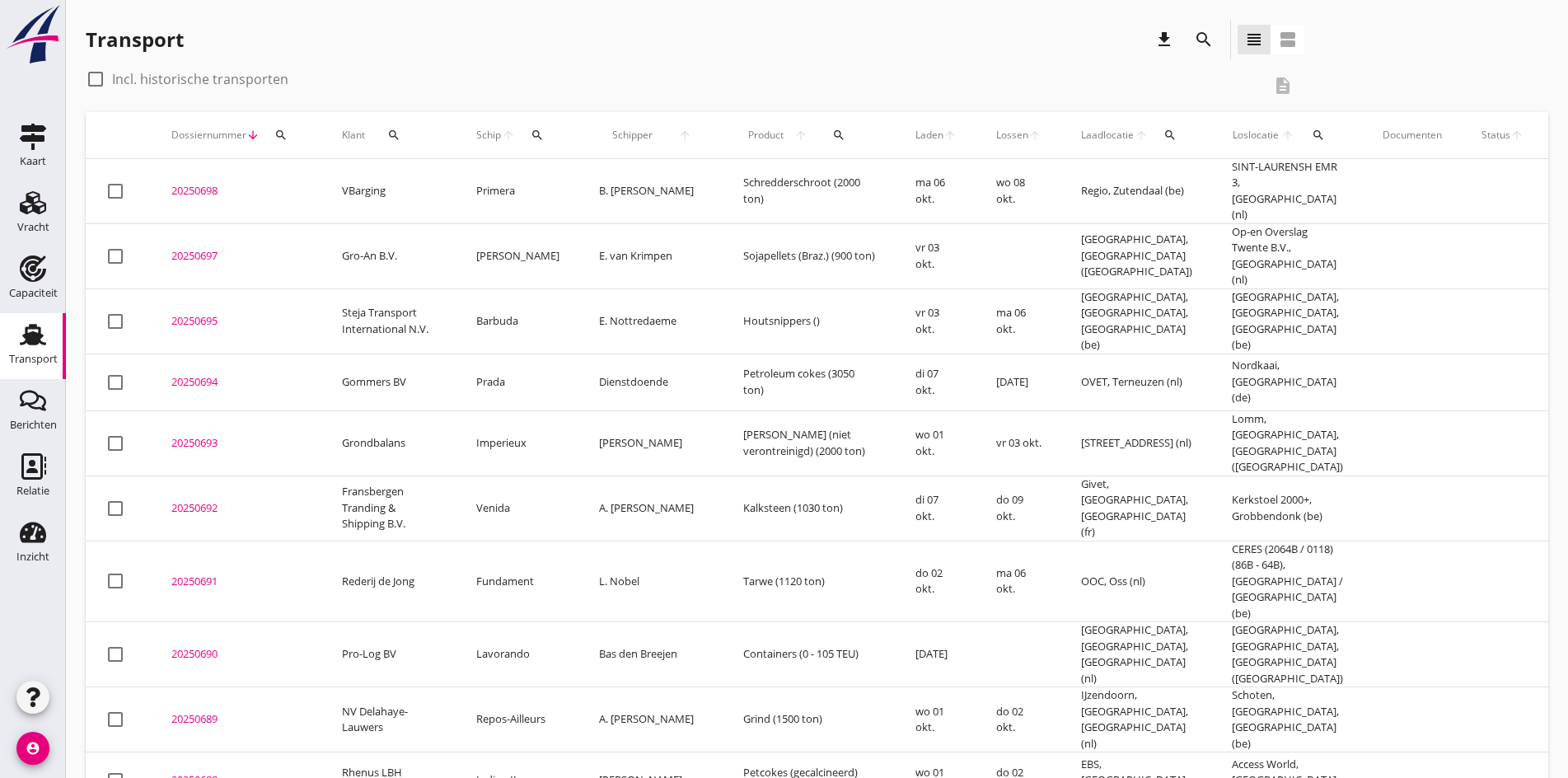
click at [190, 190] on div "20250698" at bounding box center [237, 190] width 131 height 16
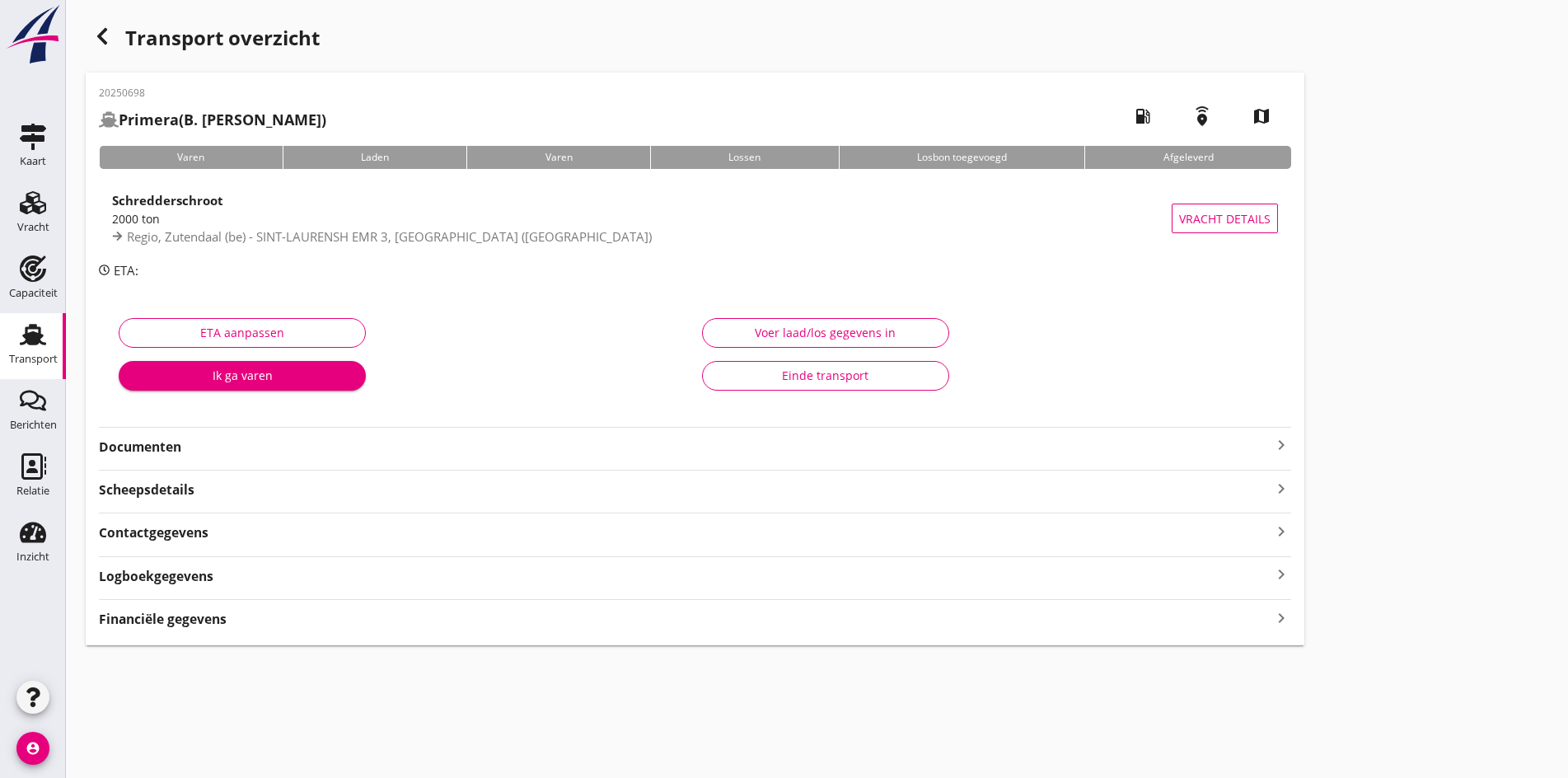
click at [1271, 440] on icon "keyboard_arrow_right" at bounding box center [1281, 445] width 20 height 20
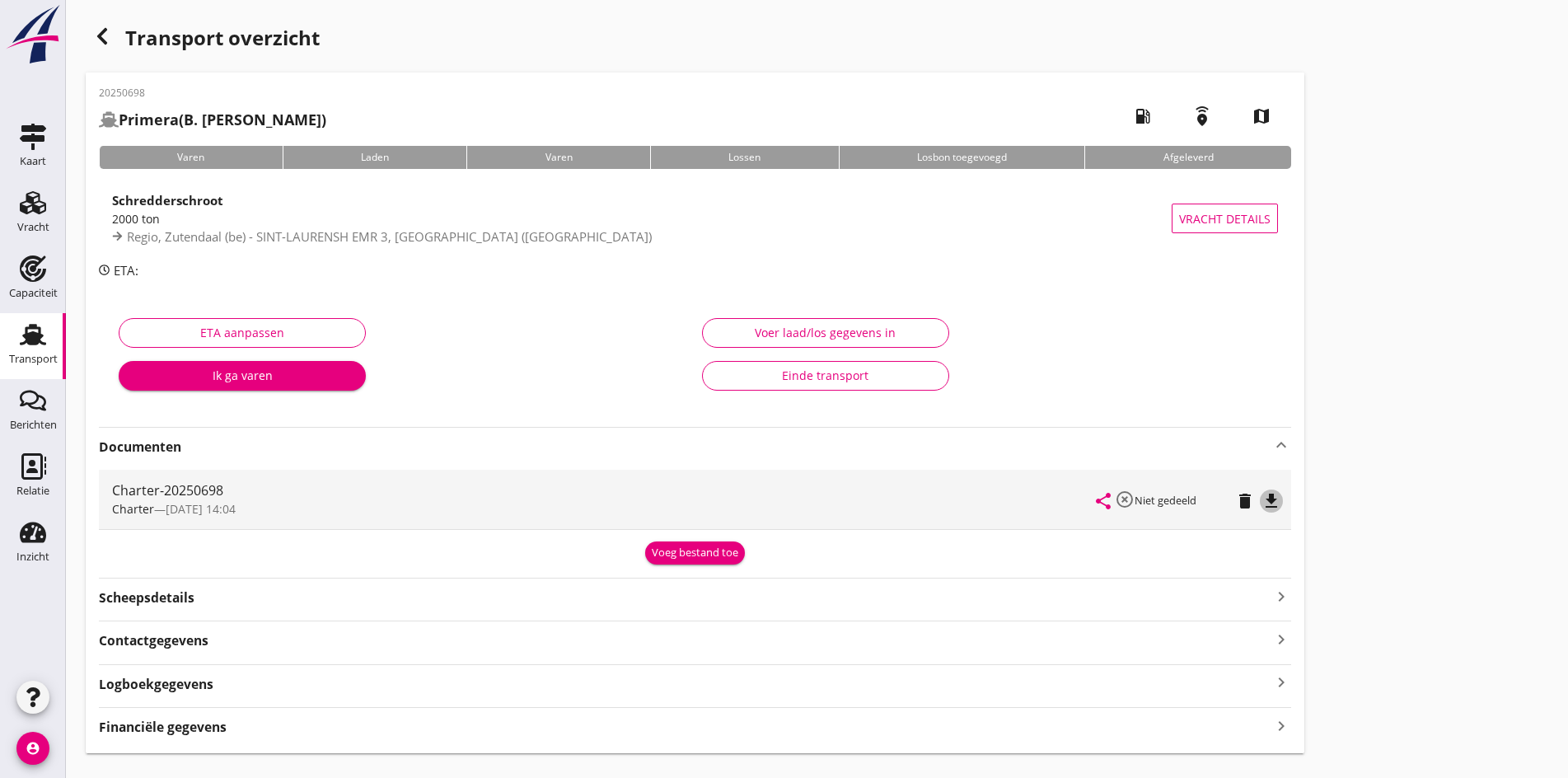
click at [1262, 505] on icon "file_download" at bounding box center [1271, 501] width 20 height 20
